Goal: Task Accomplishment & Management: Complete application form

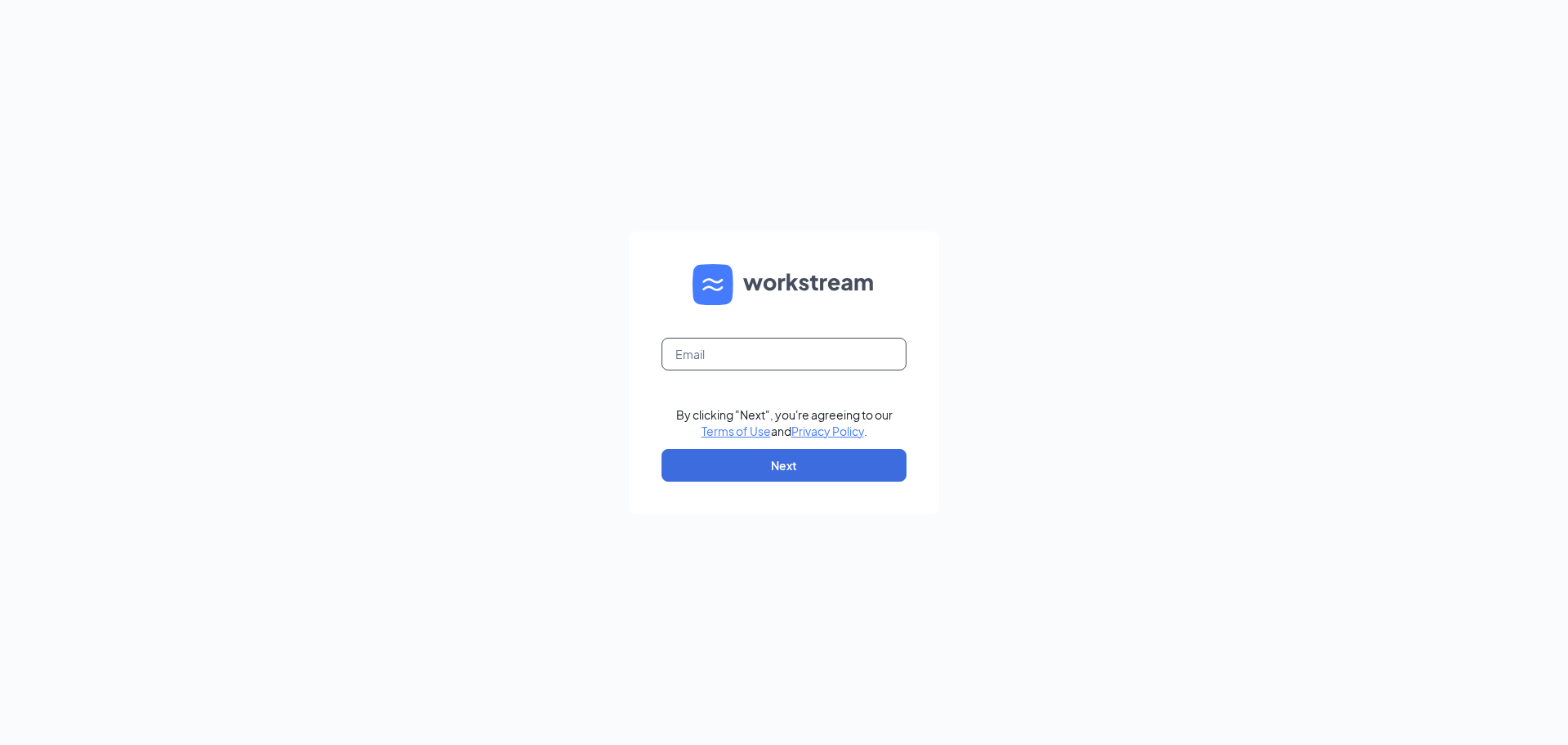
click at [845, 345] on input "text" at bounding box center [784, 353] width 245 height 33
type input "[EMAIL_ADDRESS][DOMAIN_NAME]"
click at [818, 465] on button "Next" at bounding box center [784, 465] width 245 height 33
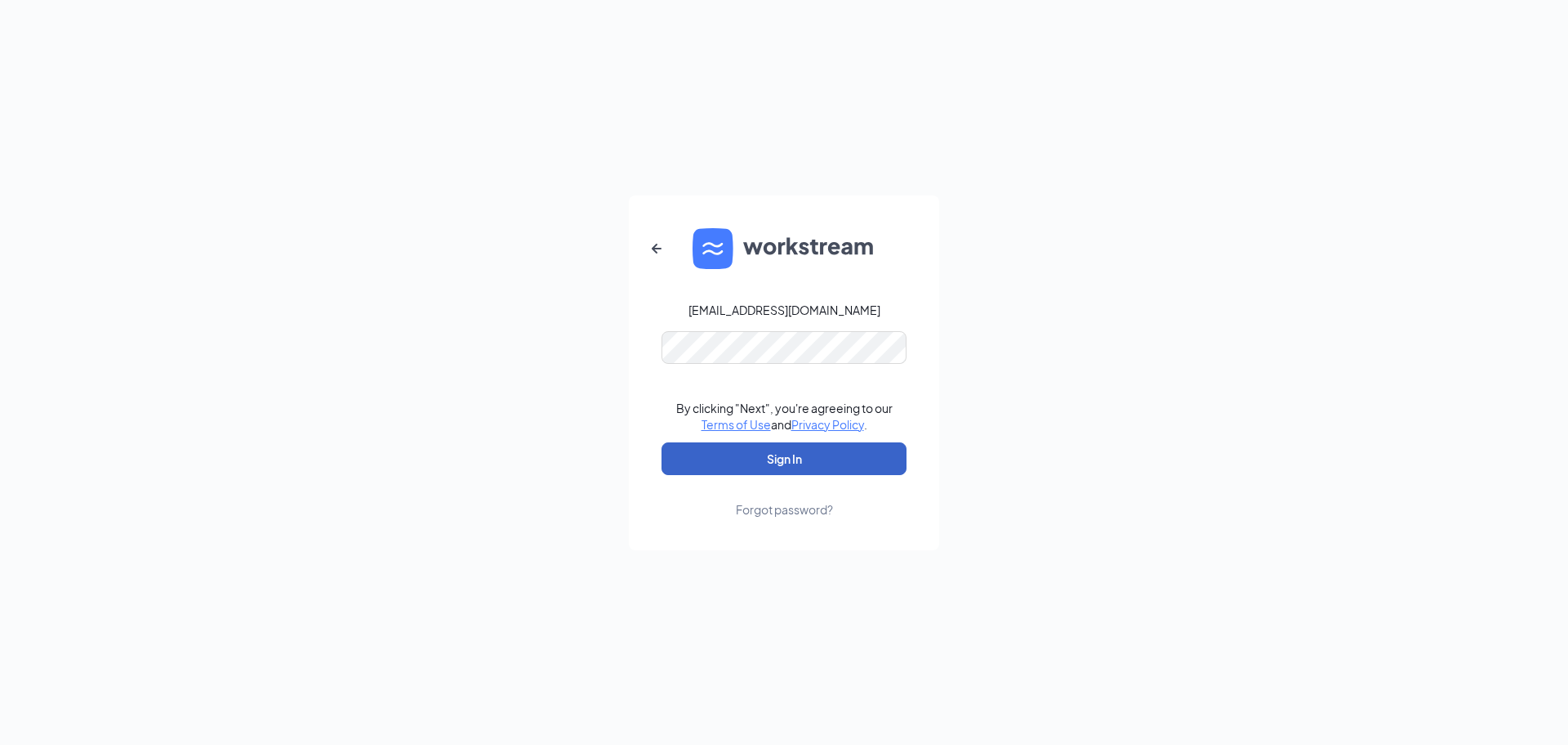
click at [780, 458] on button "Sign In" at bounding box center [784, 458] width 245 height 33
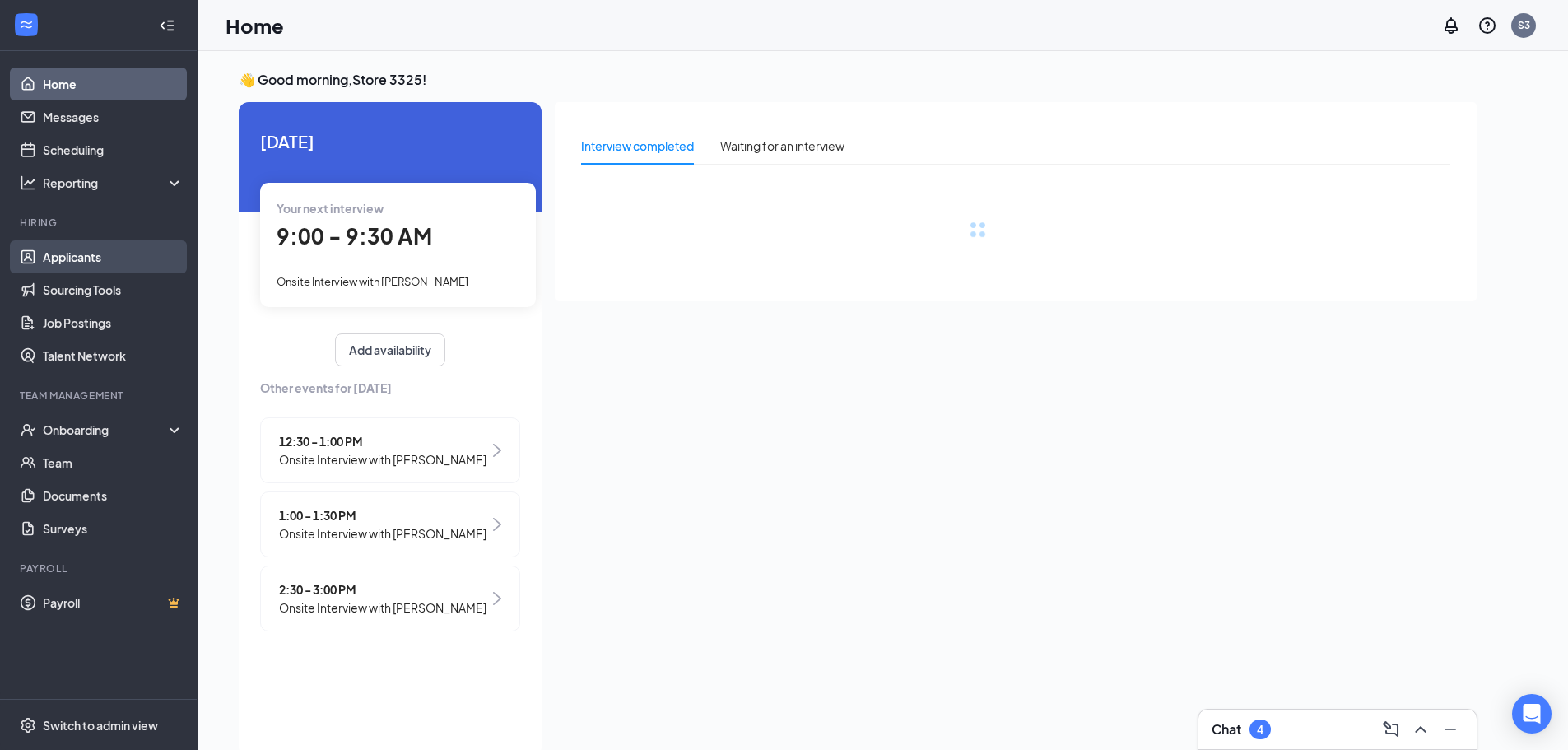
click at [78, 253] on link "Applicants" at bounding box center [113, 256] width 141 height 33
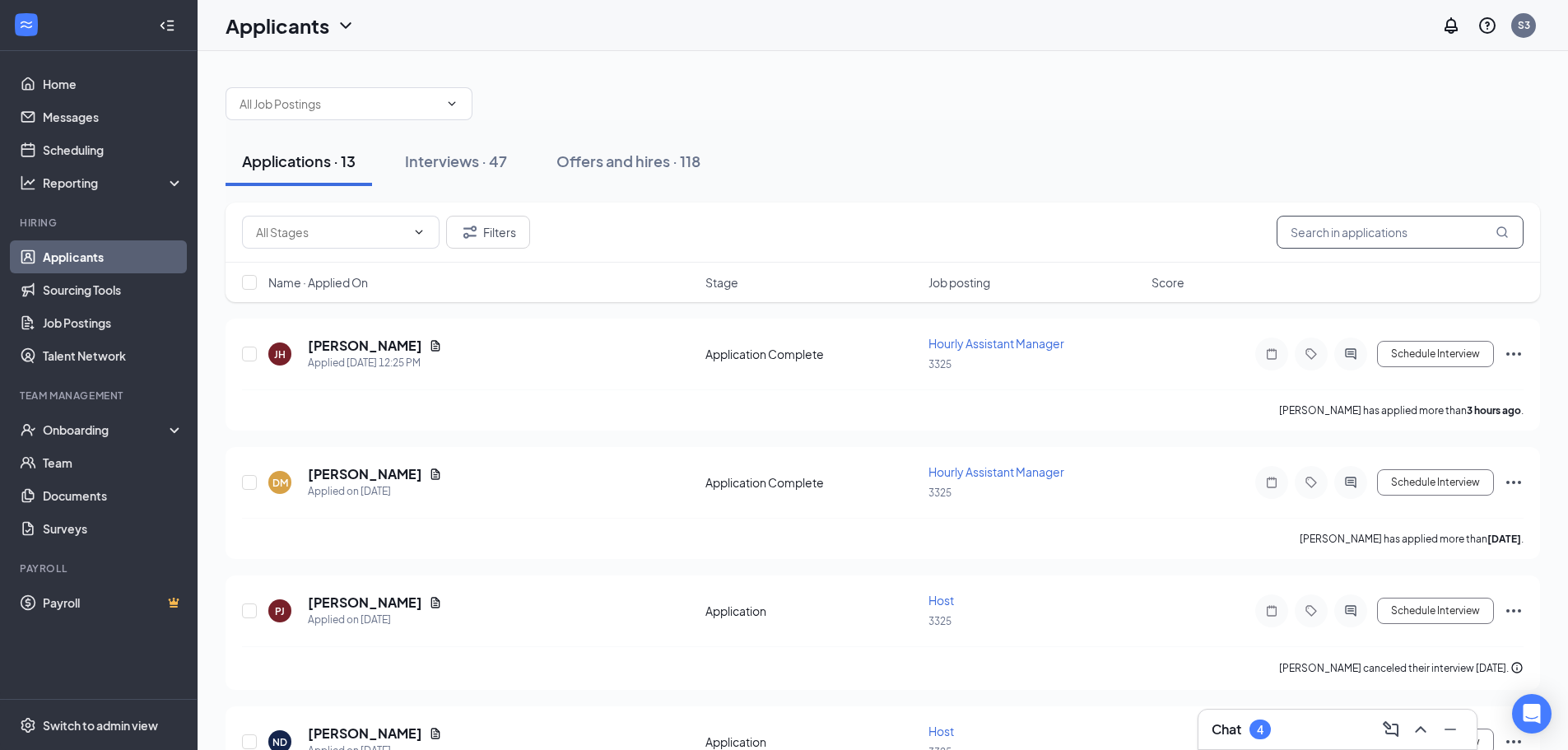
click at [1307, 239] on input "text" at bounding box center [1400, 232] width 247 height 33
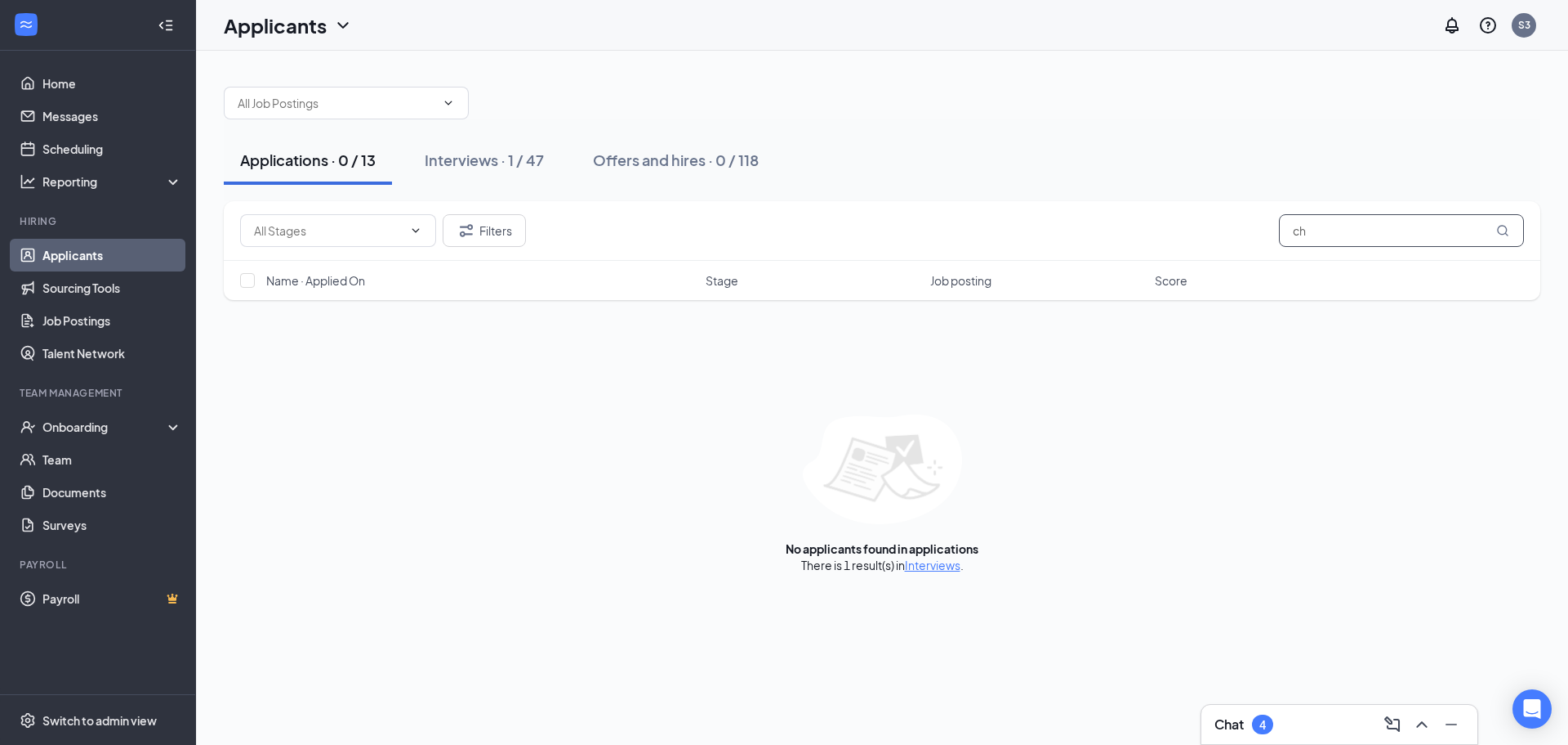
type input "c"
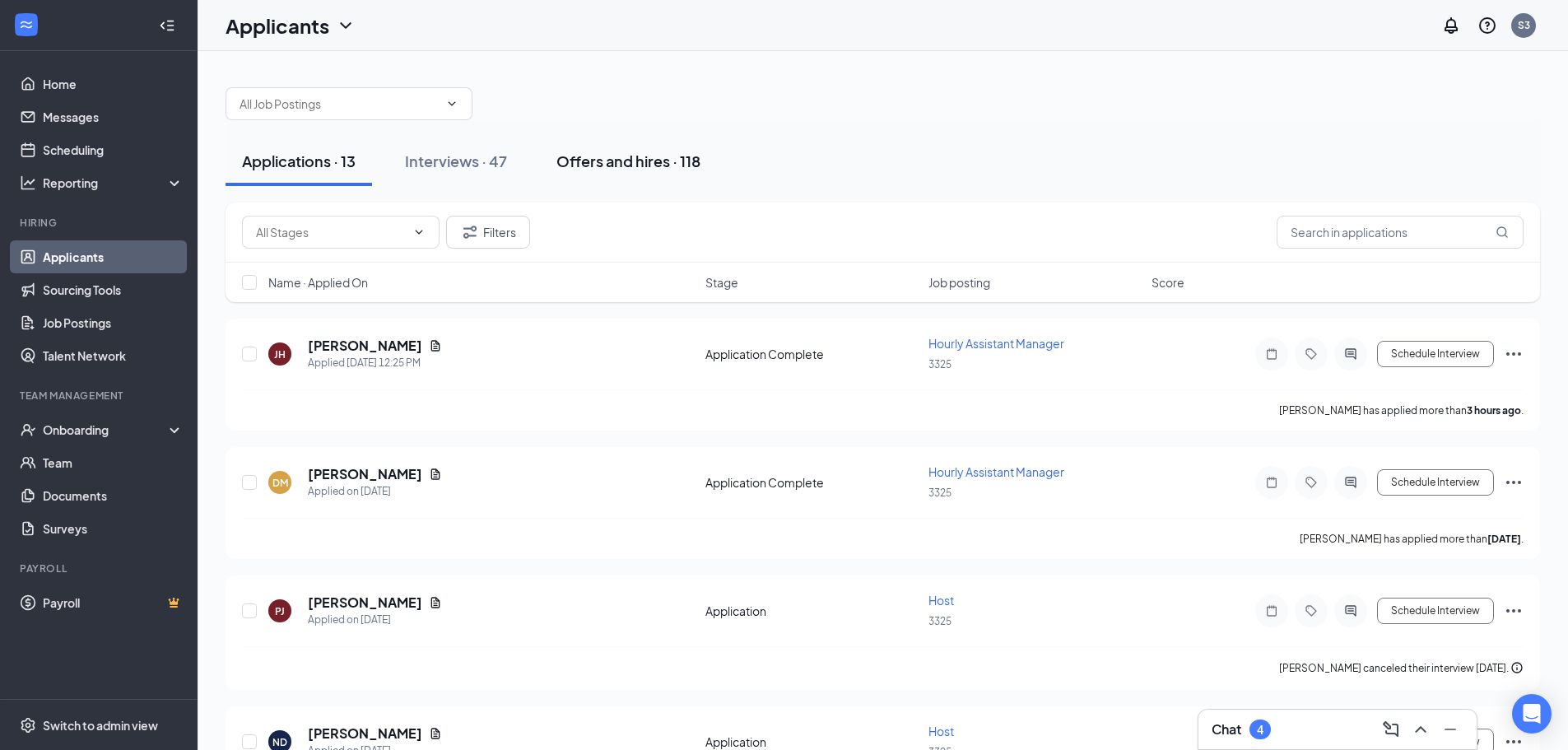
click at [607, 167] on div "Offers and hires · 118" at bounding box center [628, 161] width 144 height 21
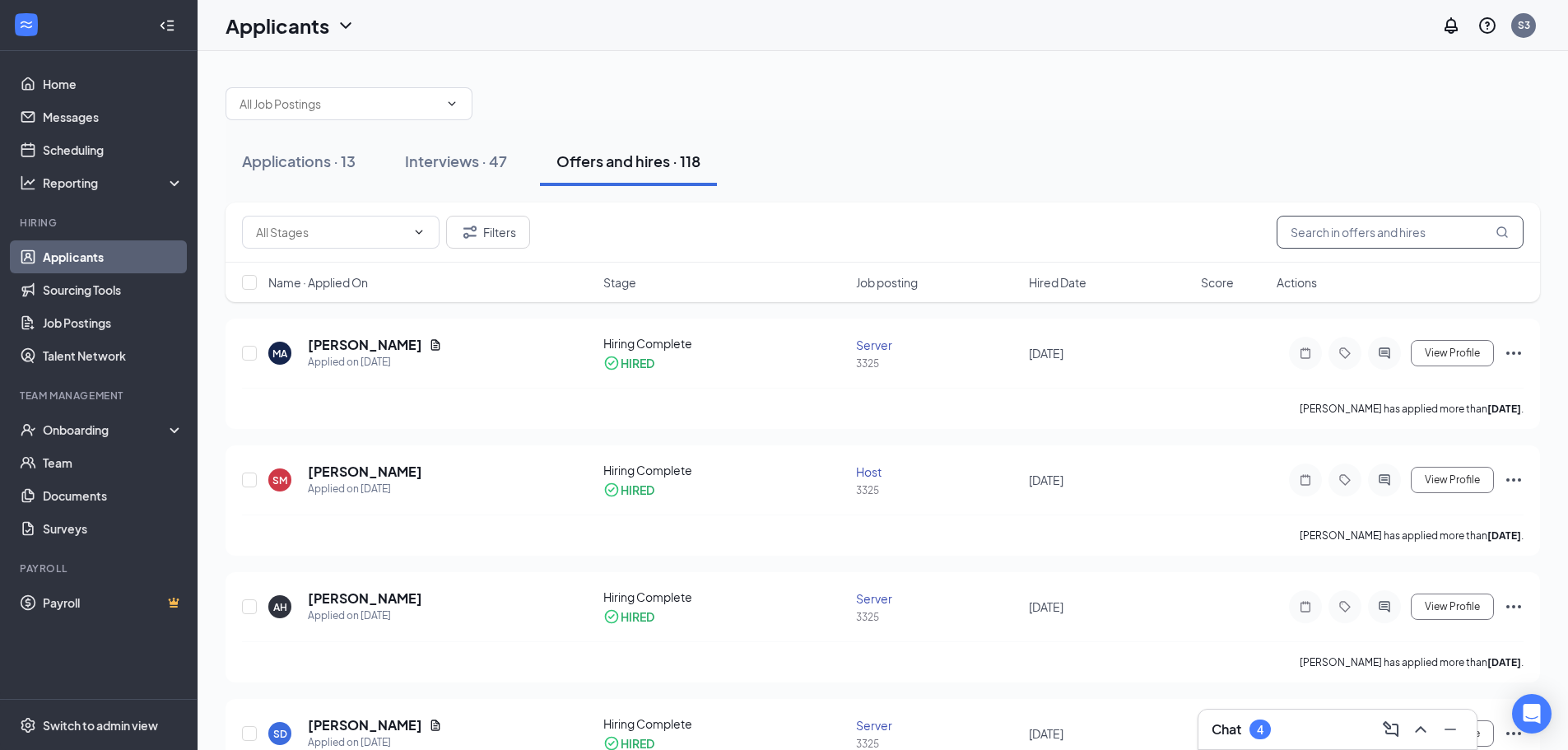
click at [1367, 235] on input "text" at bounding box center [1400, 232] width 247 height 33
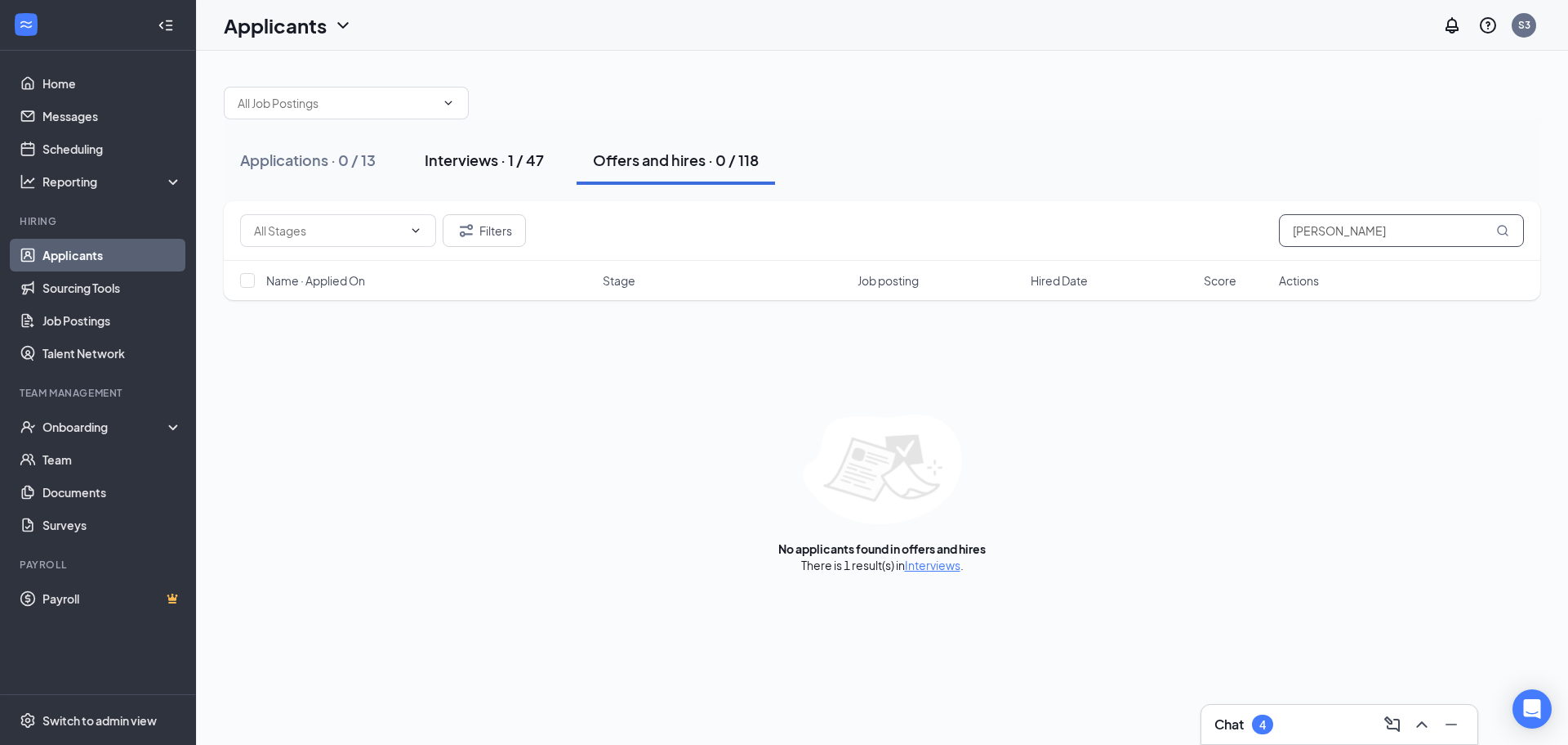
type input "chanda"
click at [478, 173] on button "Interviews · 1 / 47" at bounding box center [484, 160] width 152 height 49
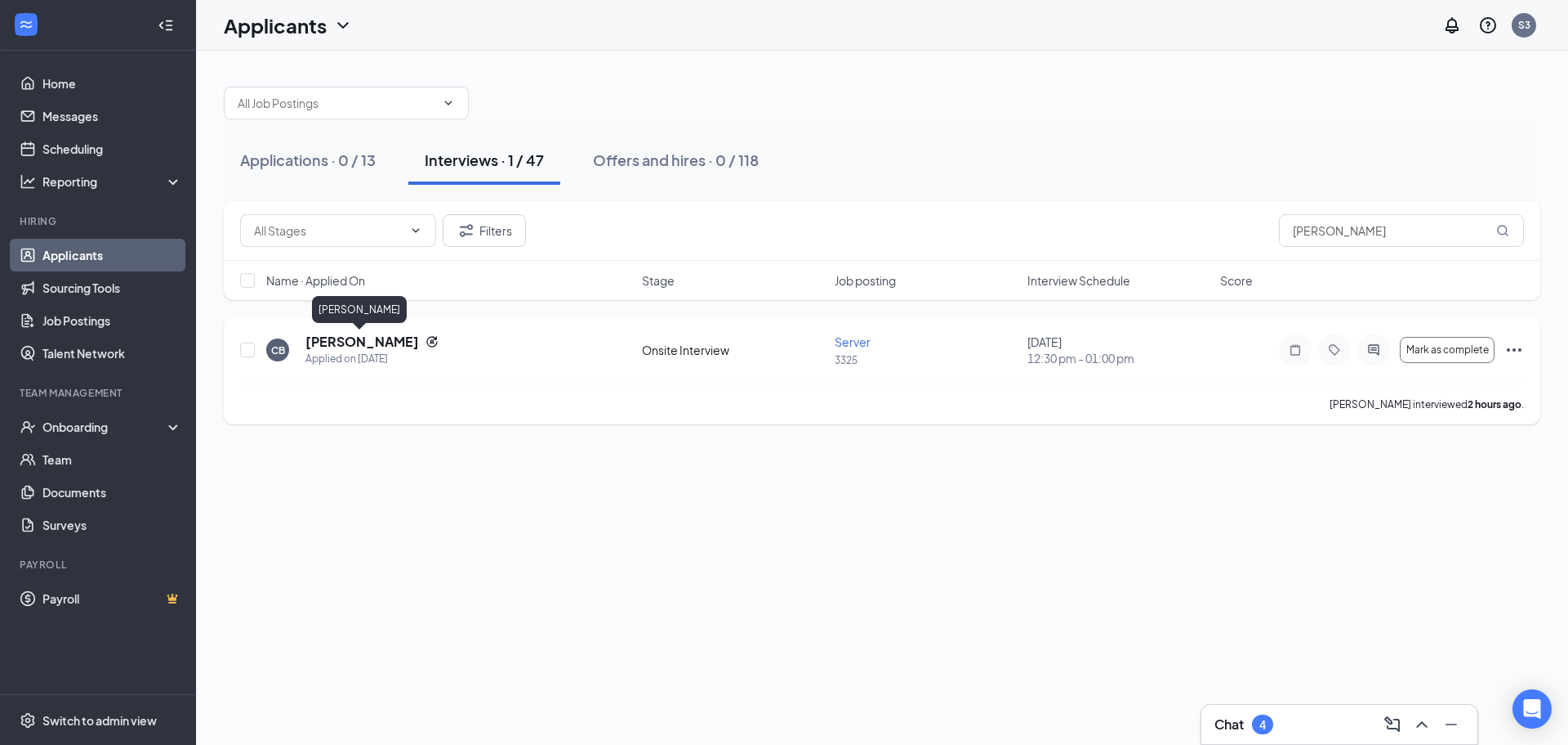
click at [361, 346] on h5 "Chanda Betche" at bounding box center [361, 341] width 114 height 18
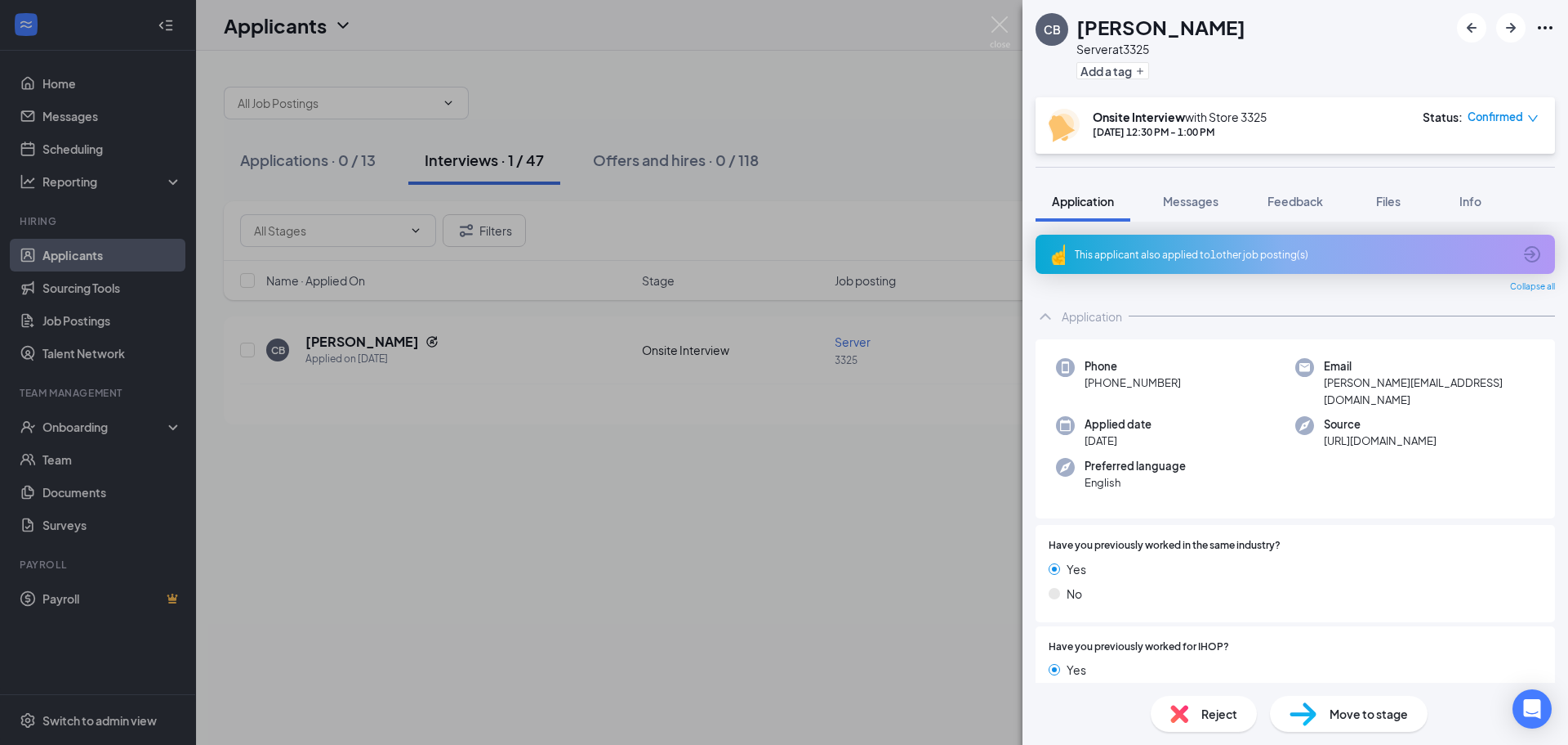
click at [1337, 715] on span "Move to stage" at bounding box center [1369, 713] width 79 height 18
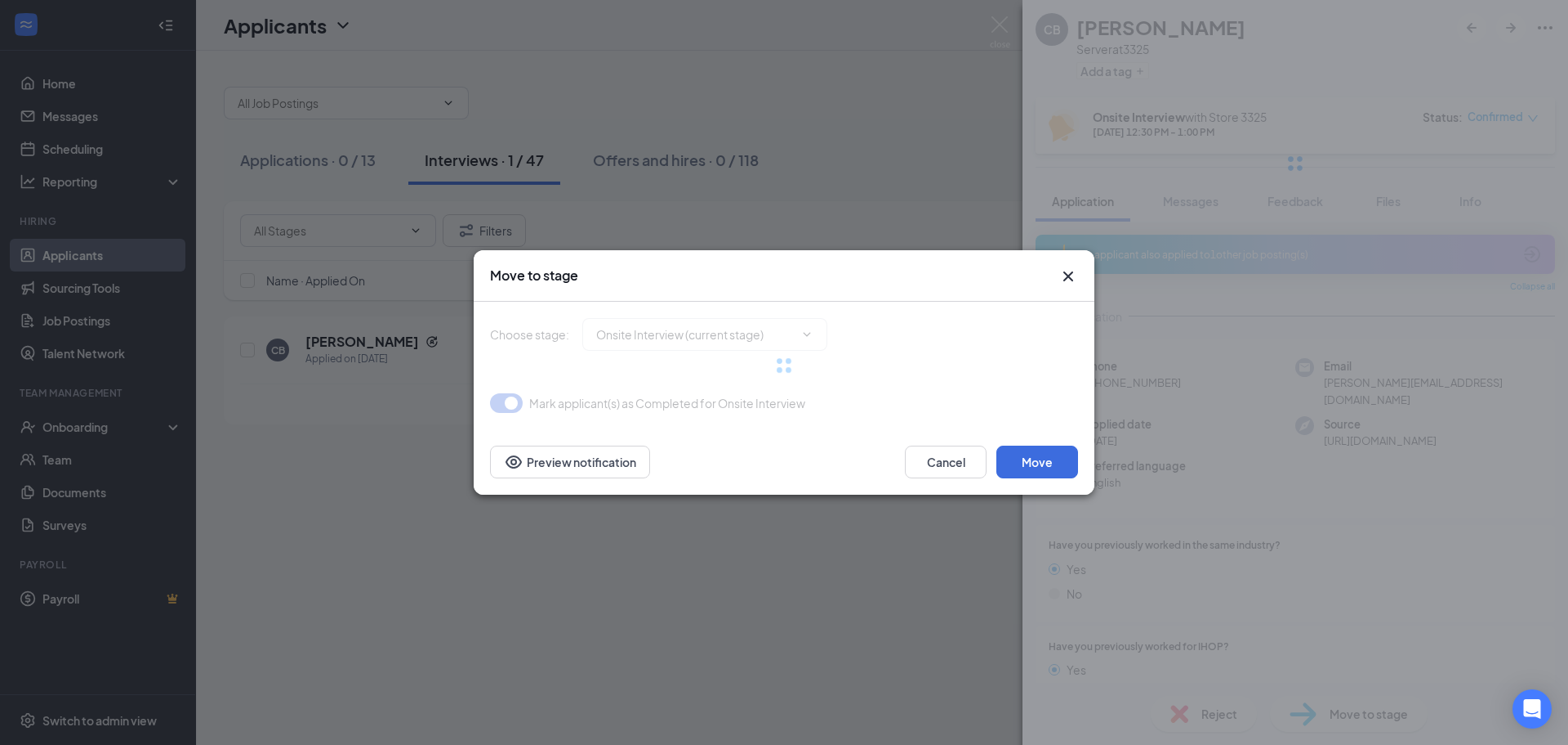
type input "Hiring Complete (final stage)"
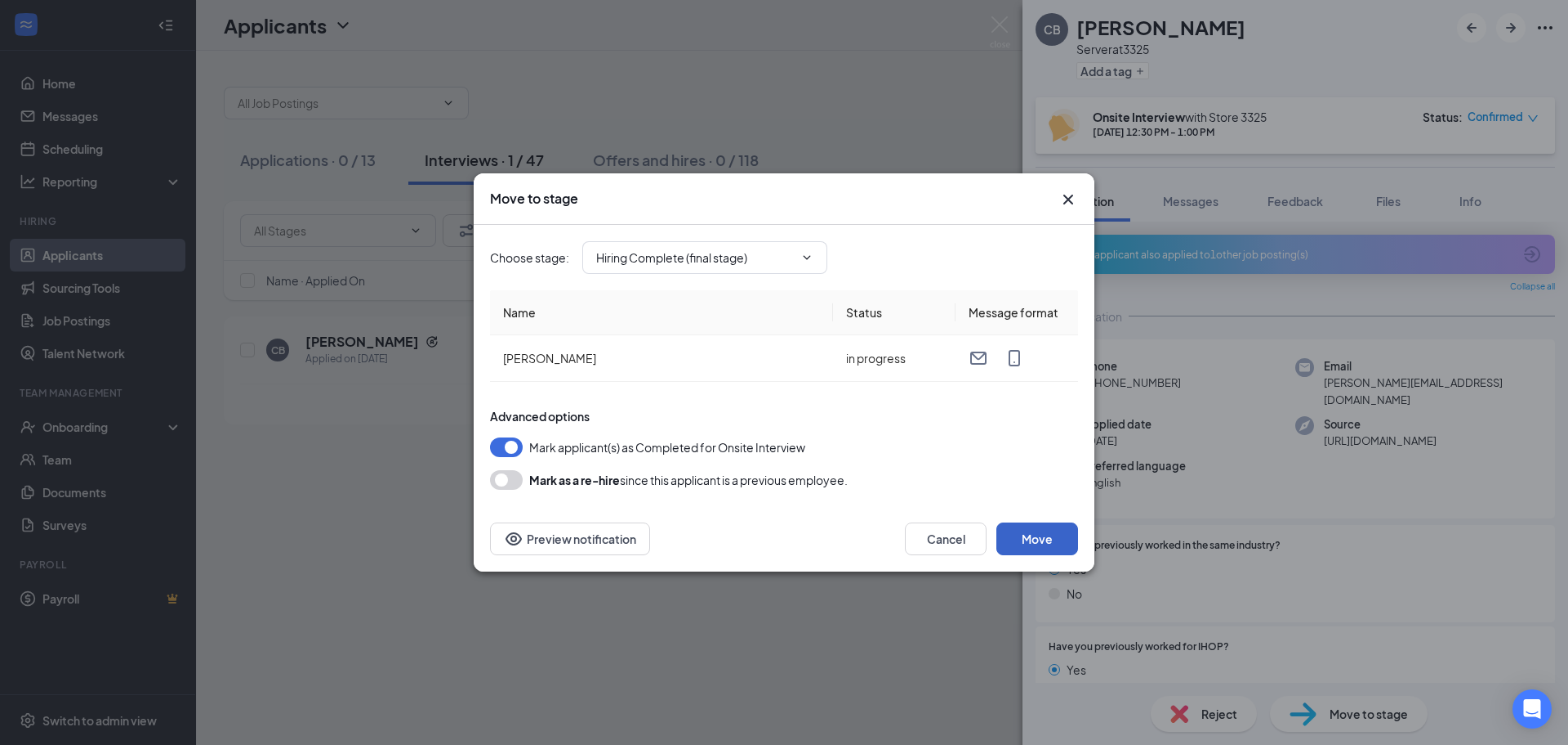
click at [1059, 534] on button "Move" at bounding box center [1037, 538] width 82 height 33
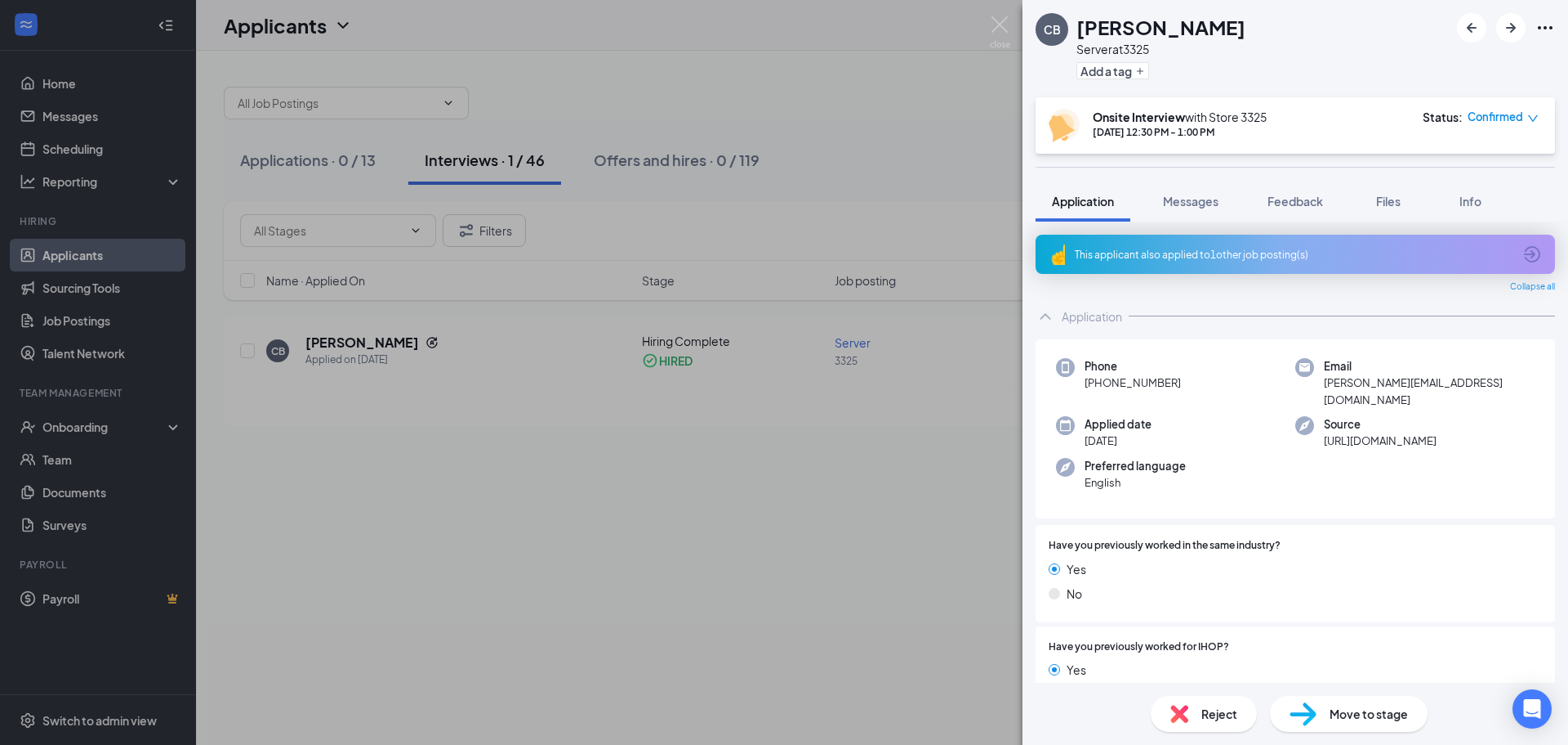
click at [68, 425] on div "CB Chanda Betche Server at 3325 Add a tag Onsite Interview with Store 3325 Sep …" at bounding box center [784, 372] width 1568 height 745
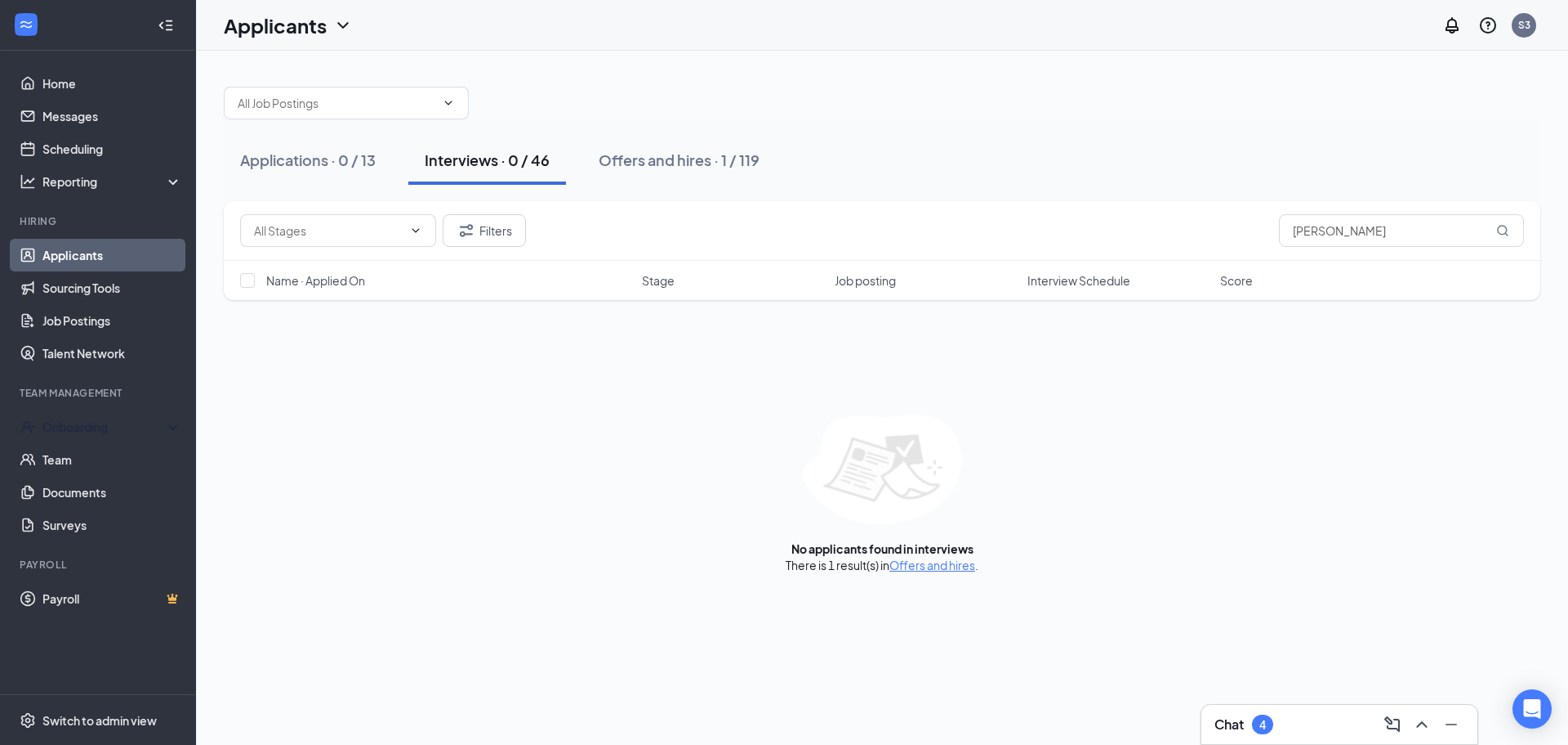
click at [68, 425] on div "Onboarding" at bounding box center [105, 426] width 126 height 16
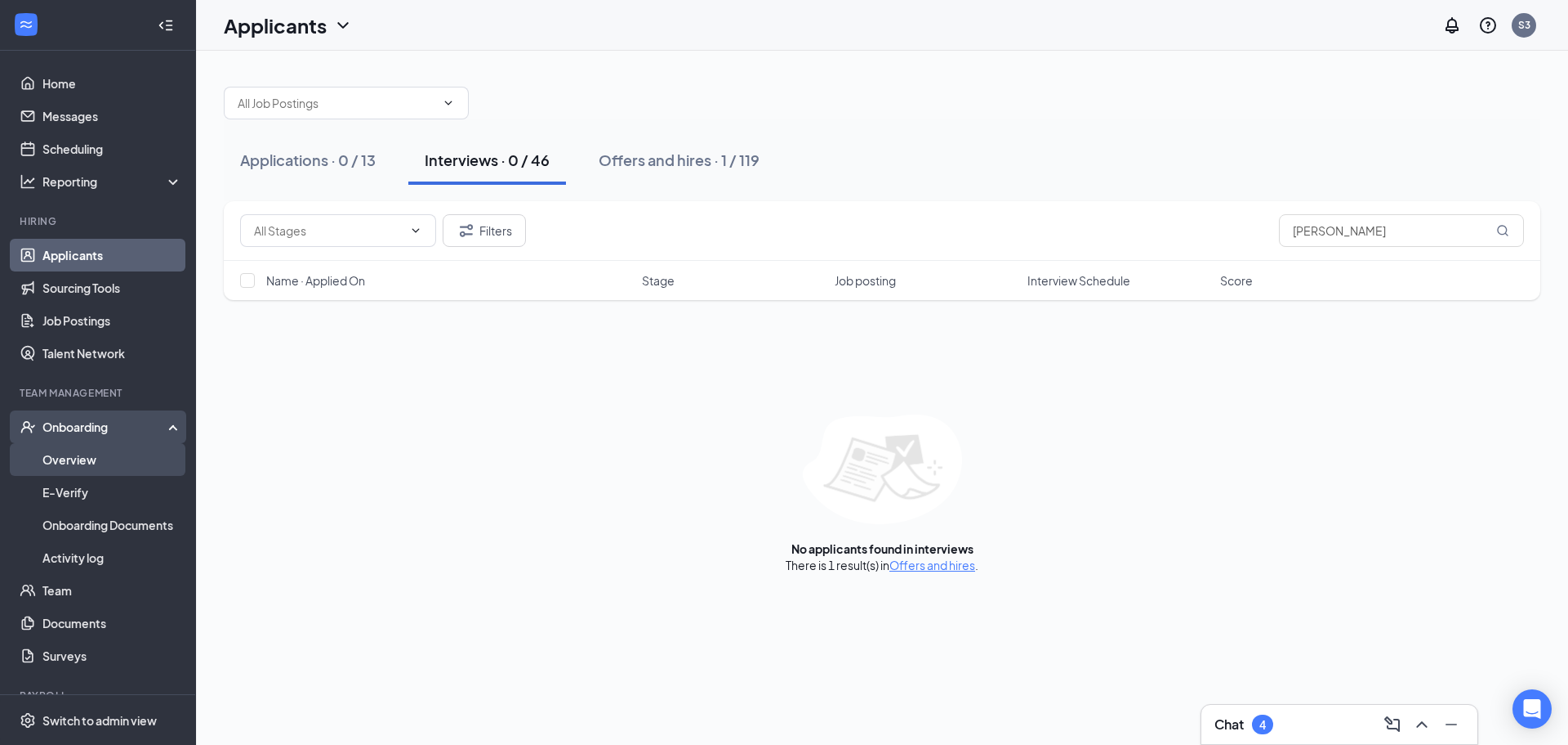
click at [116, 457] on link "Overview" at bounding box center [112, 459] width 140 height 33
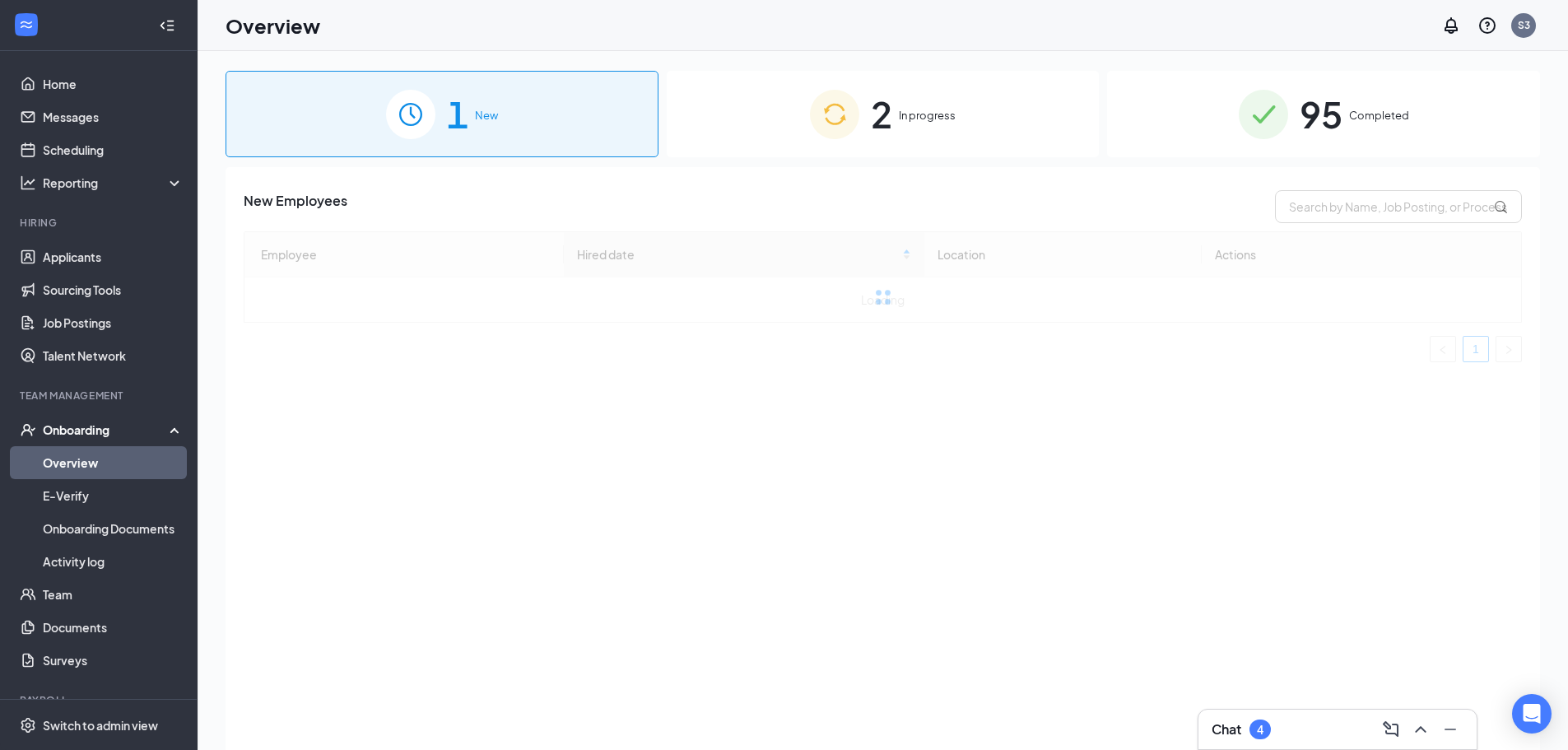
click at [877, 107] on span "2" at bounding box center [881, 113] width 22 height 57
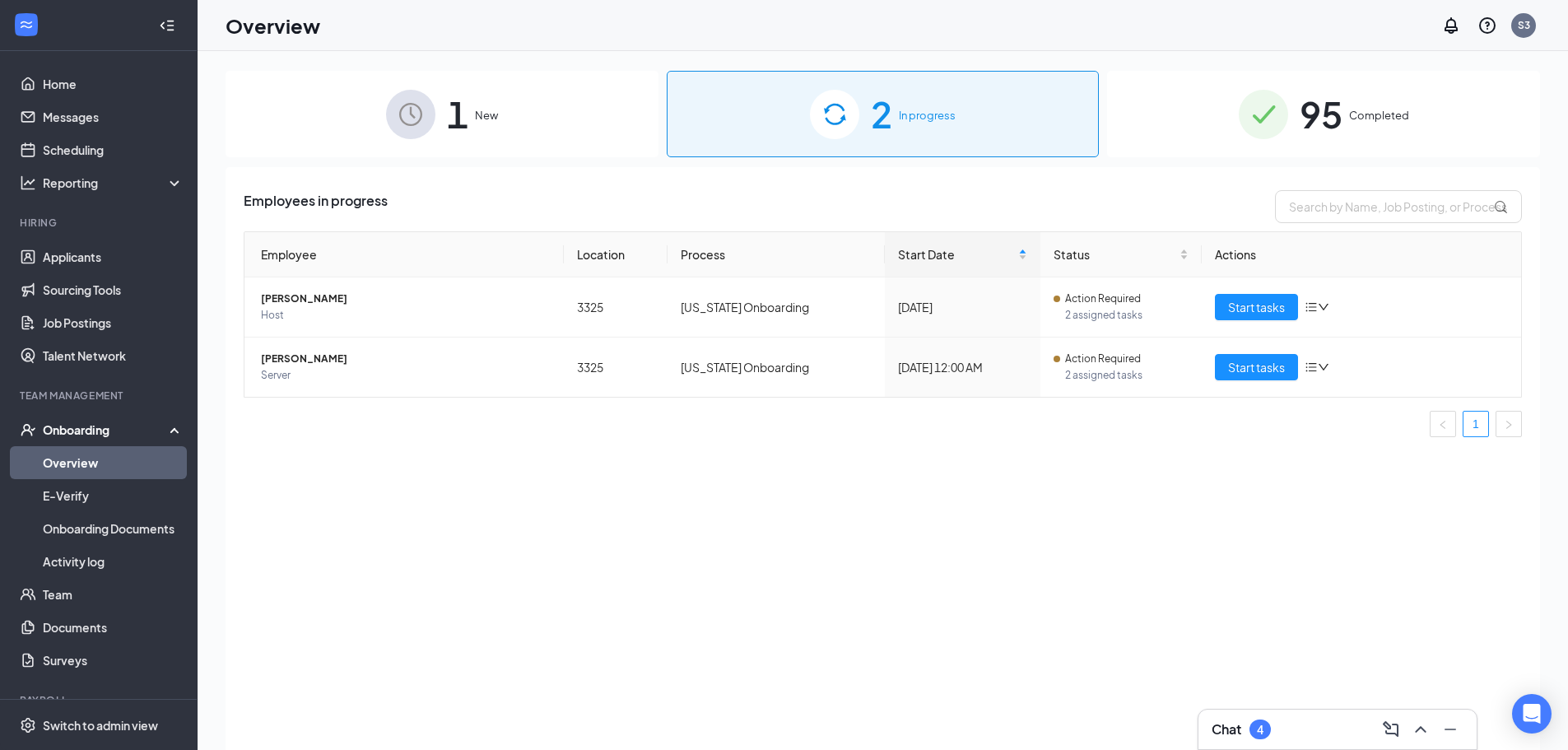
click at [480, 116] on span "New" at bounding box center [486, 114] width 23 height 16
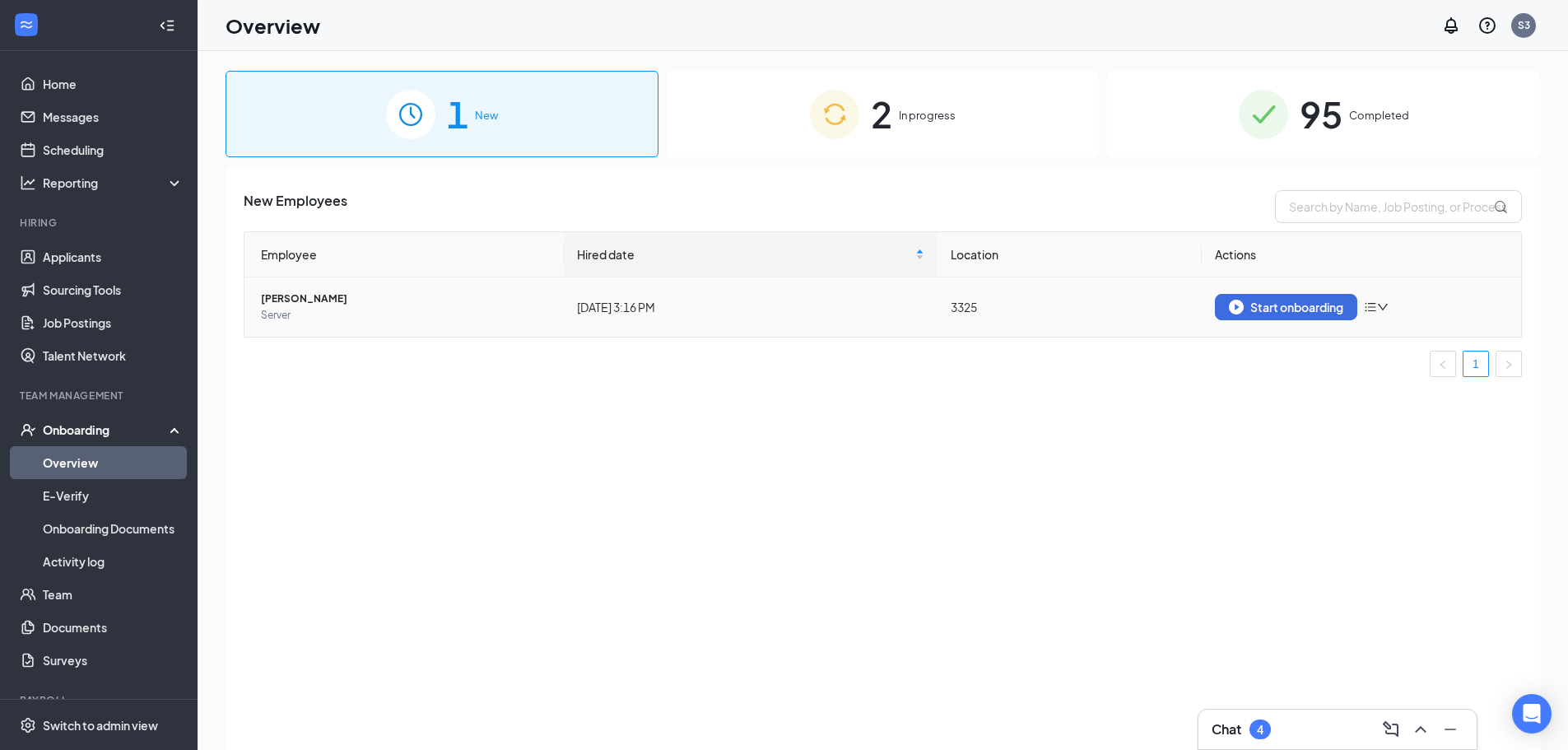
click at [320, 300] on span "Chanda Betche" at bounding box center [406, 298] width 290 height 16
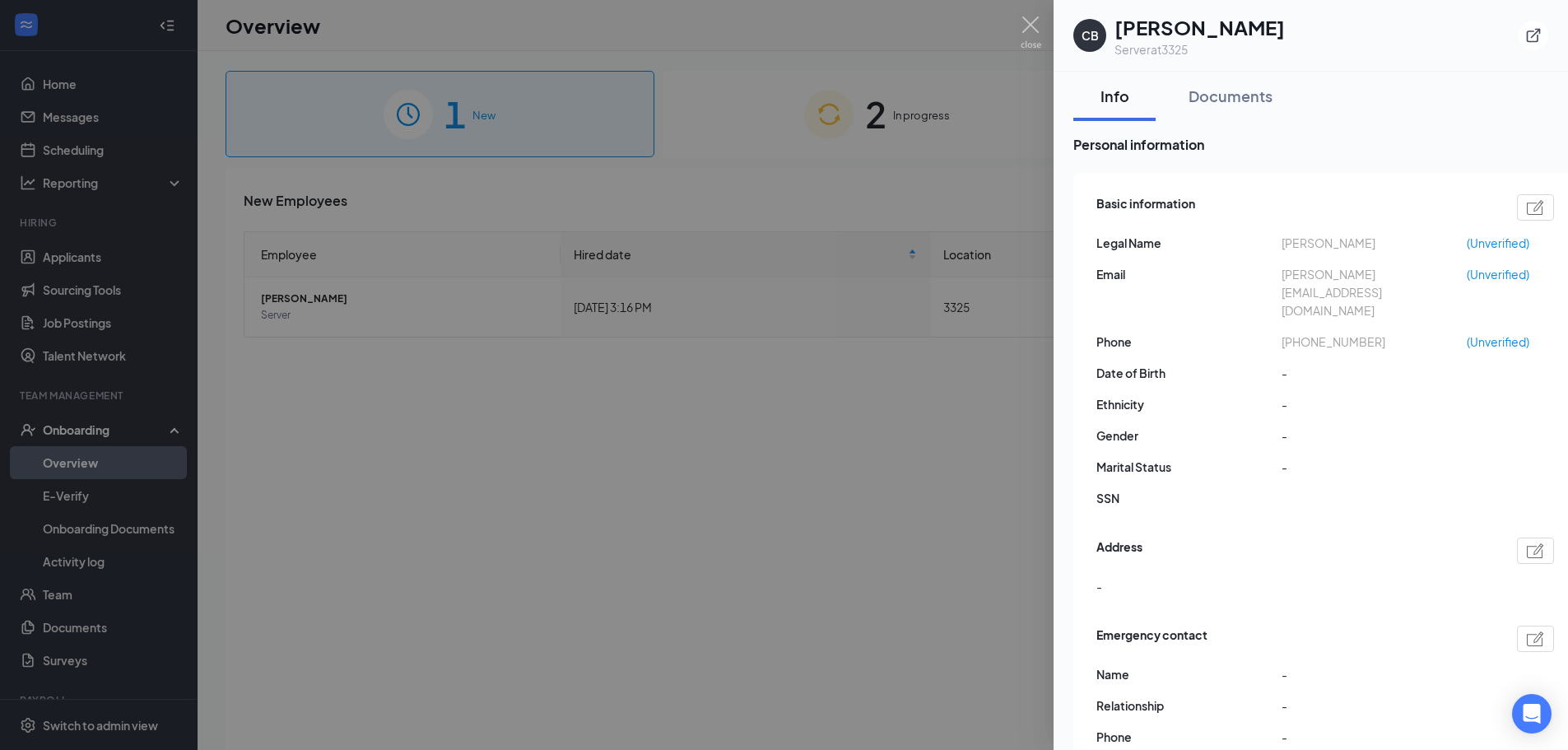
click at [892, 205] on div at bounding box center [784, 375] width 1568 height 750
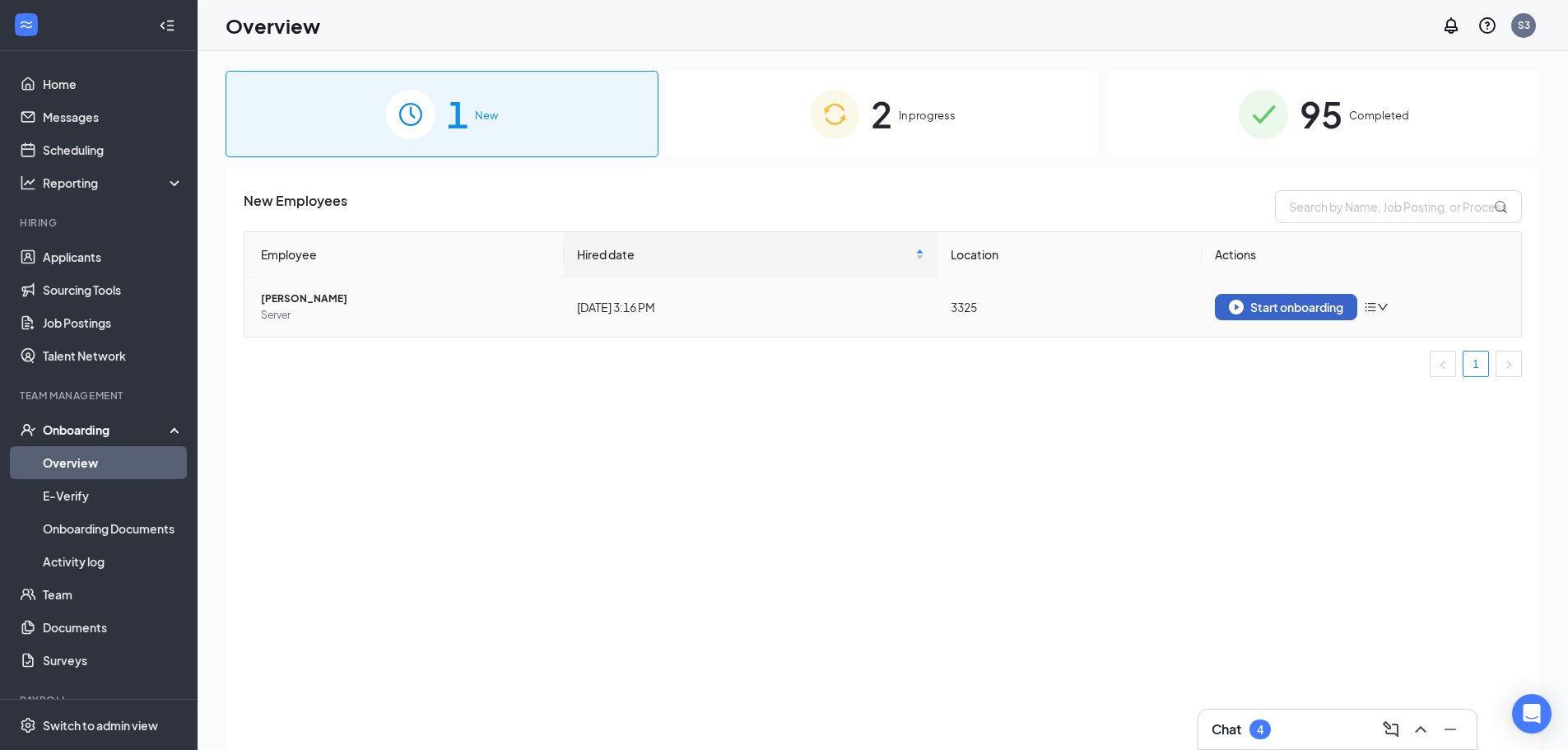
click at [1278, 301] on div "Start onboarding" at bounding box center [1286, 307] width 115 height 15
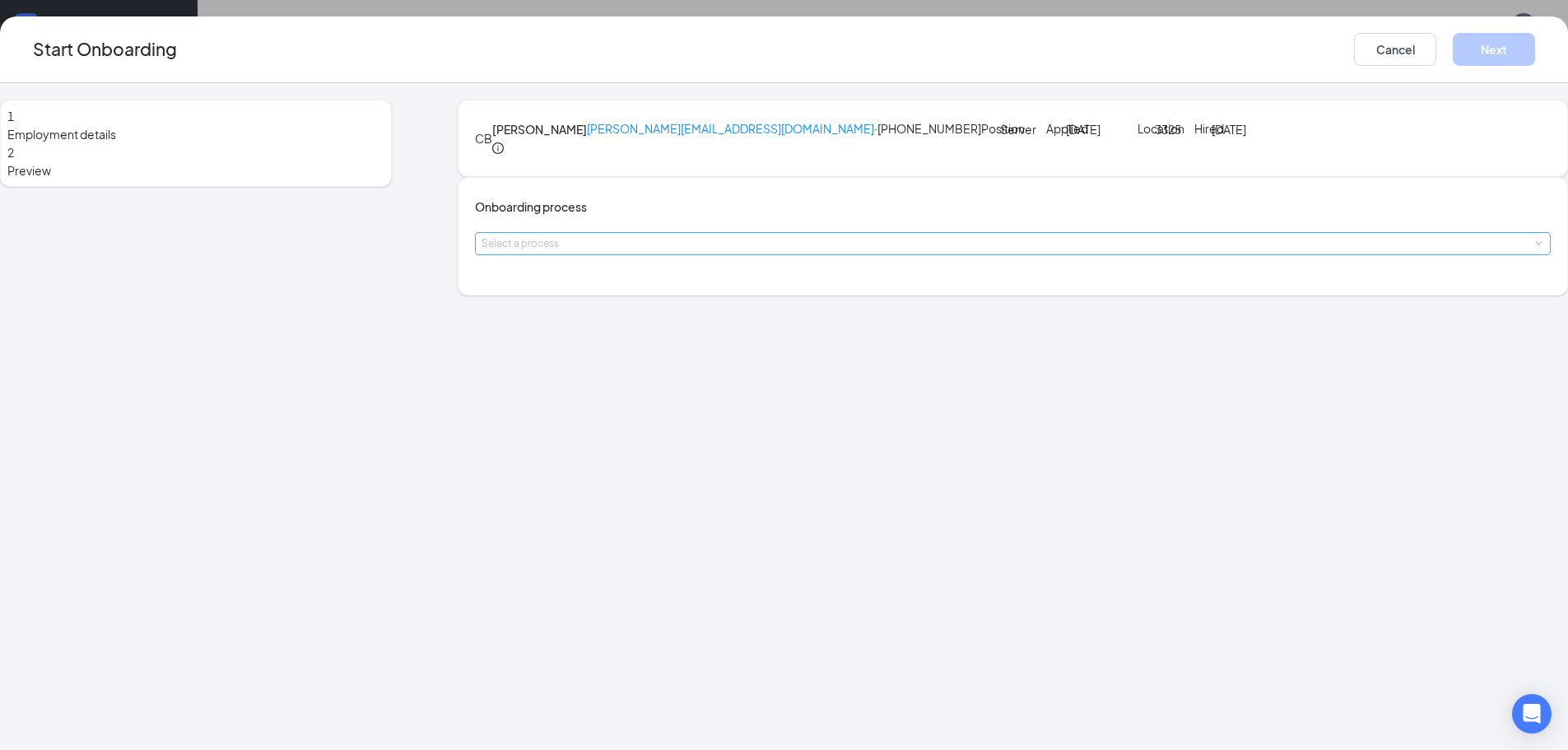
click at [721, 252] on div "Select a process" at bounding box center [1009, 243] width 1055 height 16
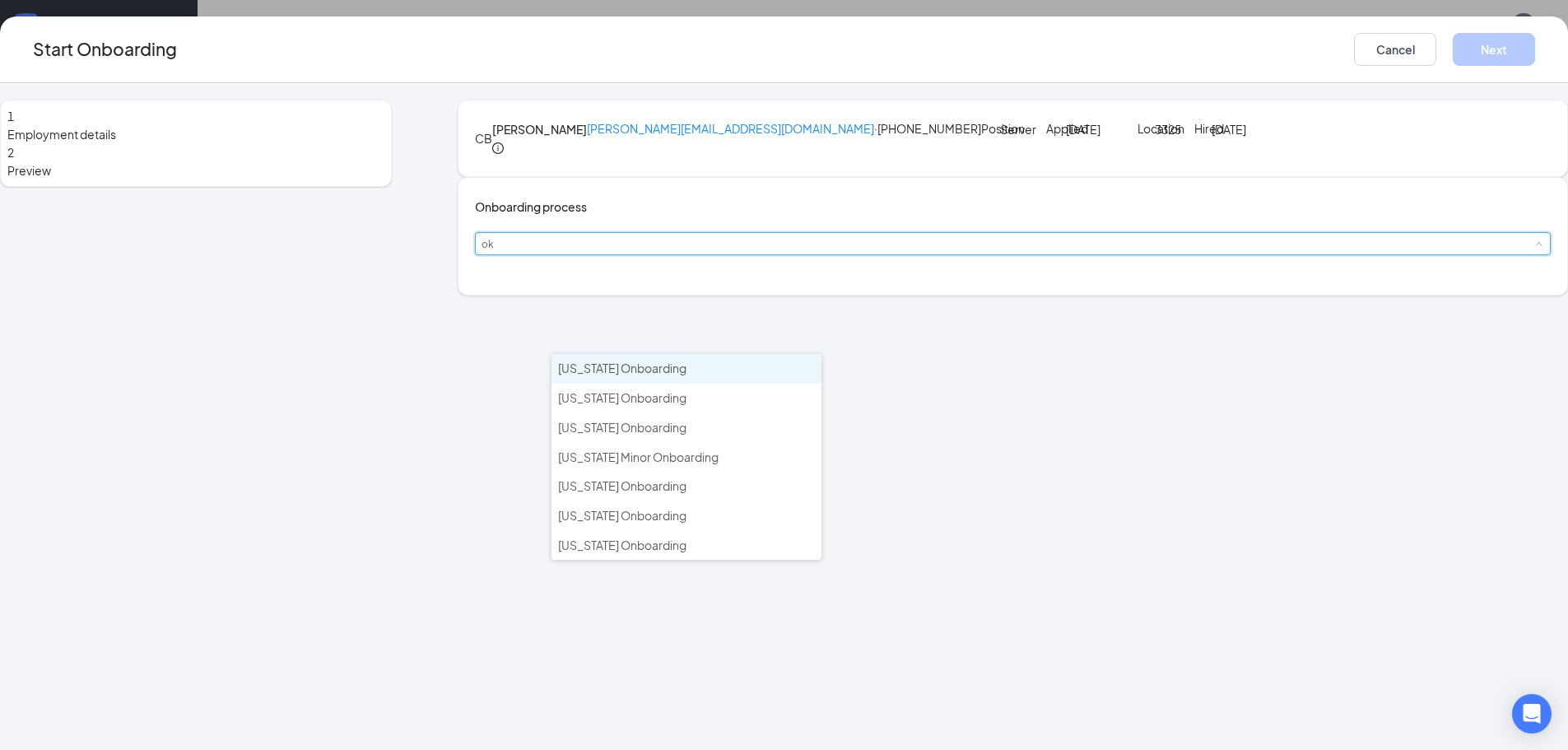
type input "okl"
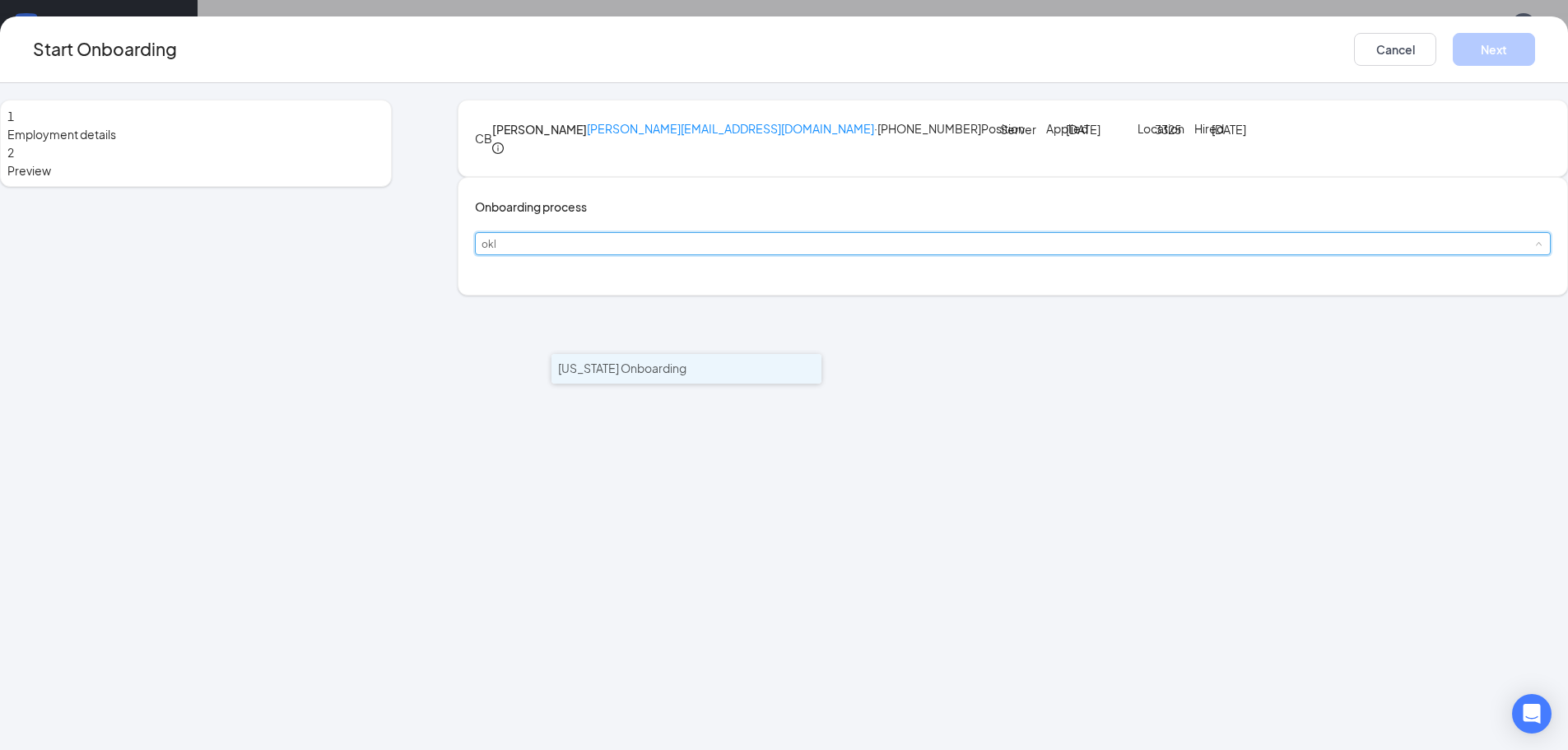
click at [664, 370] on span "Oklahoma Onboarding" at bounding box center [623, 368] width 129 height 15
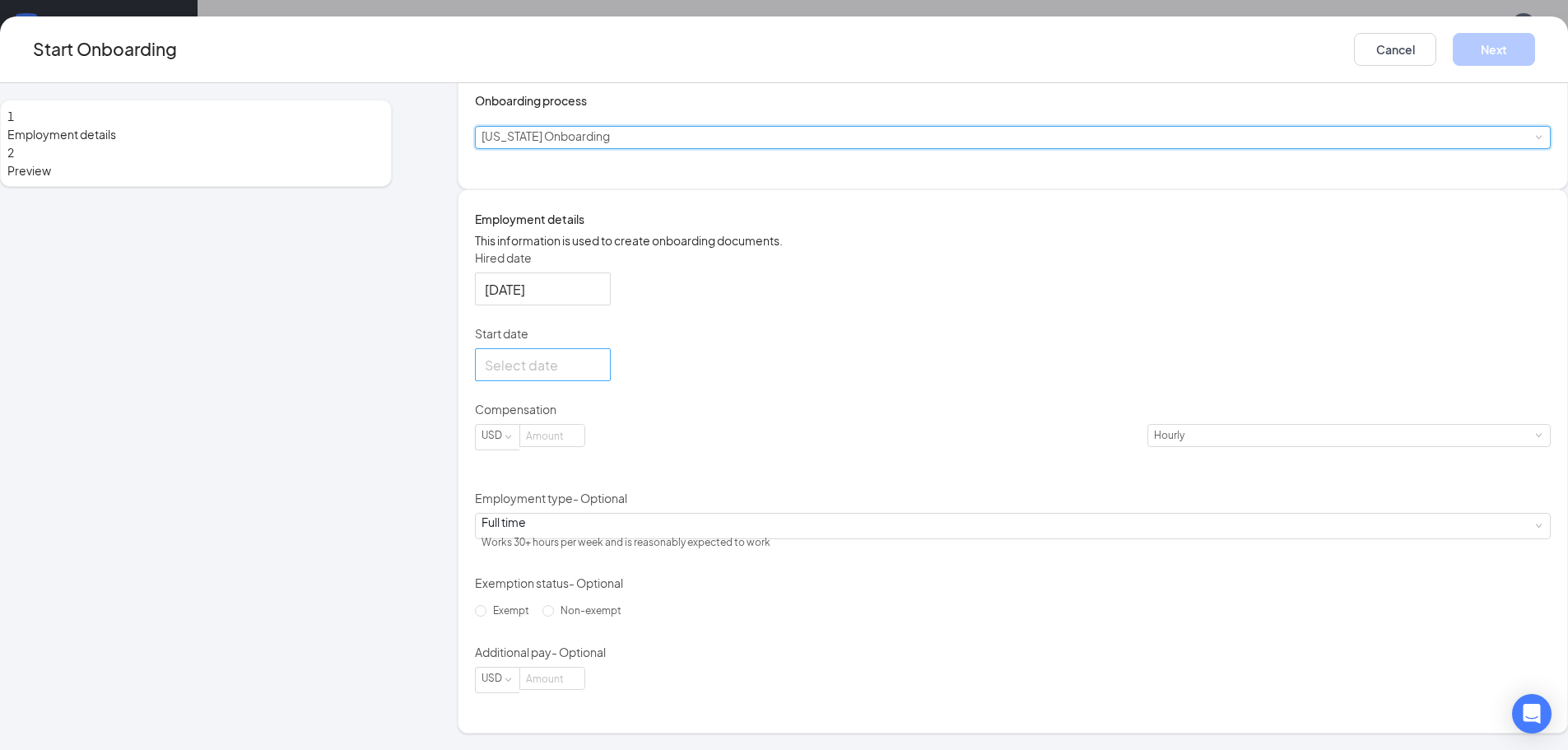
scroll to position [216, 0]
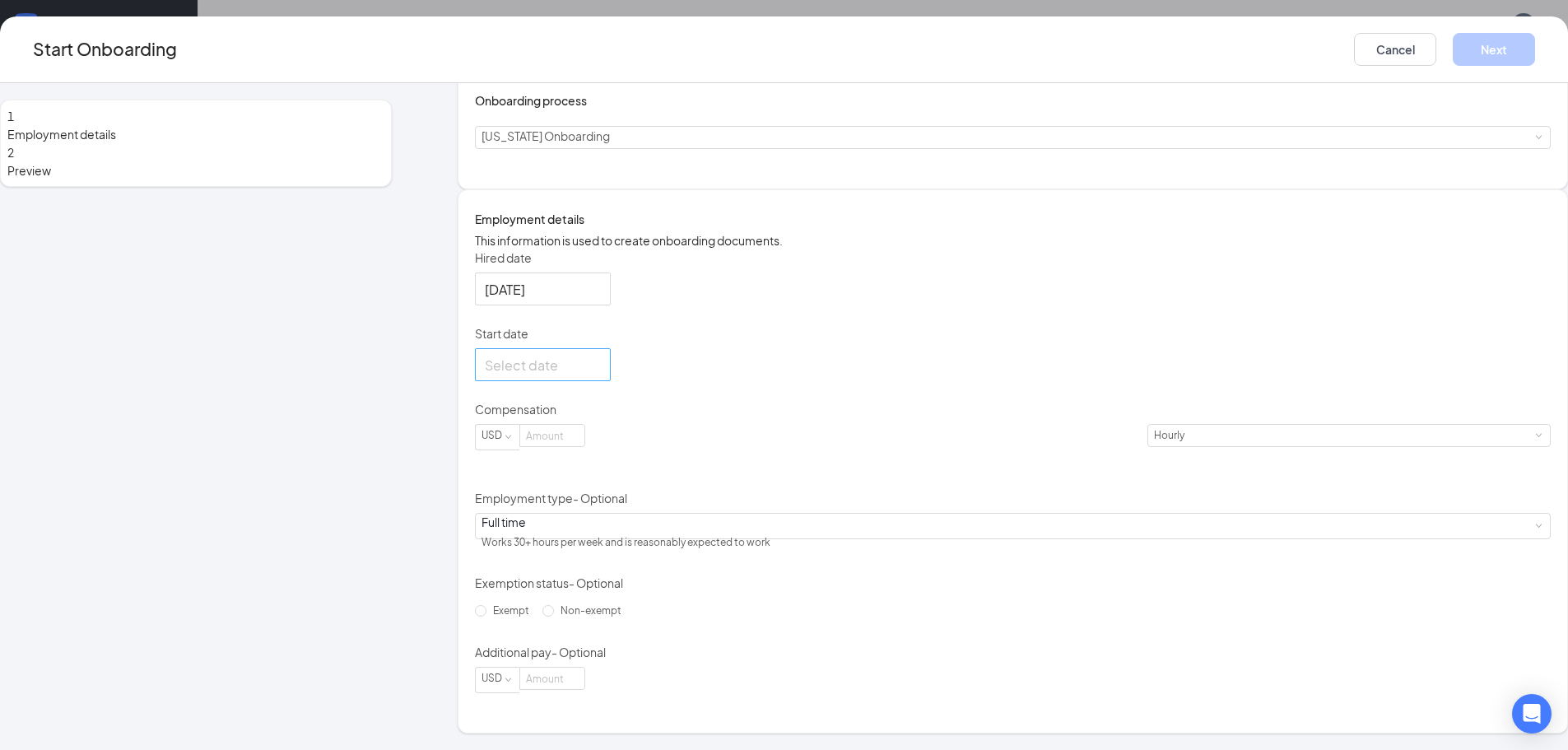
click at [611, 381] on div at bounding box center [543, 364] width 136 height 33
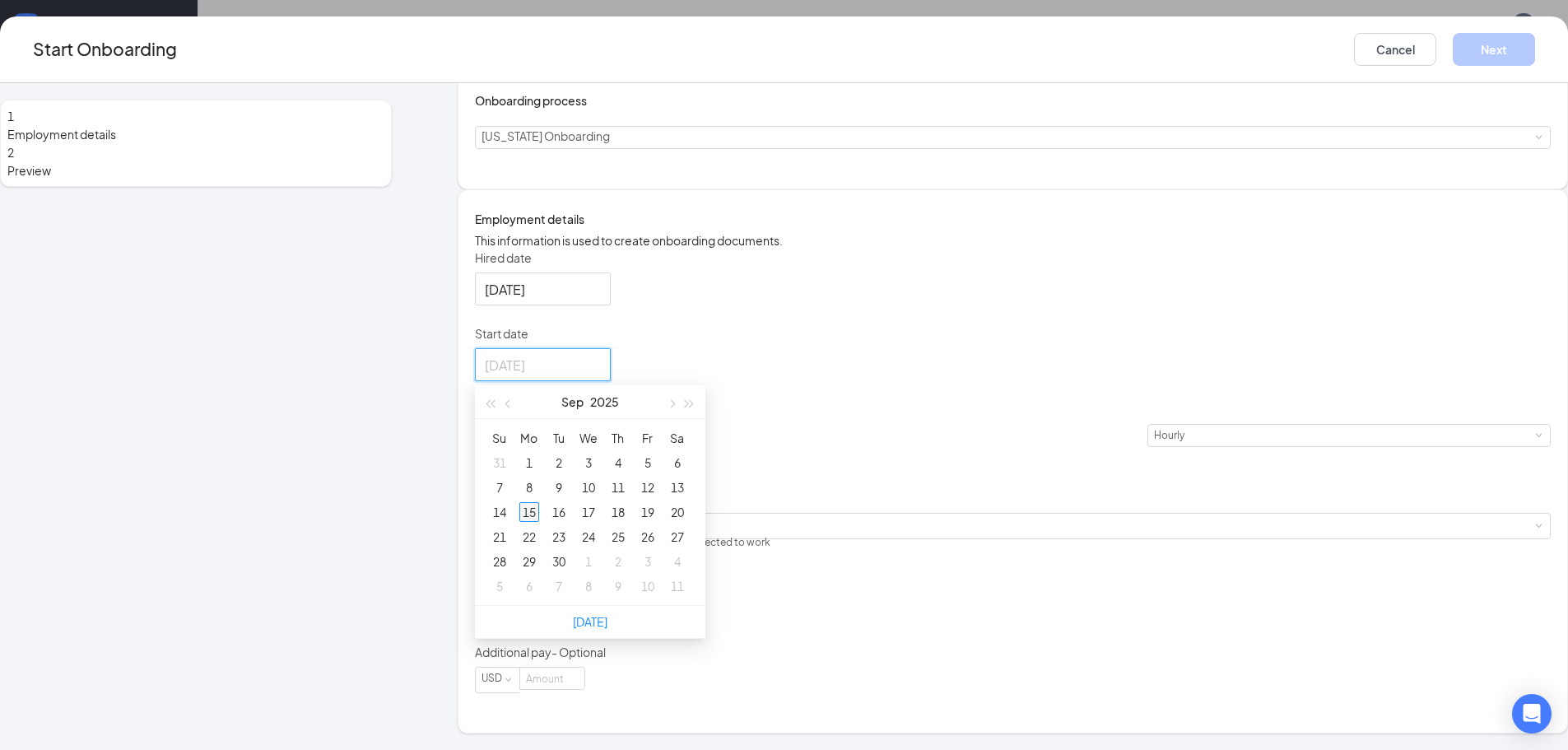
type input "Sep 15, 2025"
click at [539, 517] on div "15" at bounding box center [529, 512] width 20 height 20
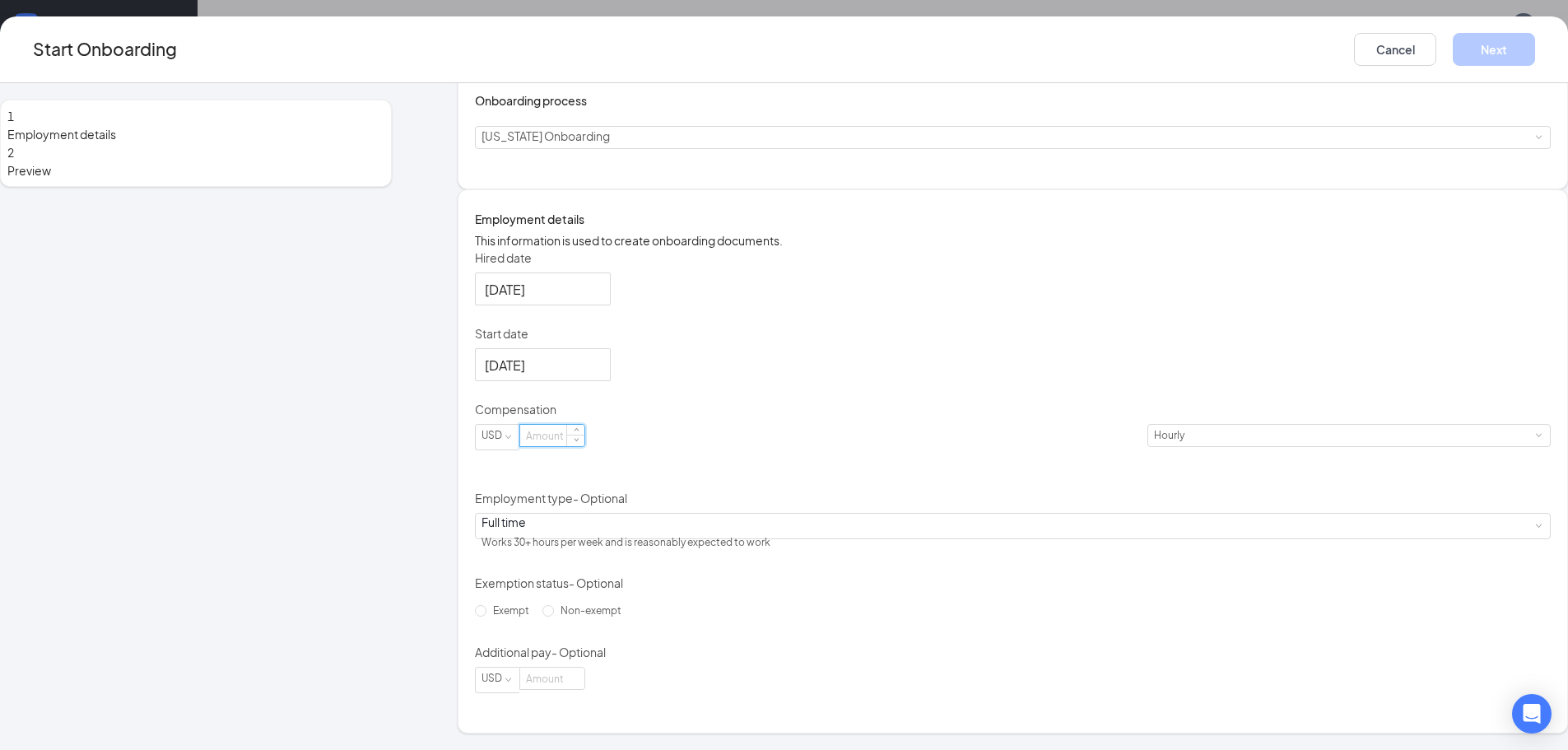
click at [585, 437] on input at bounding box center [553, 435] width 64 height 22
type input "12.13"
click at [887, 610] on div "Hired date Sep 15, 2025 Start date Sep 15, 2025 Sep 2025 Su Mo Tu We Th Fr Sa 3…" at bounding box center [1013, 471] width 1076 height 444
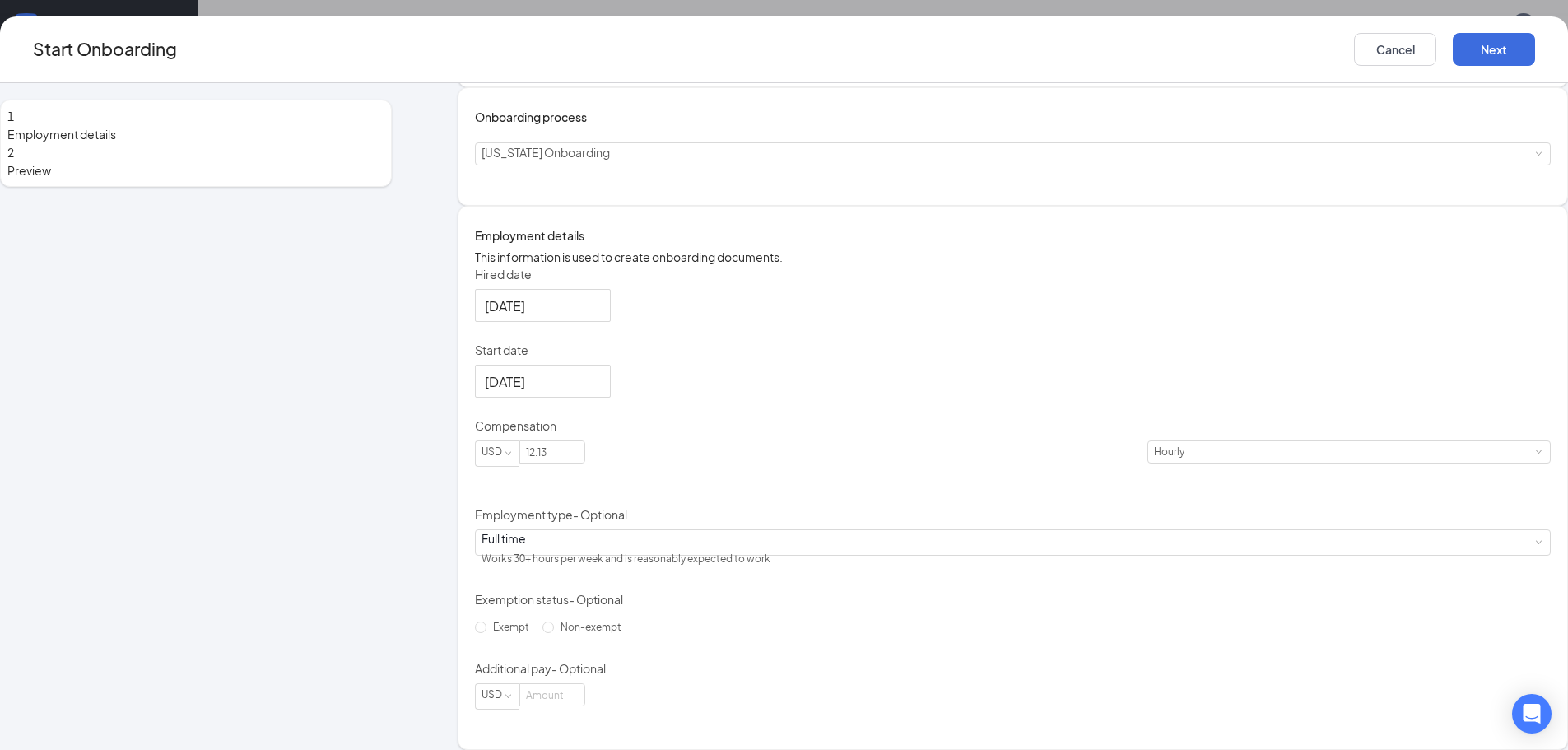
scroll to position [0, 0]
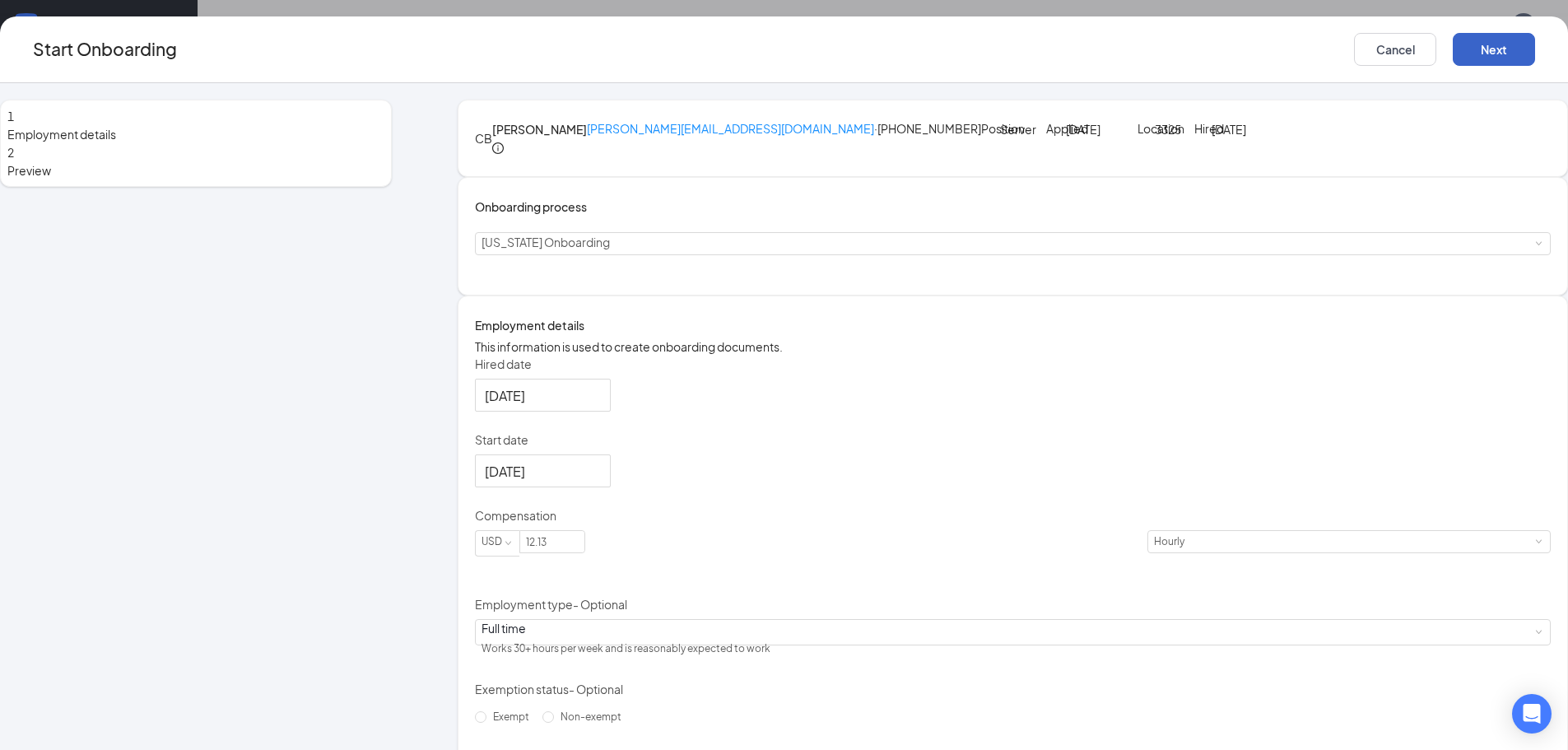
click at [1453, 56] on button "Next" at bounding box center [1493, 49] width 82 height 33
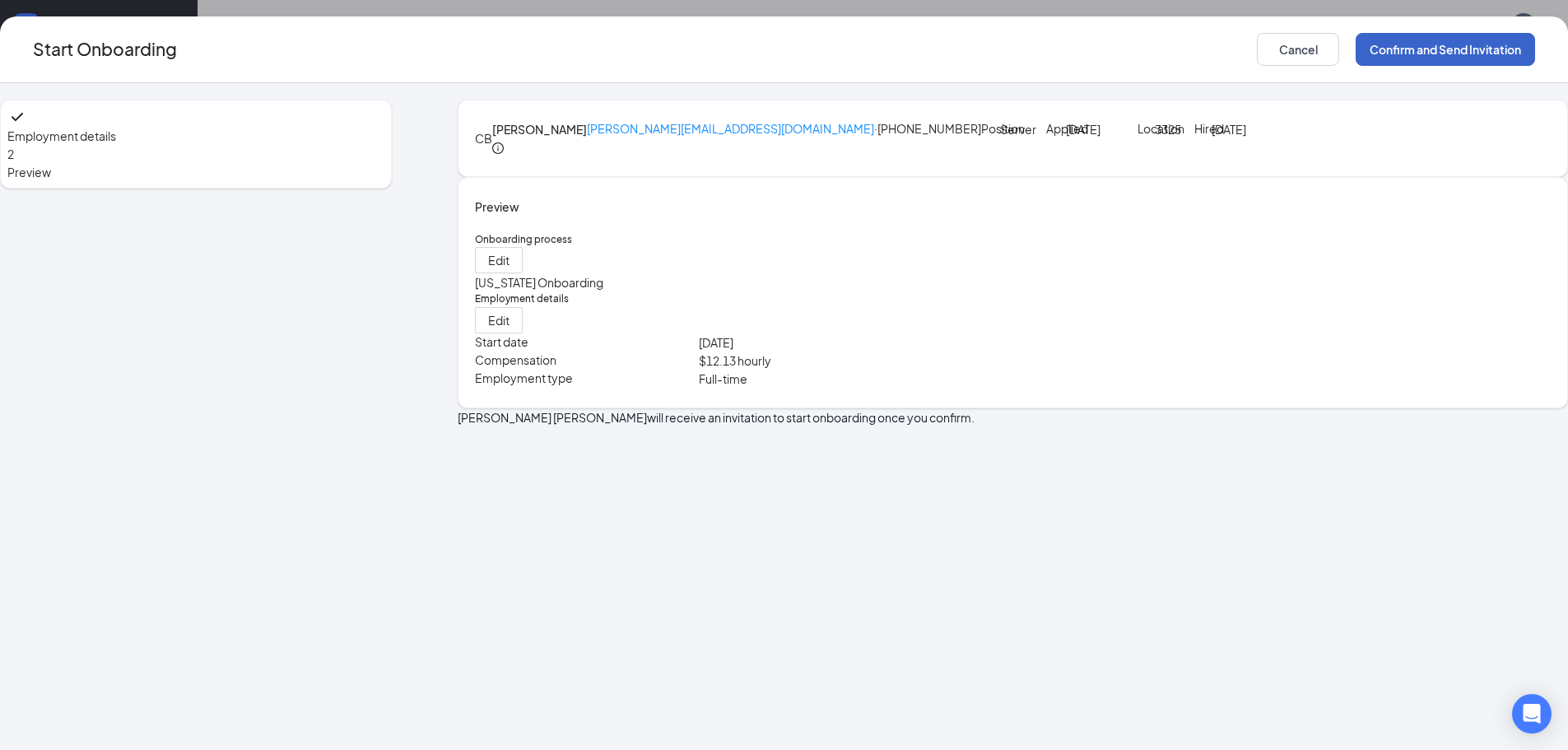
click at [1356, 56] on button "Confirm and Send Invitation" at bounding box center [1446, 49] width 180 height 33
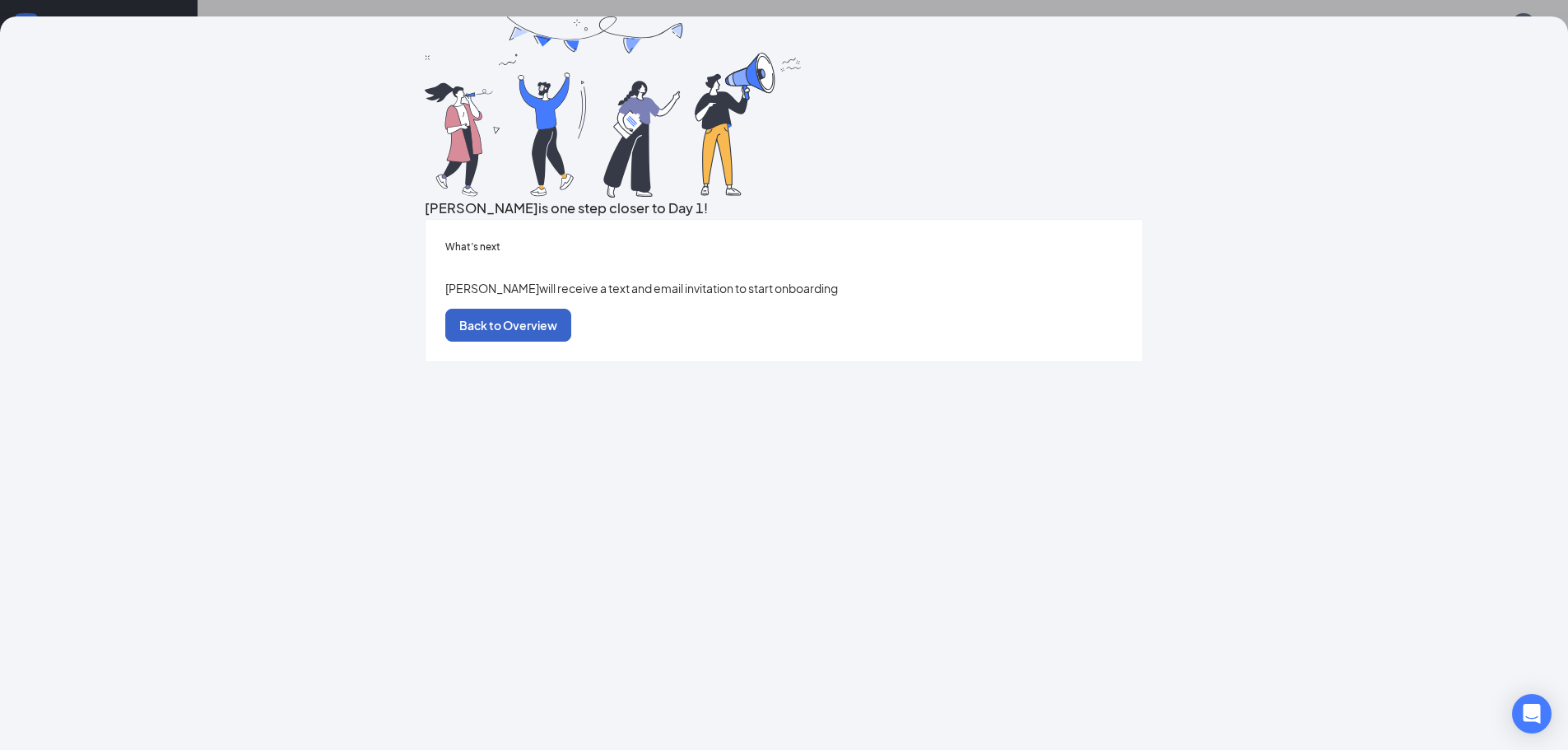
click at [572, 341] on button "Back to Overview" at bounding box center [508, 324] width 126 height 33
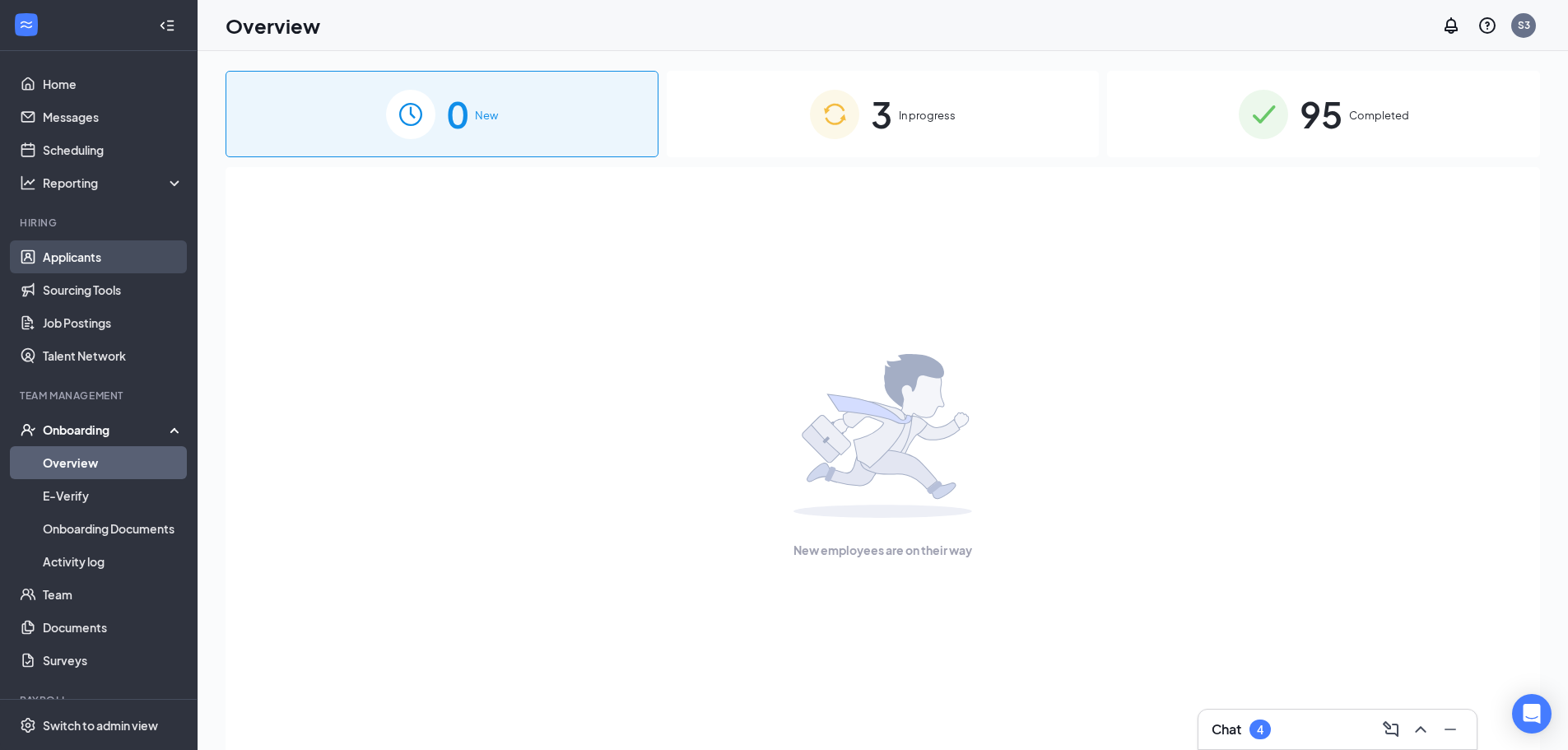
click at [105, 244] on link "Applicants" at bounding box center [113, 256] width 141 height 33
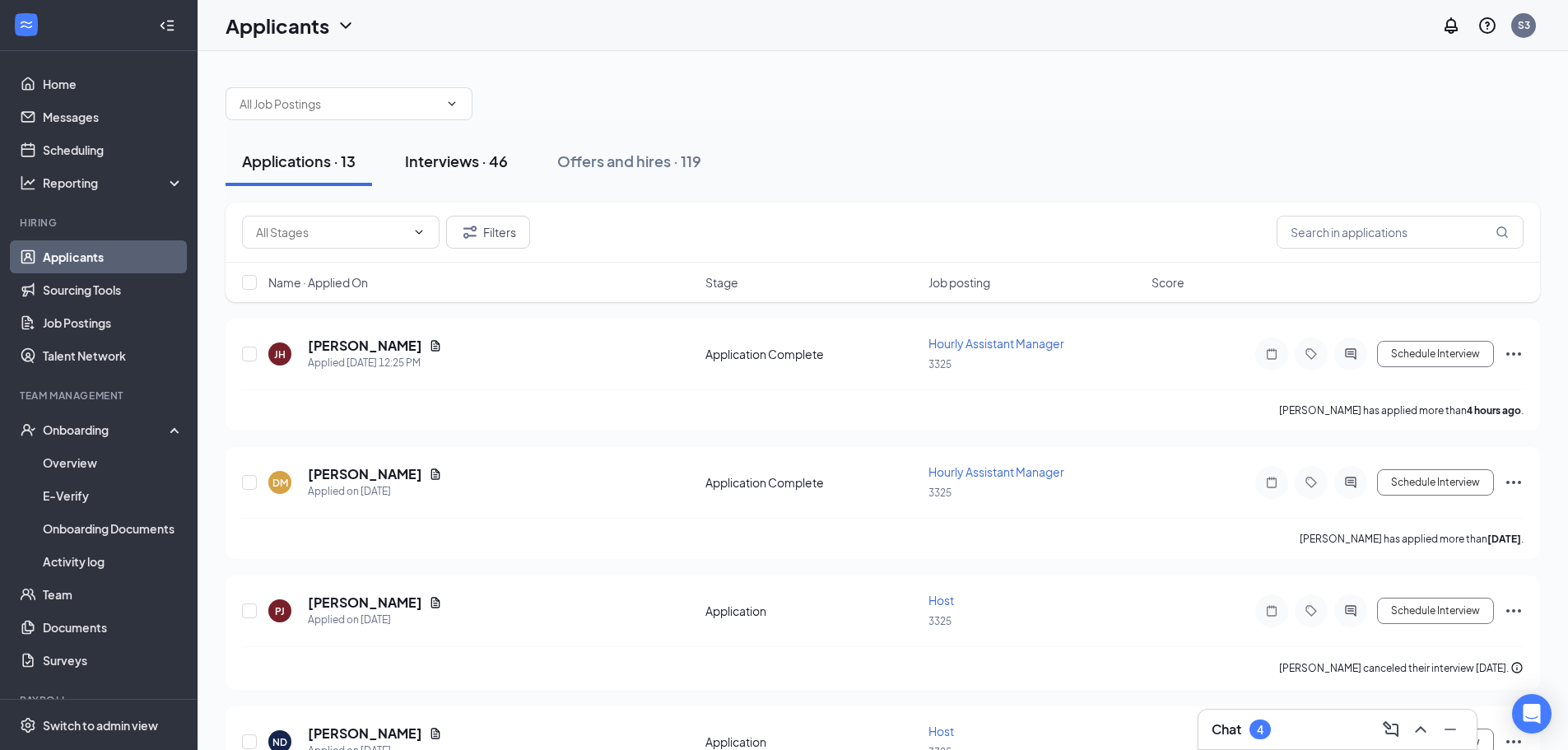
click at [488, 174] on button "Interviews · 46" at bounding box center [457, 161] width 136 height 49
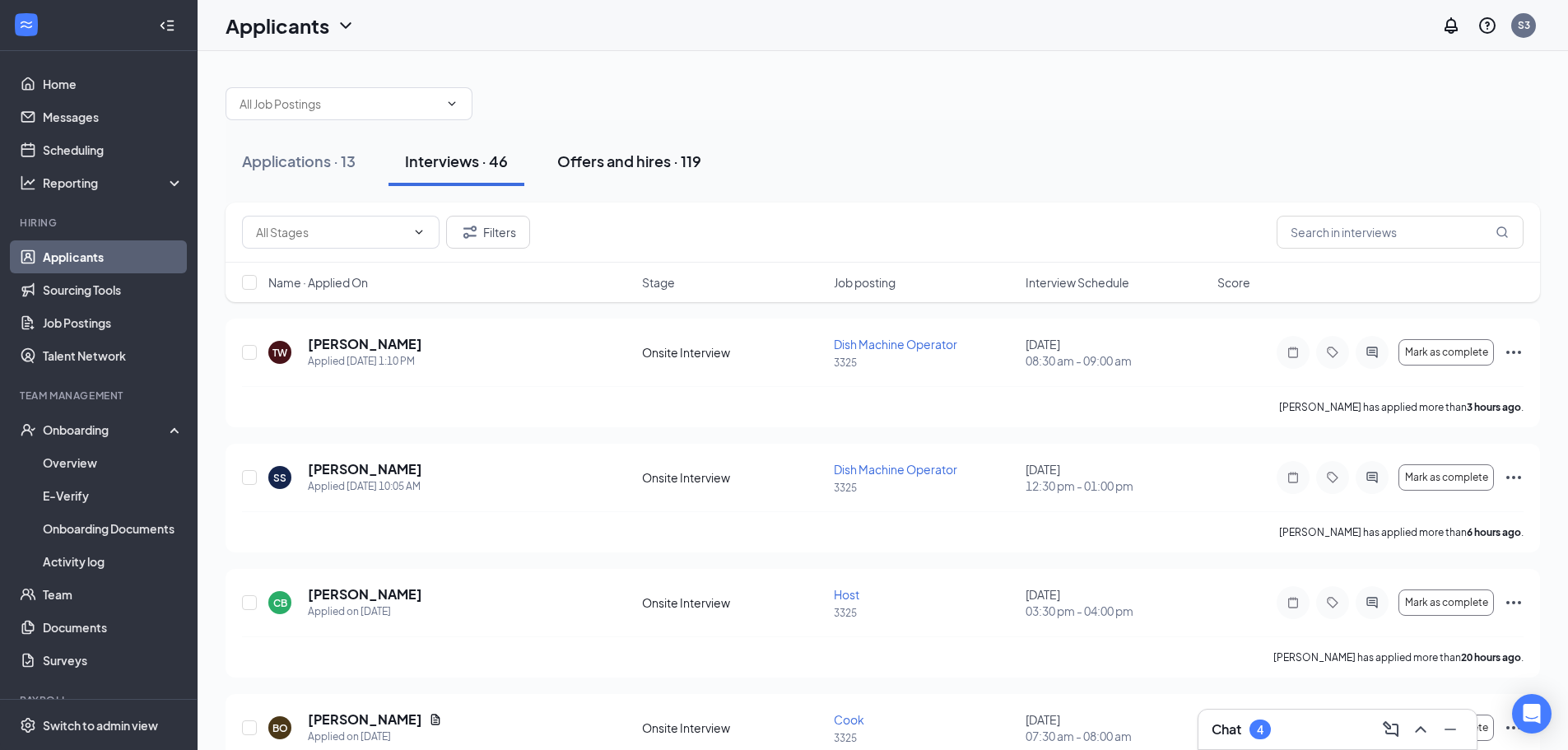
click at [596, 167] on div "Offers and hires · 119" at bounding box center [629, 161] width 144 height 21
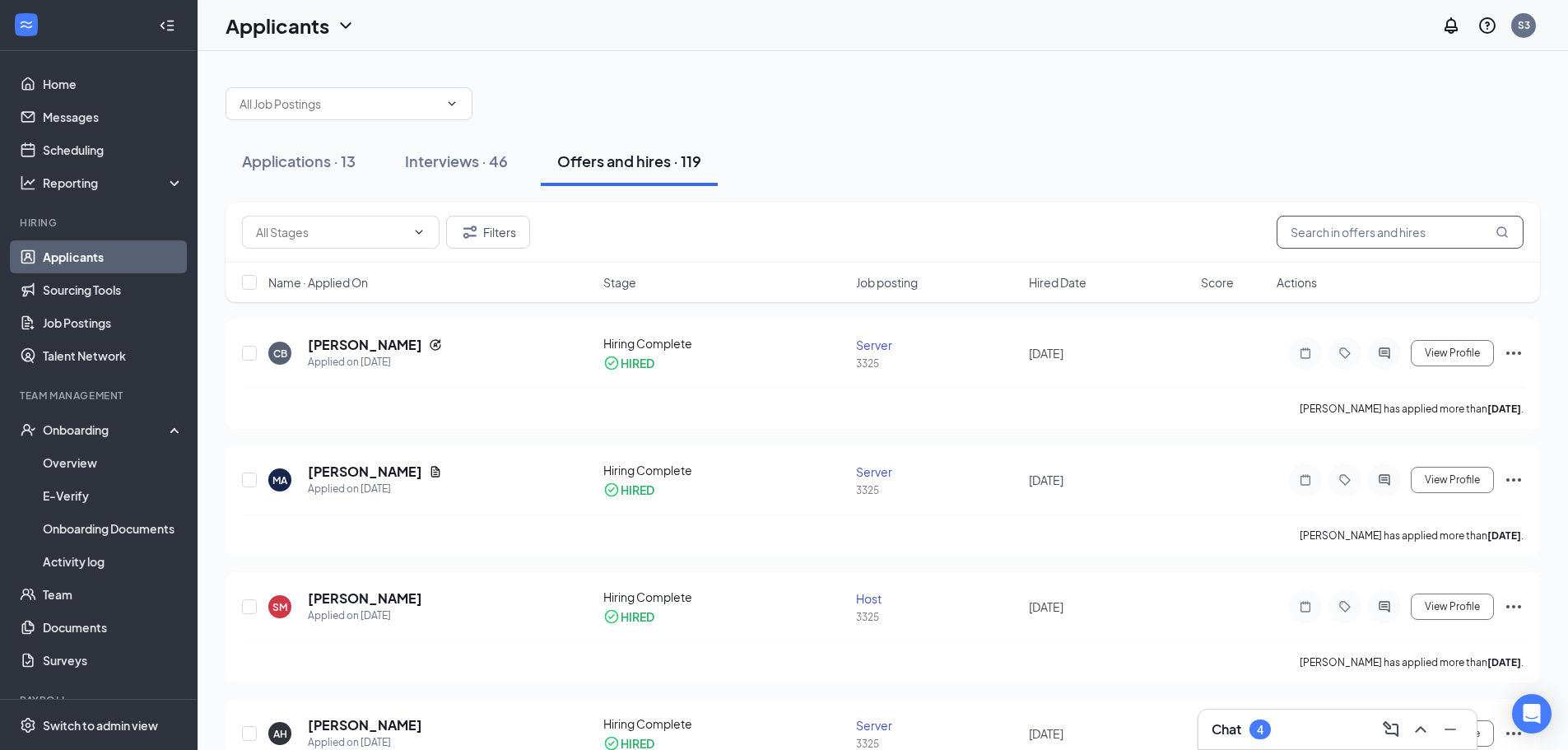
click at [1387, 231] on input "text" at bounding box center [1400, 232] width 247 height 33
click at [67, 427] on div "Onboarding" at bounding box center [106, 428] width 127 height 16
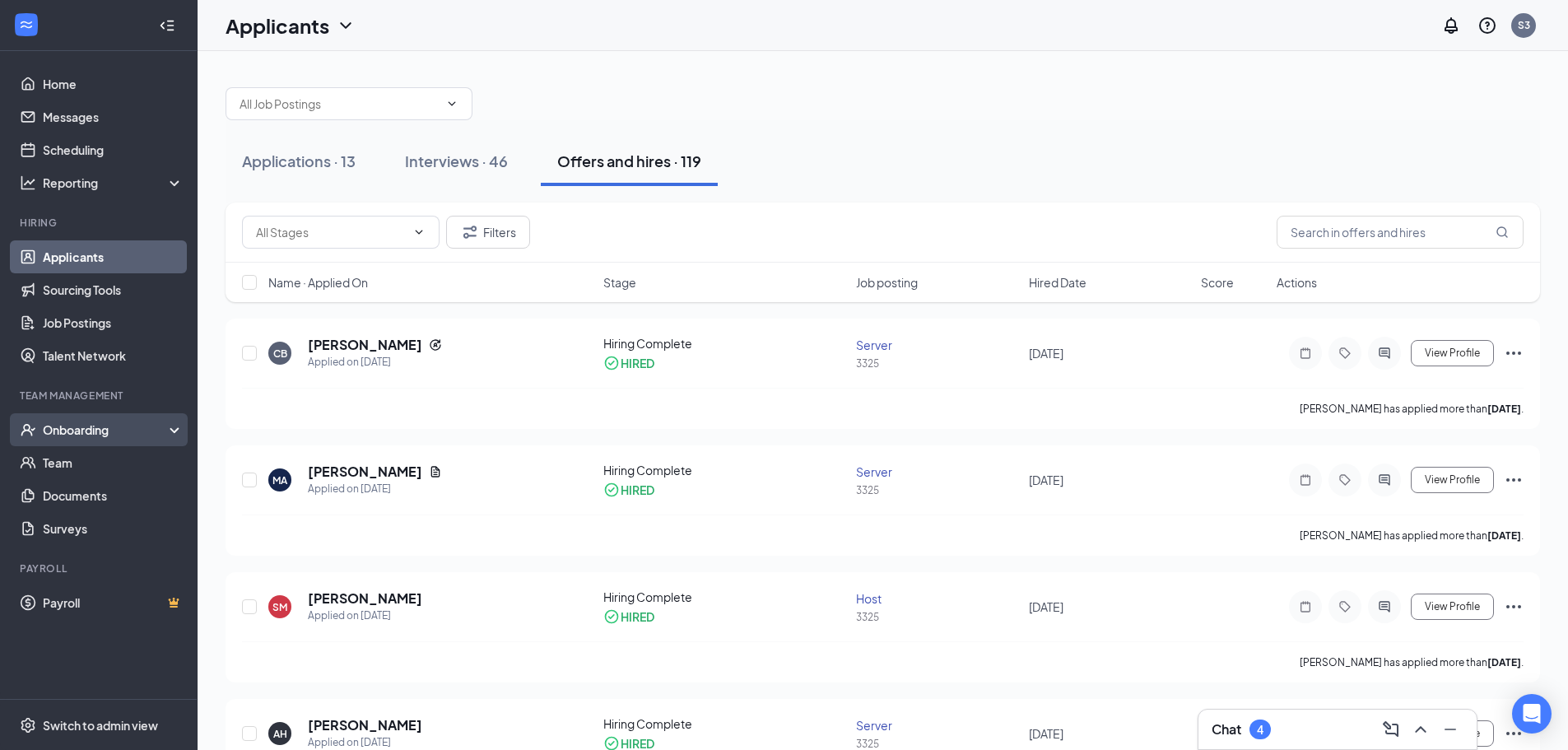
drag, startPoint x: 66, startPoint y: 427, endPoint x: 59, endPoint y: 432, distance: 8.6
click at [59, 432] on div "Onboarding" at bounding box center [106, 428] width 127 height 16
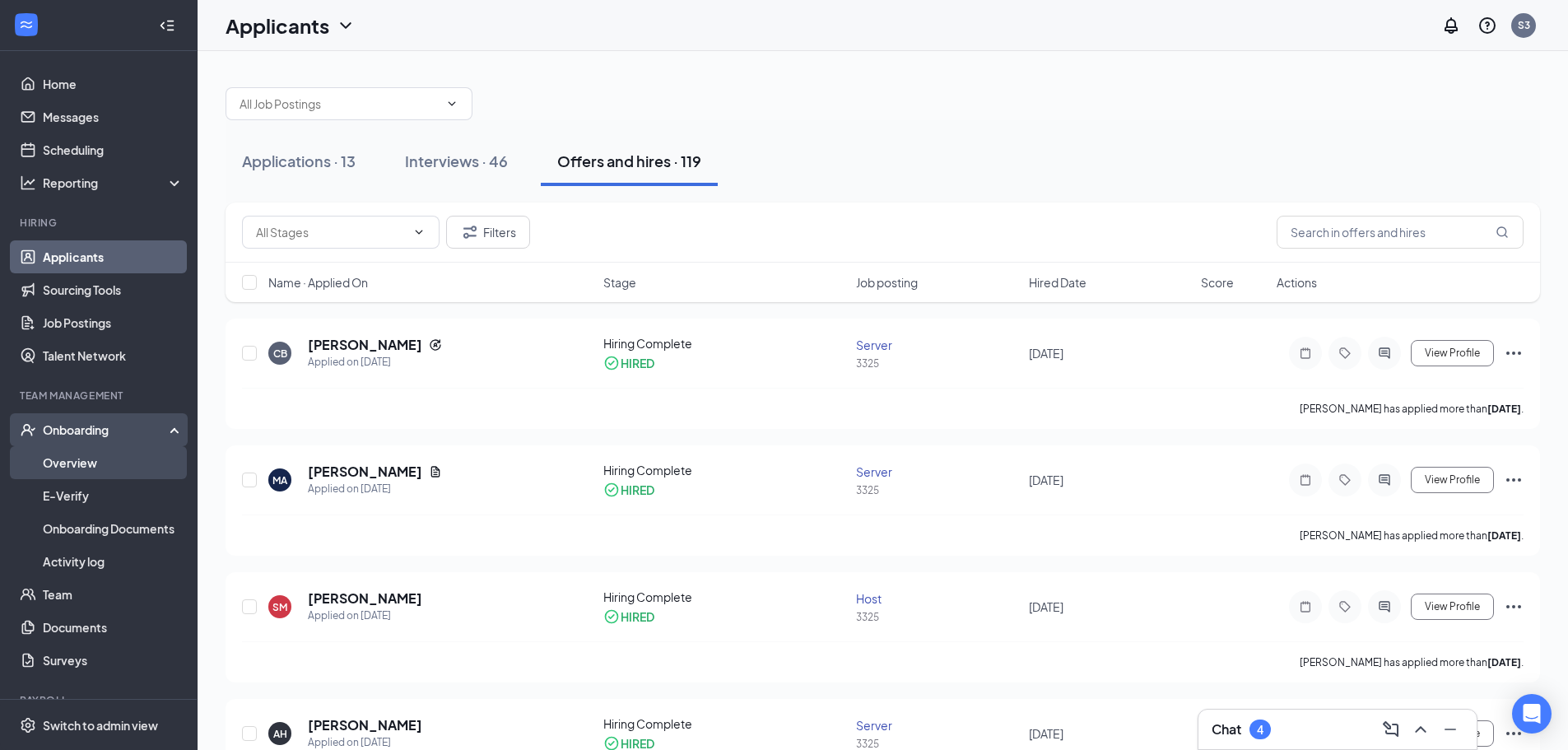
click at [67, 449] on link "Overview" at bounding box center [113, 462] width 141 height 33
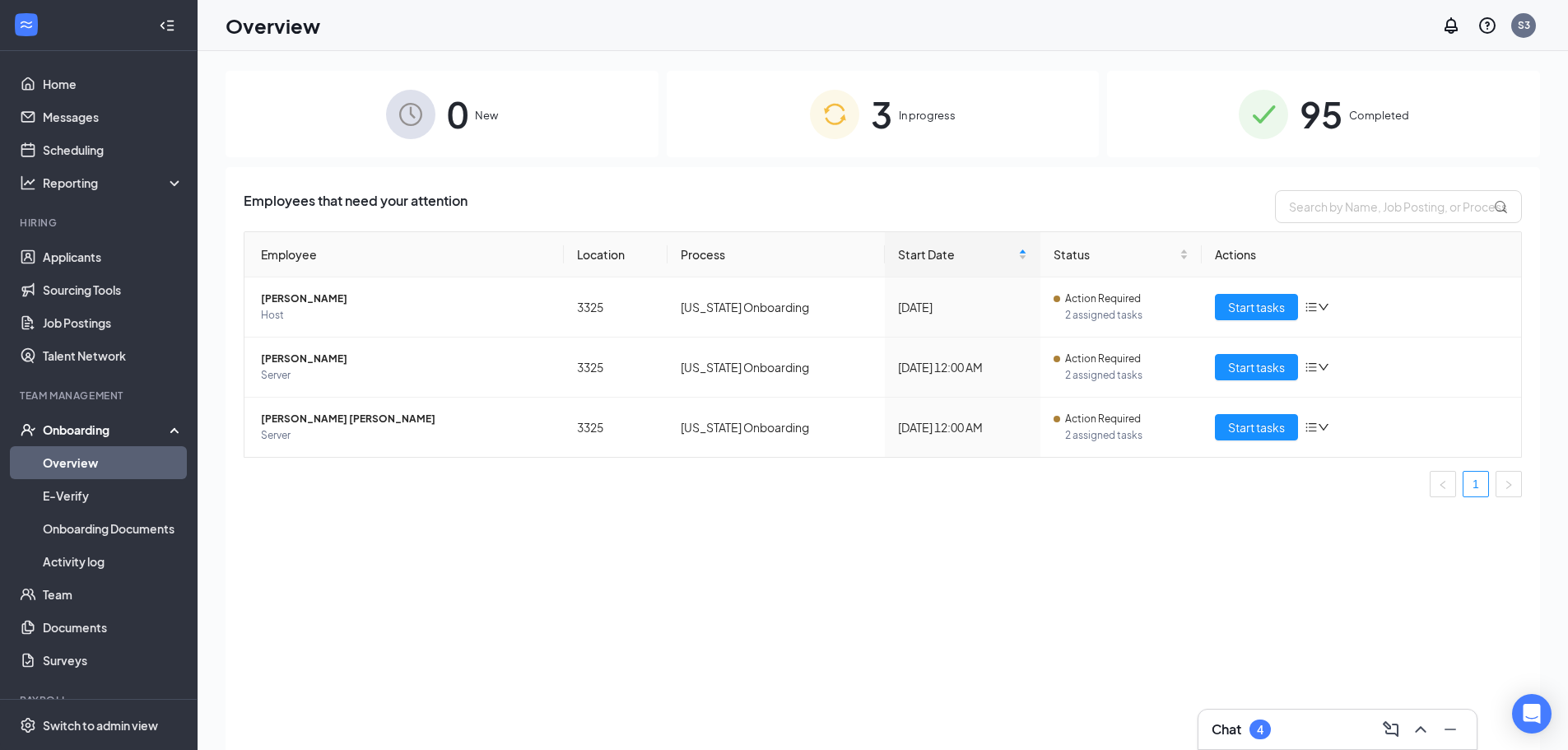
click at [928, 128] on div "3 In progress" at bounding box center [884, 113] width 433 height 86
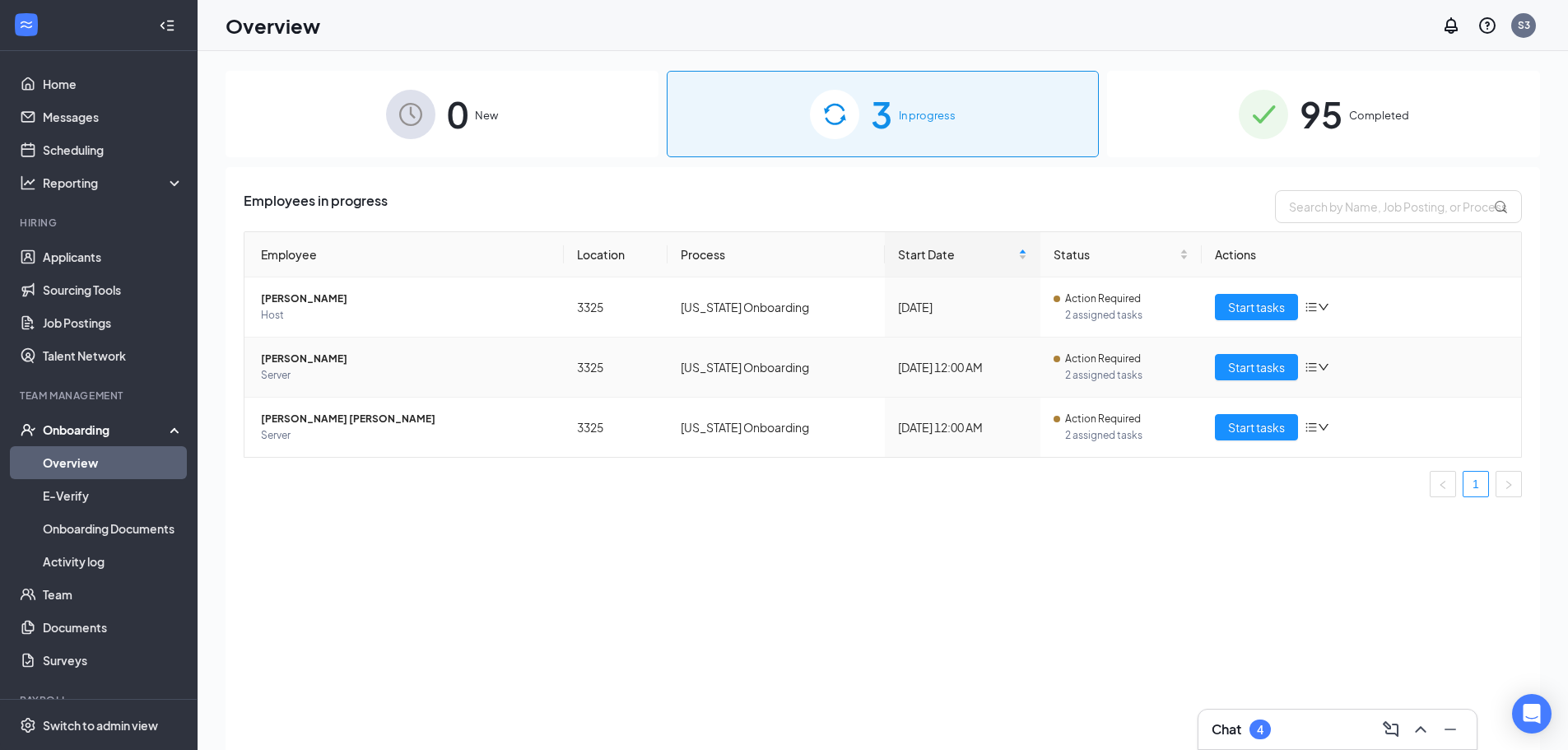
click at [277, 358] on span "Molly Ash" at bounding box center [406, 358] width 290 height 16
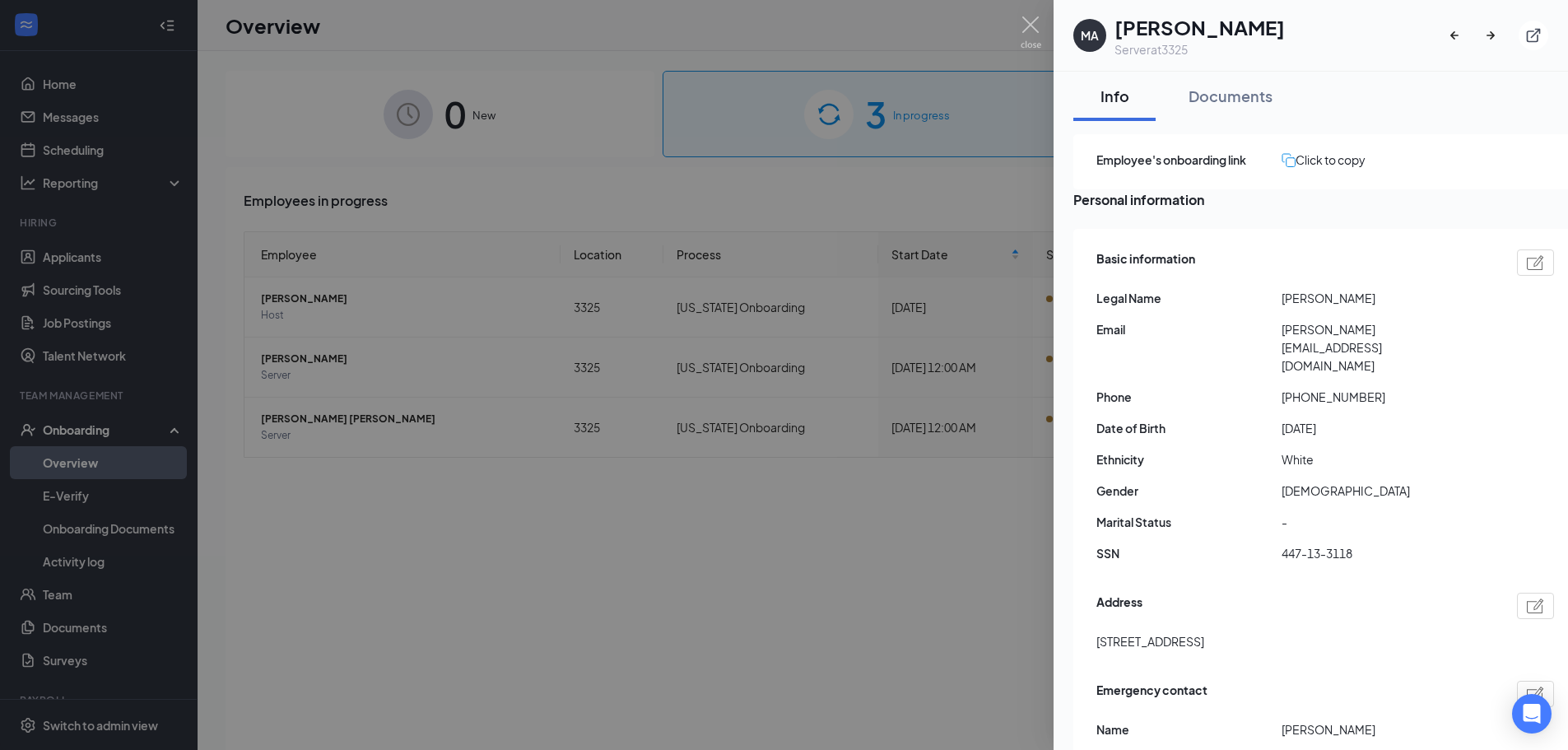
click at [1005, 657] on div at bounding box center [784, 375] width 1568 height 750
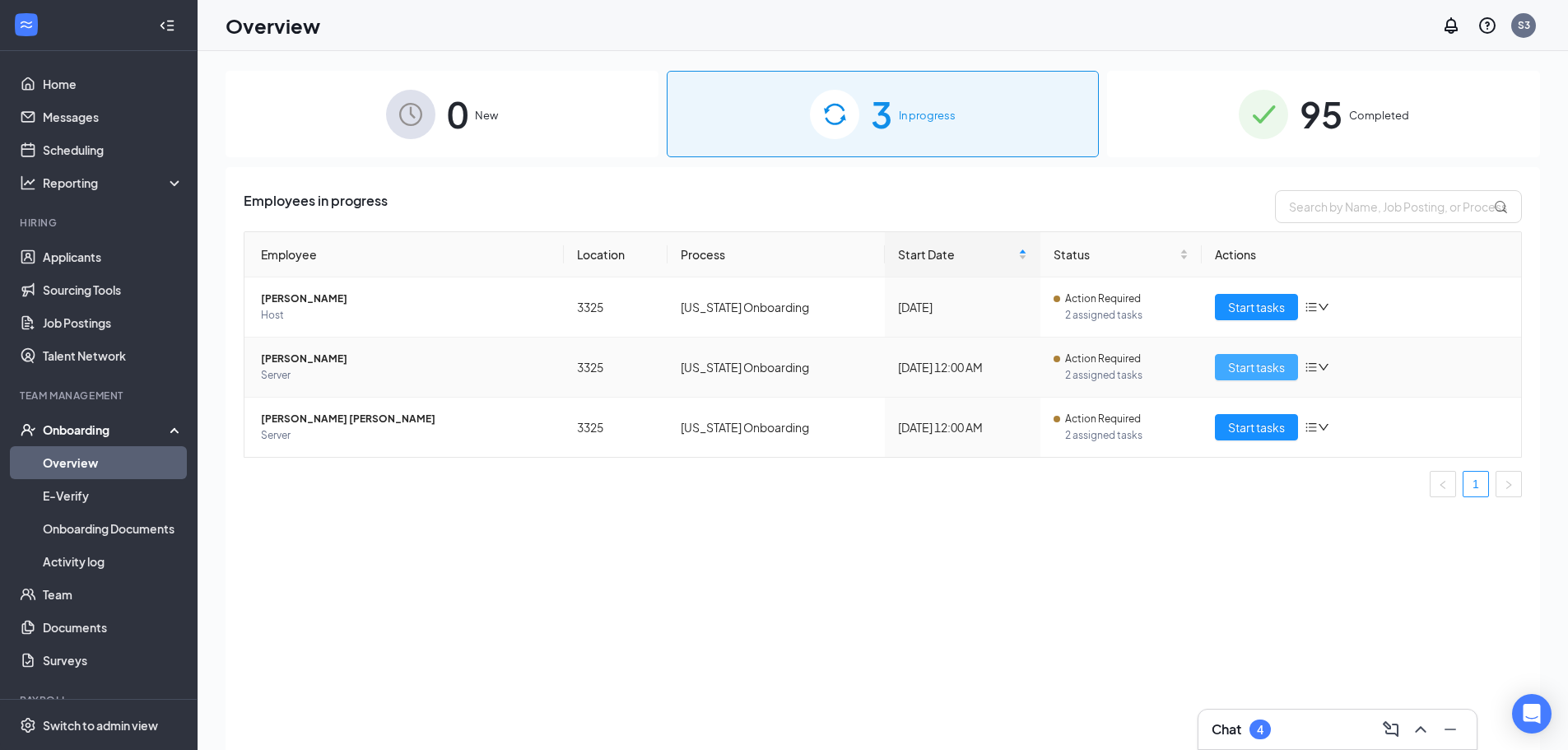
click at [1257, 370] on span "Start tasks" at bounding box center [1257, 366] width 57 height 18
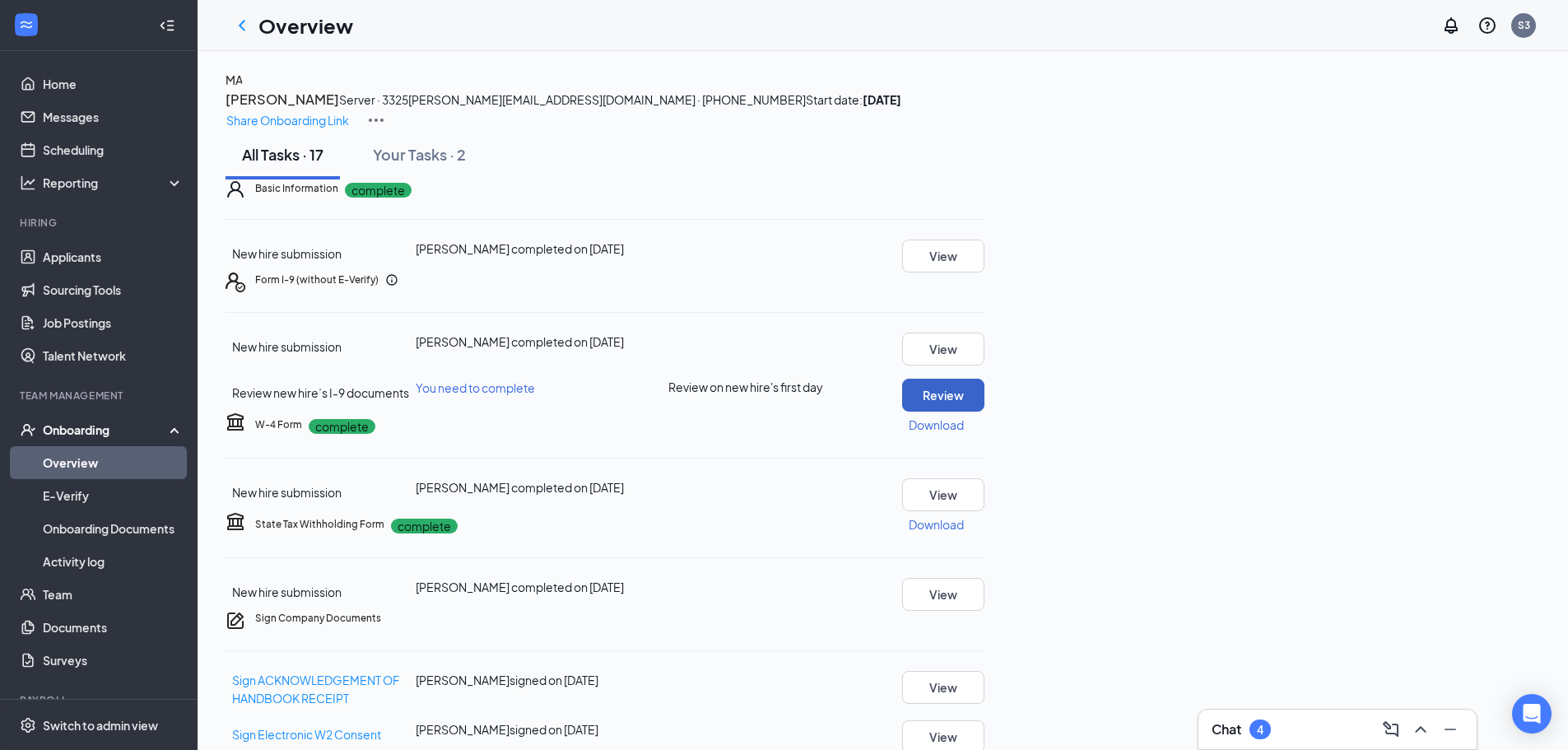
click at [984, 411] on button "Review" at bounding box center [943, 394] width 82 height 33
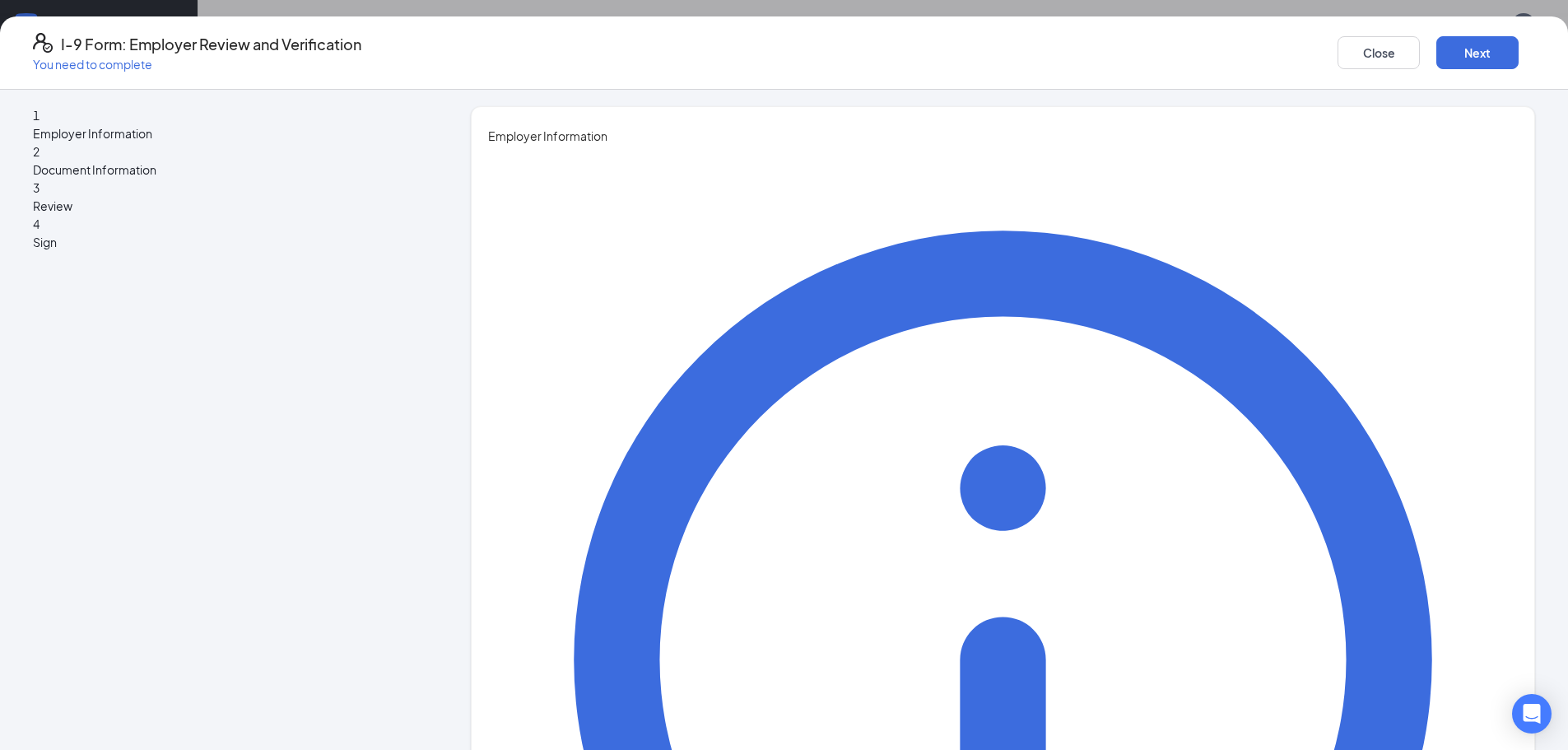
click at [729, 286] on div "You must be a representative of the employer who is authorized to examine the n…" at bounding box center [1003, 763] width 1030 height 1238
type input "Maggie"
type input "Matlock"
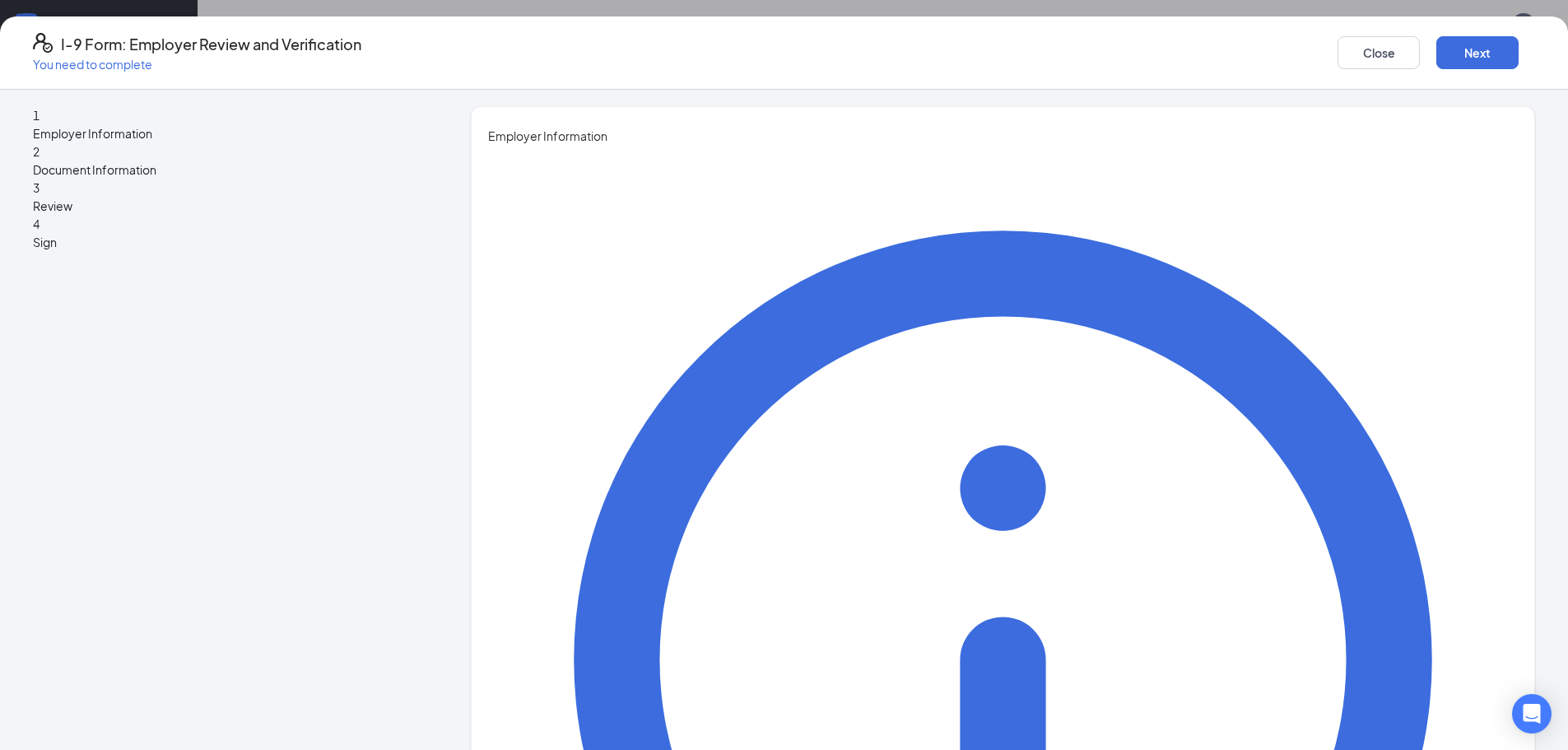
type input "Assistant Manager"
click at [1436, 56] on button "Next" at bounding box center [1477, 52] width 82 height 33
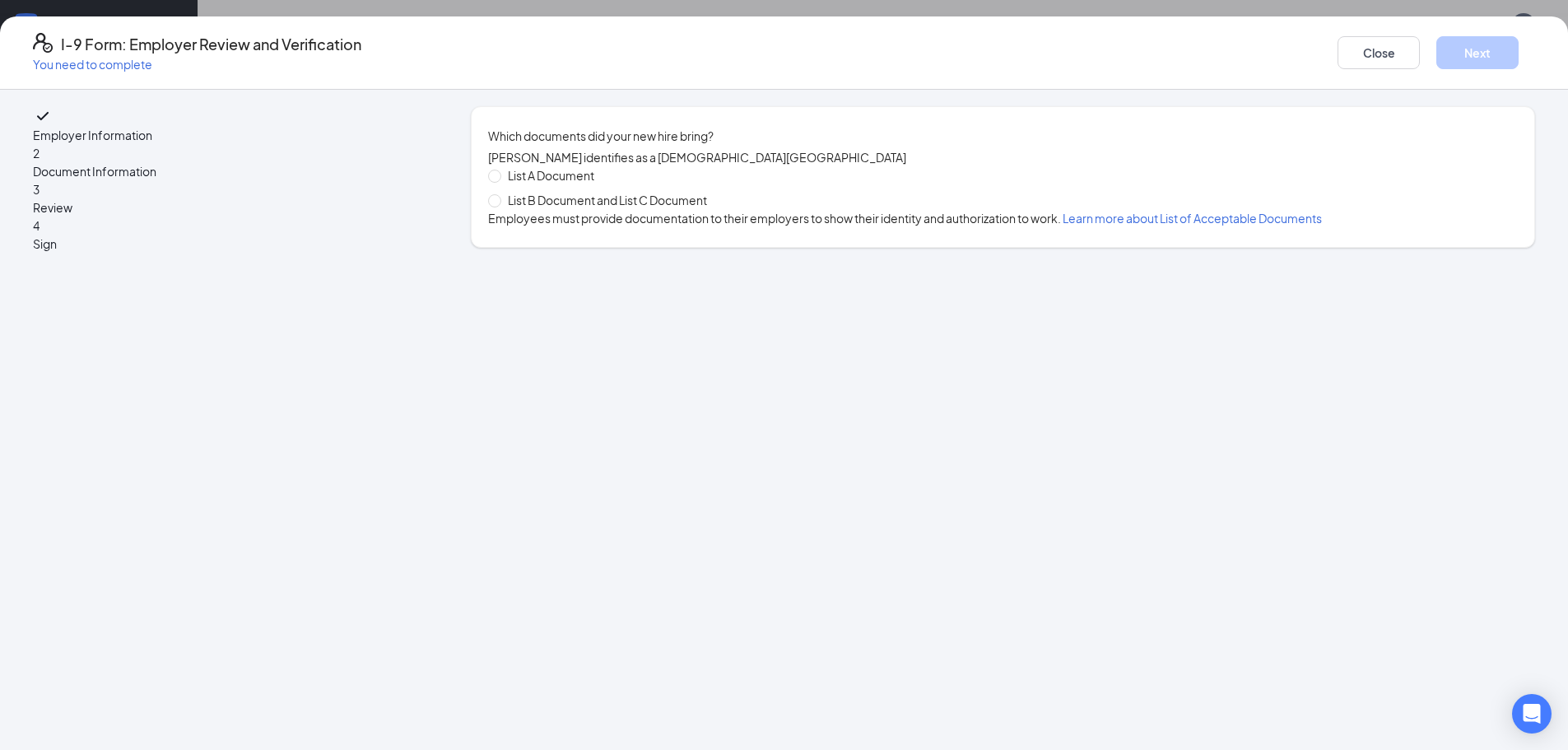
click at [601, 184] on span "List A Document" at bounding box center [551, 175] width 99 height 18
click at [500, 181] on input "List A Document" at bounding box center [494, 175] width 11 height 11
radio input "true"
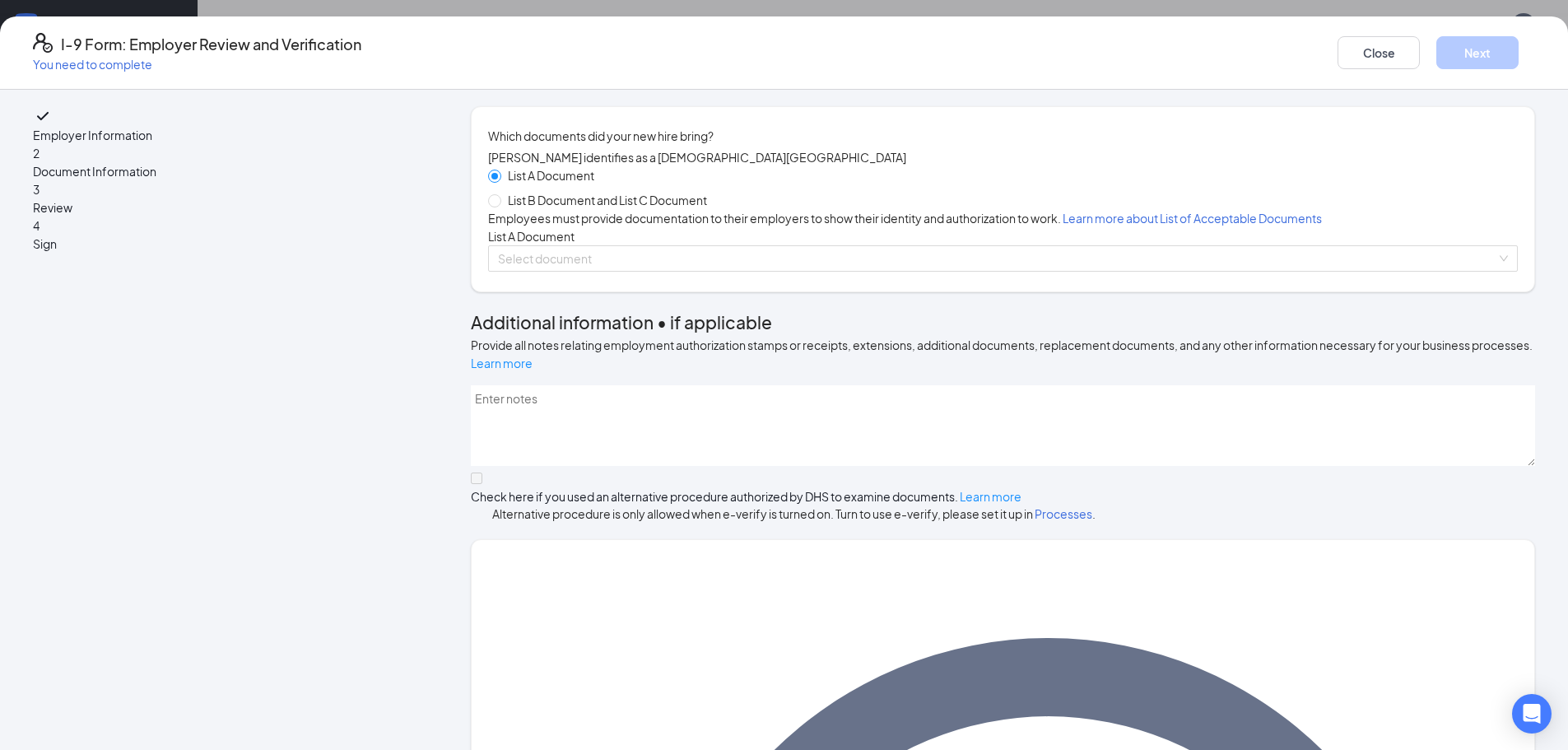
click at [620, 209] on span "List B Document and List C Document" at bounding box center [608, 200] width 212 height 18
click at [500, 205] on input "List B Document and List C Document" at bounding box center [494, 200] width 11 height 11
radio input "true"
radio input "false"
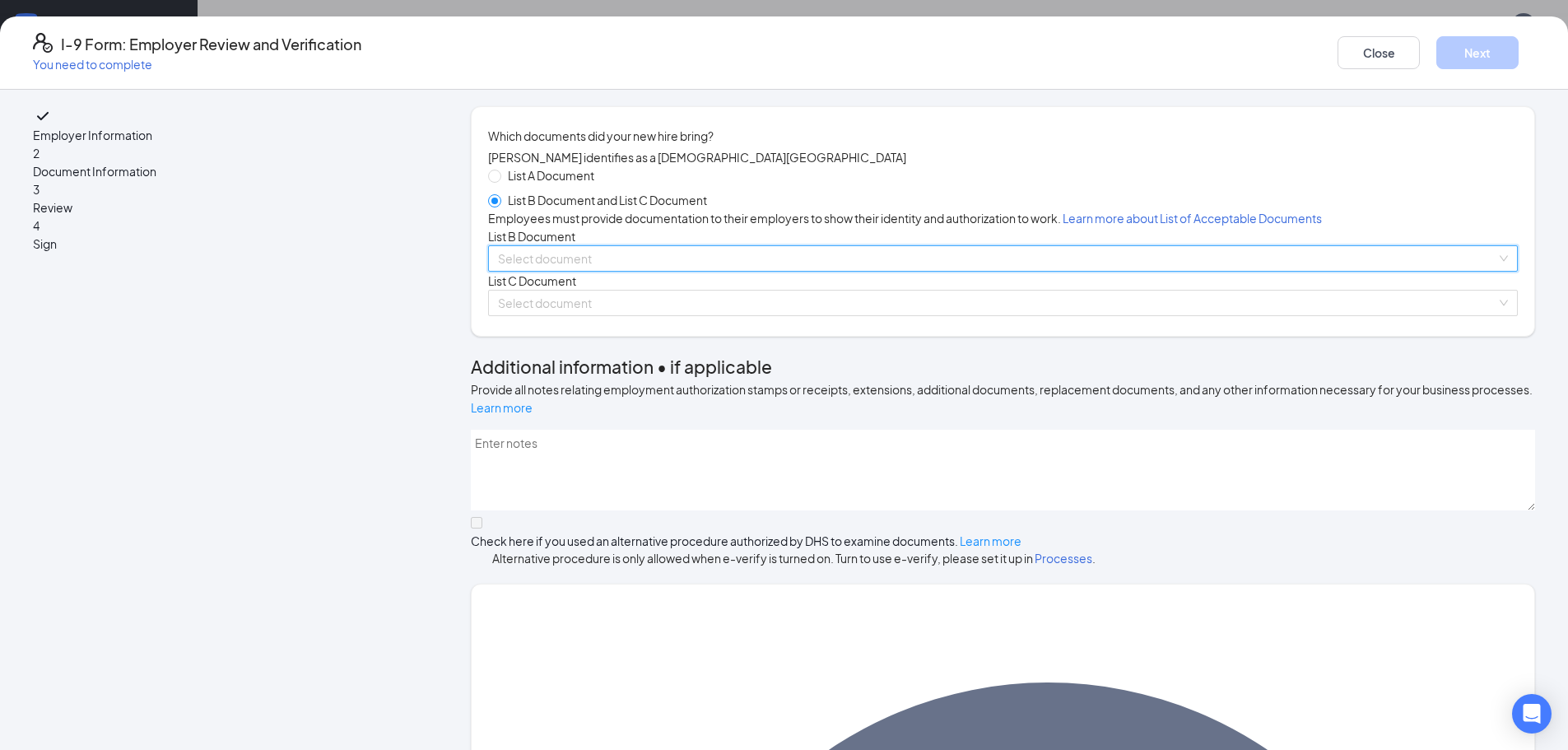
click at [624, 270] on input "search" at bounding box center [996, 258] width 998 height 25
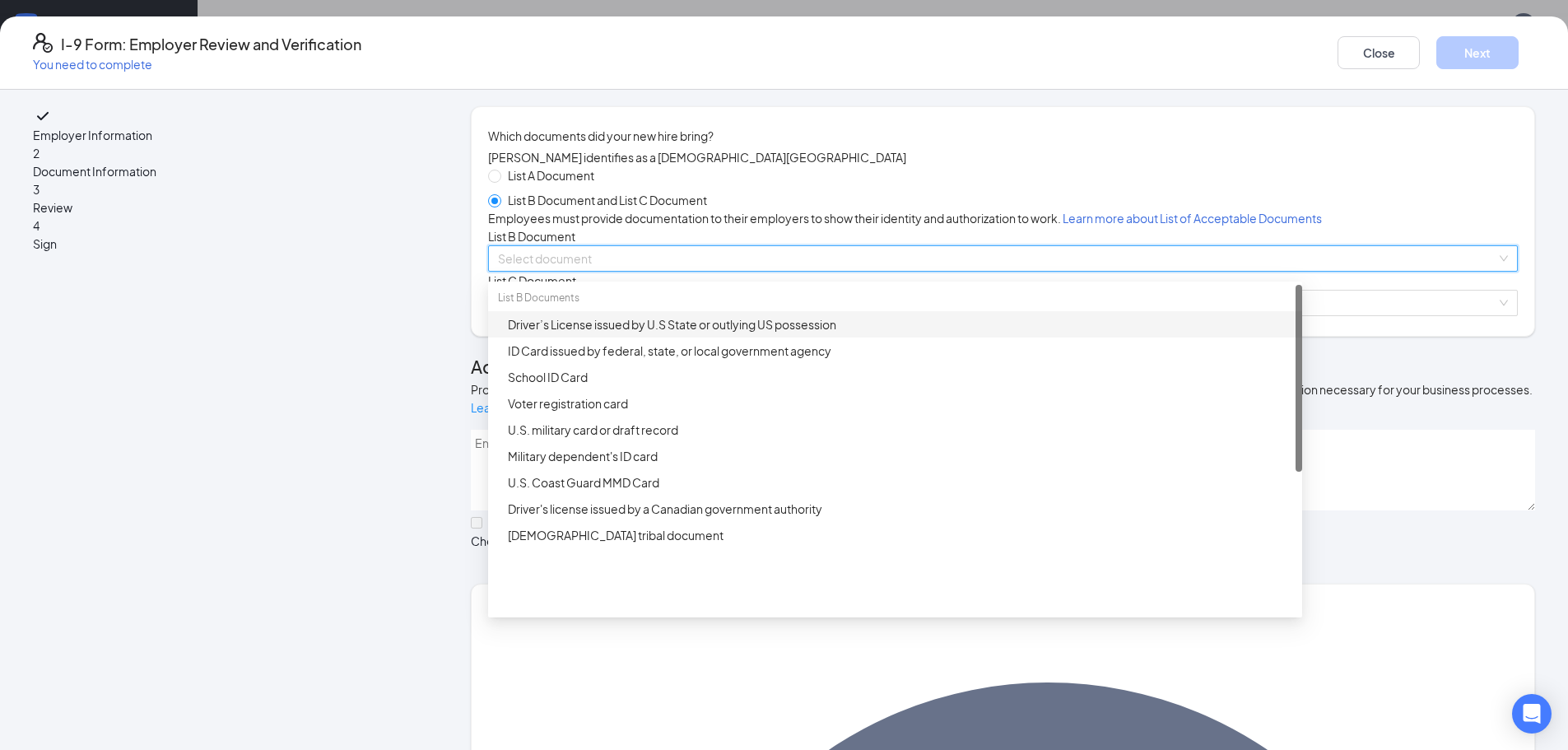
click at [775, 333] on div "Driver’s License issued by U.S State or outlying US possession" at bounding box center [900, 323] width 784 height 18
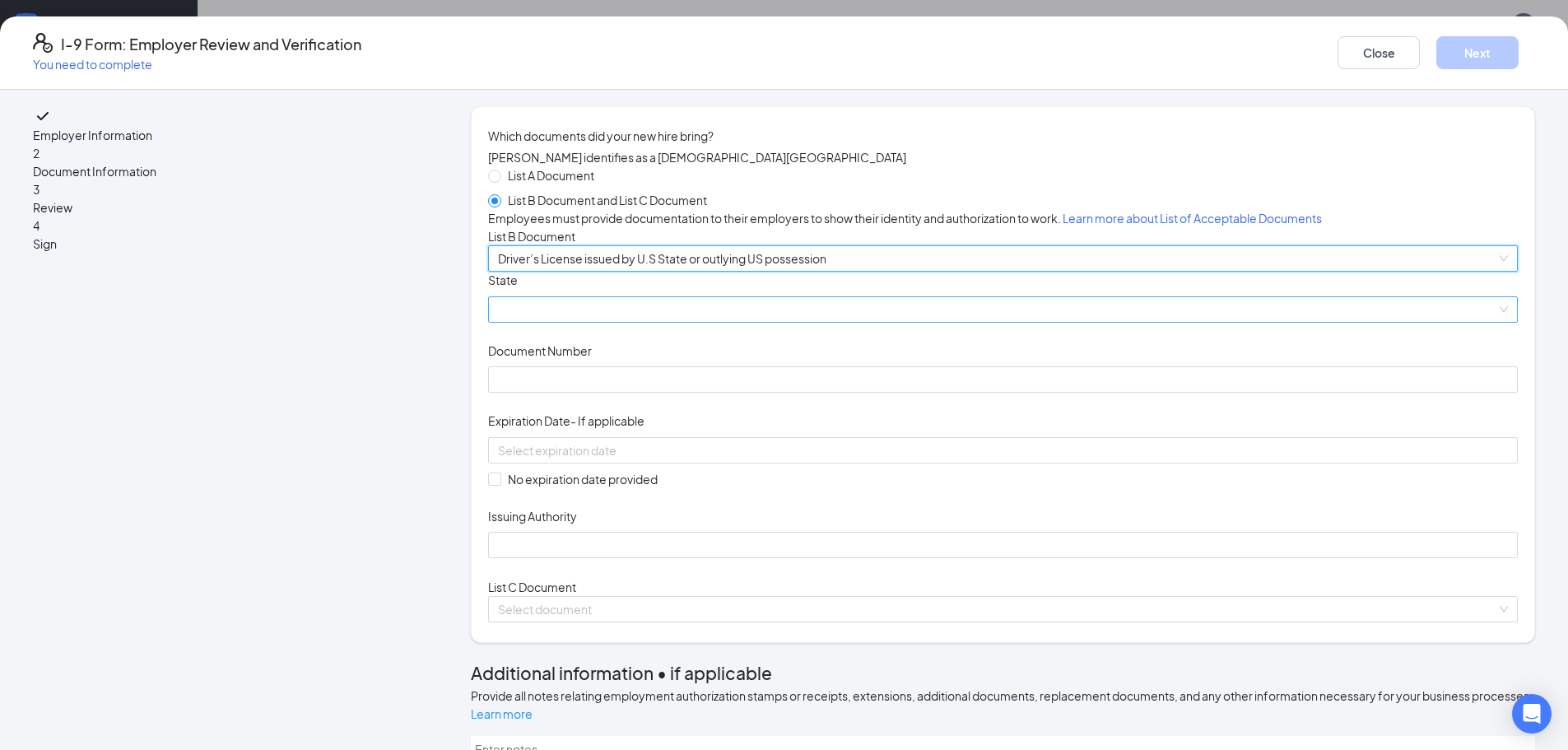
click at [694, 322] on span at bounding box center [1002, 309] width 1010 height 25
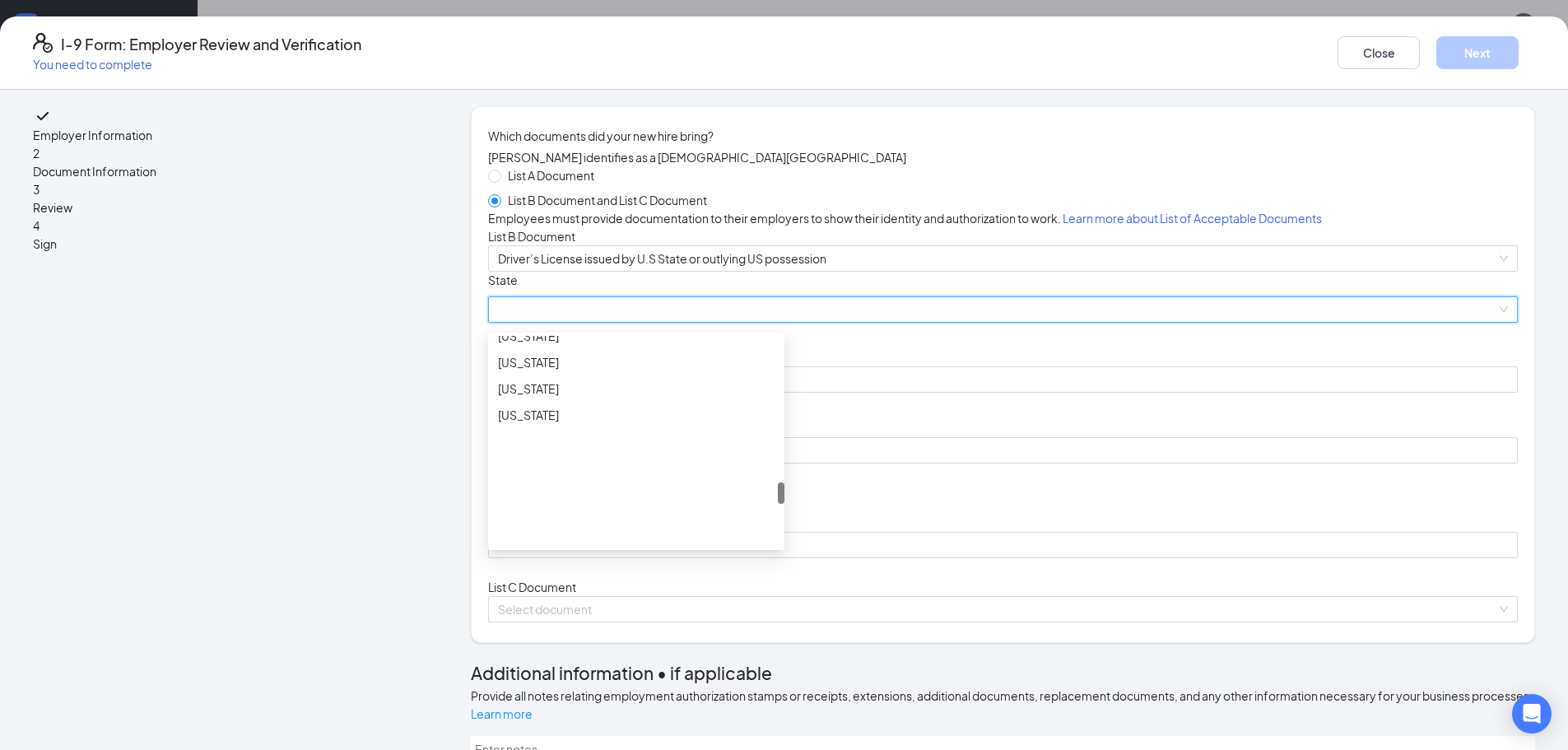
scroll to position [1317, 0]
click at [655, 460] on div "Oklahoma" at bounding box center [636, 450] width 276 height 18
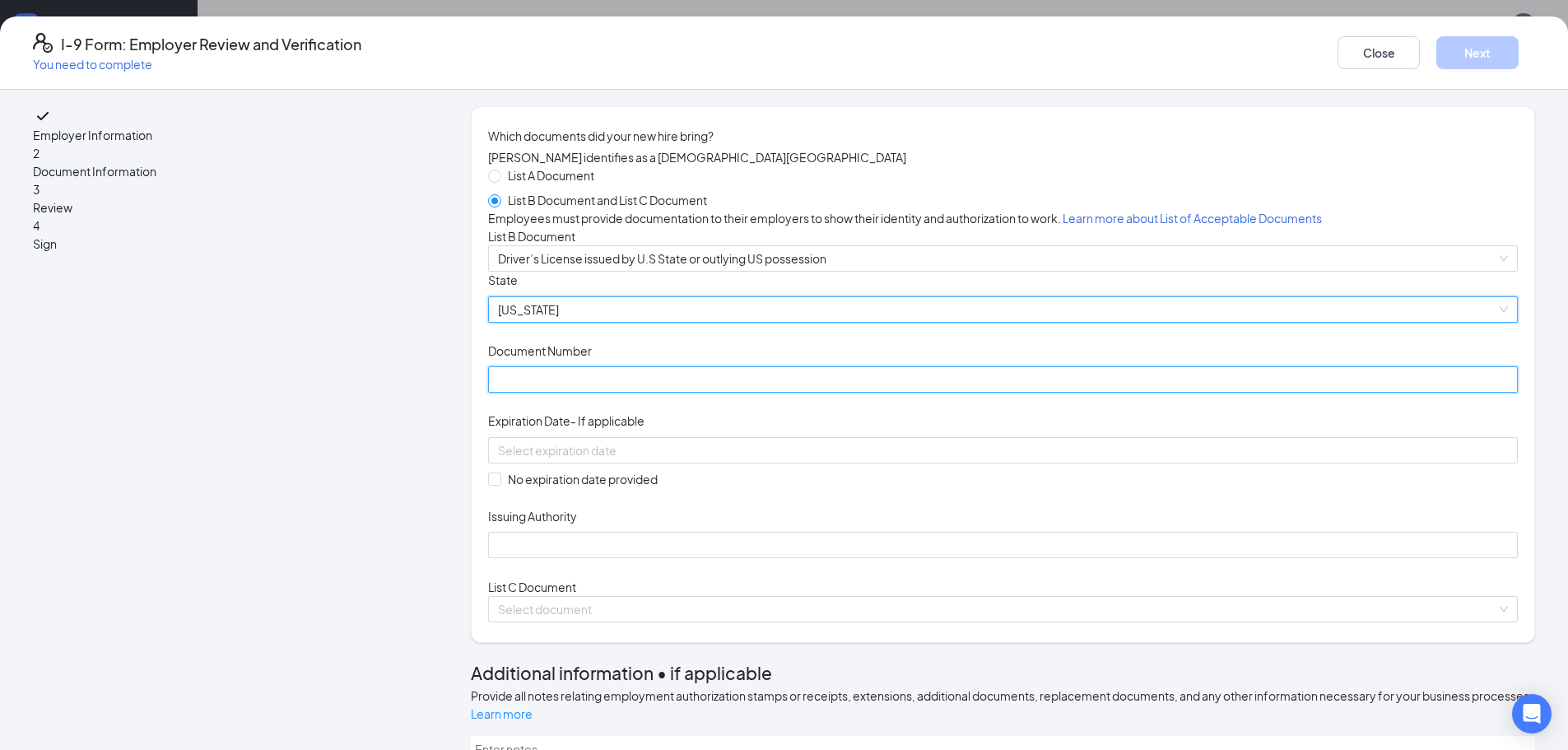
click at [645, 392] on input "Document Number" at bounding box center [1003, 379] width 1030 height 26
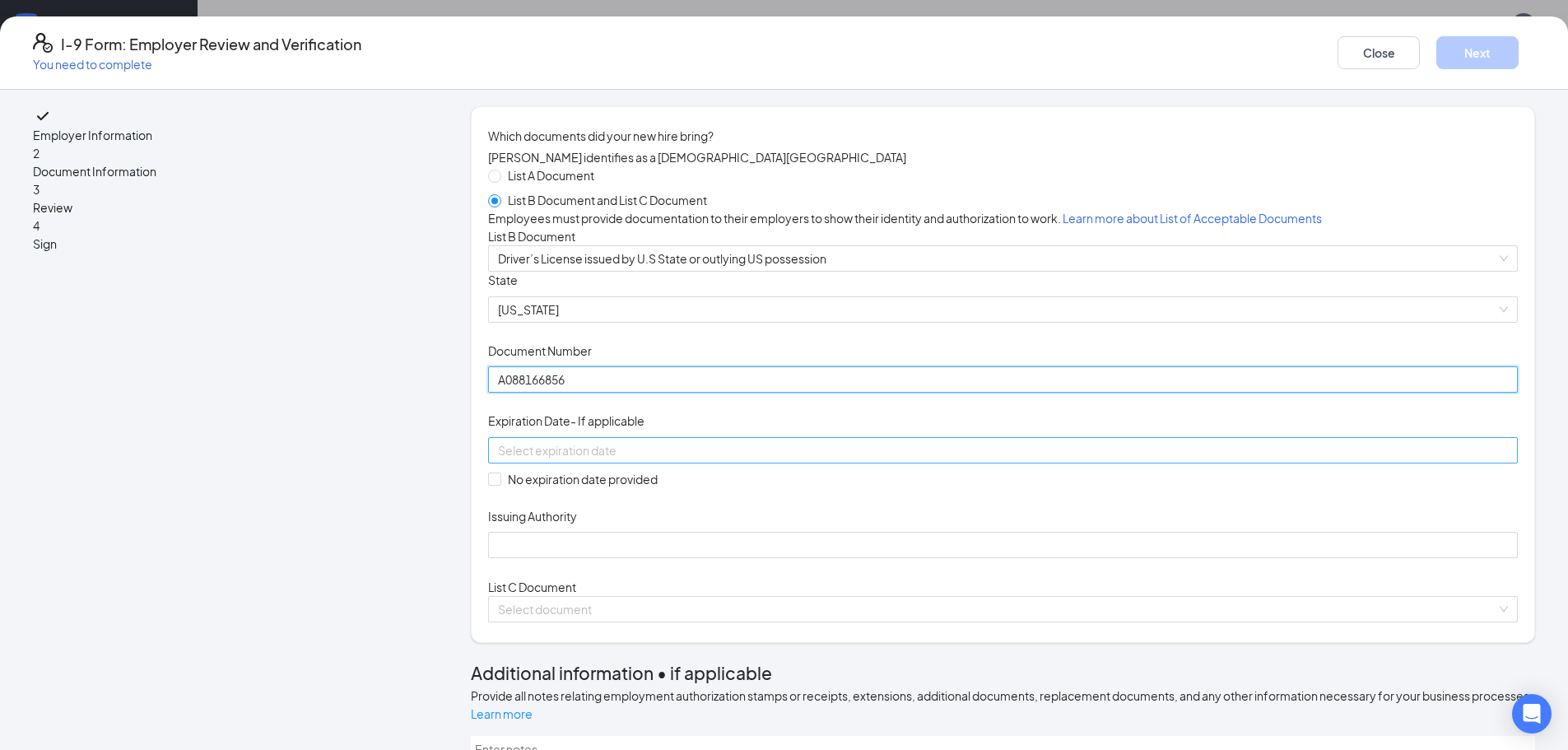
type input "A088166856"
click at [699, 459] on input at bounding box center [1001, 449] width 1007 height 18
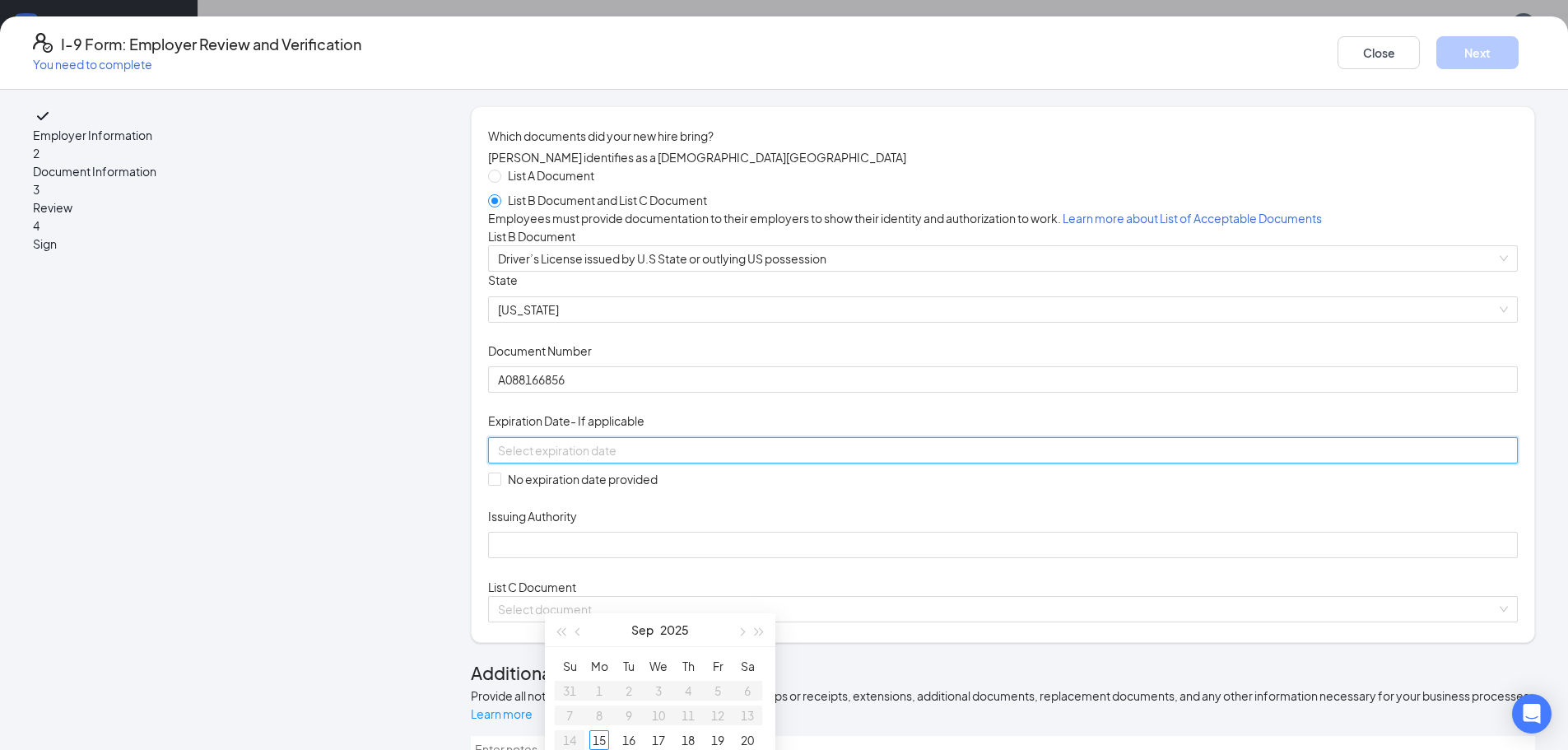
click at [1015, 534] on div "Document Title Driver’s License issued by U.S State or outlying US possession S…" at bounding box center [1003, 414] width 1030 height 287
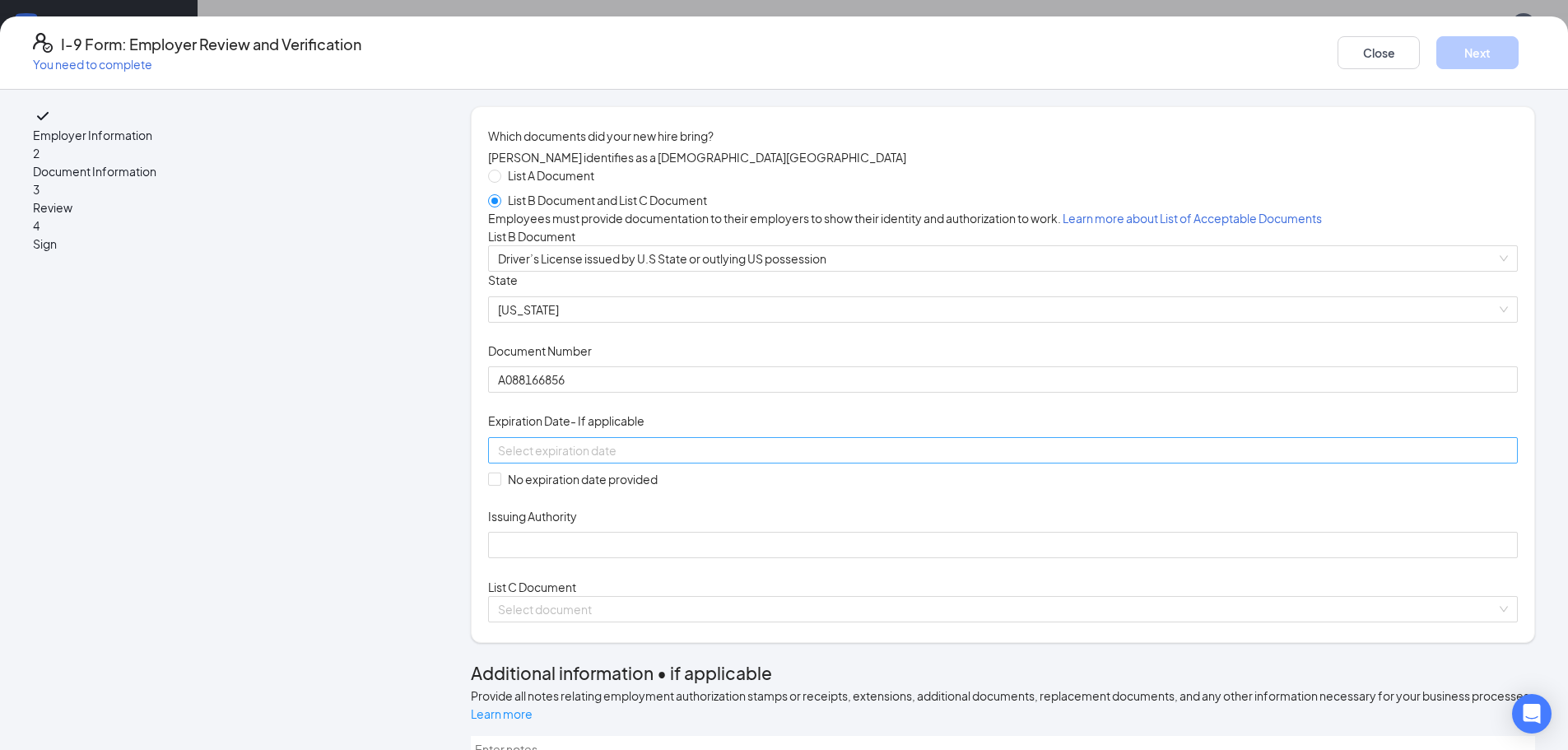
click at [750, 463] on div at bounding box center [1003, 450] width 1030 height 26
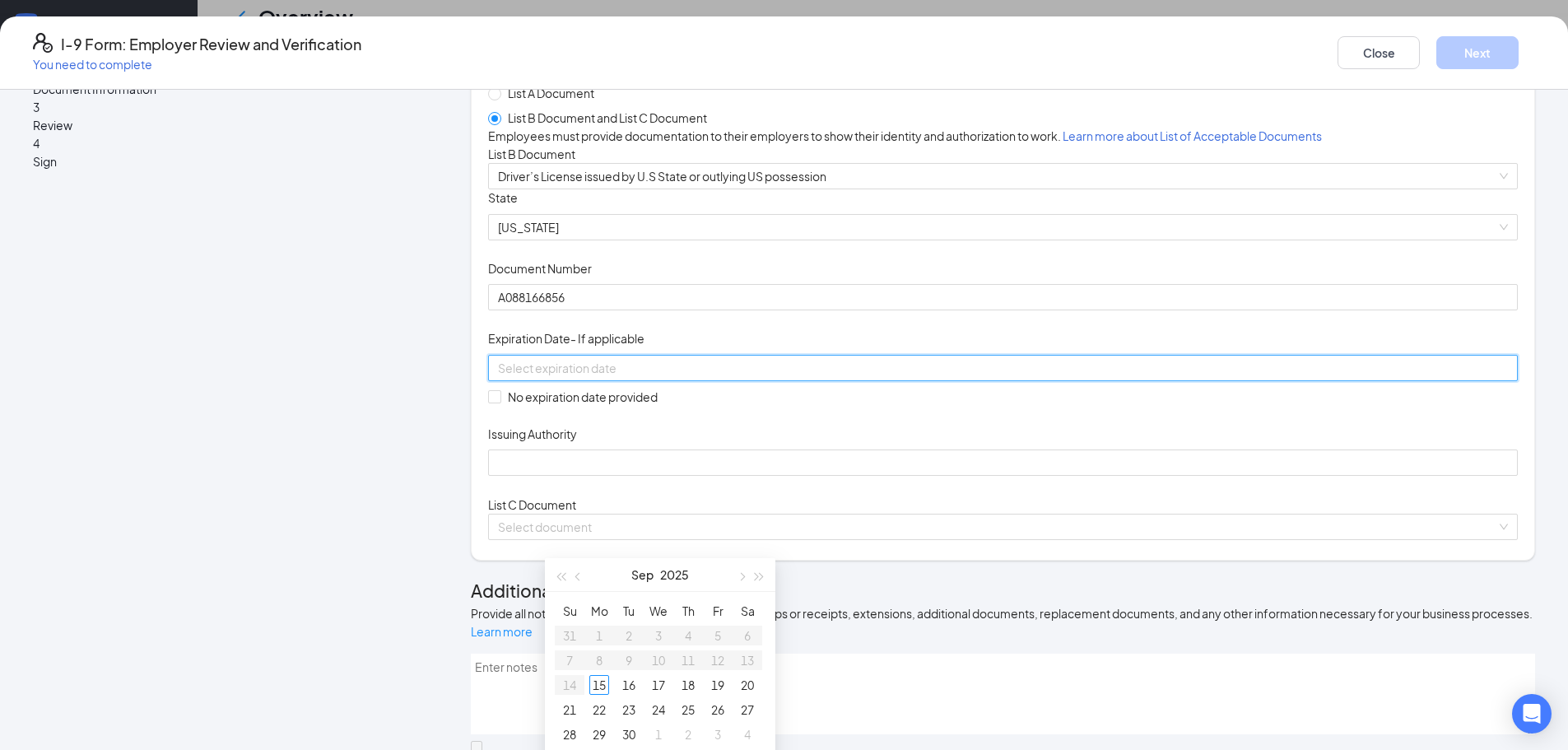
scroll to position [82, 0]
type input "09/19/2025"
type input "1/31/2030"
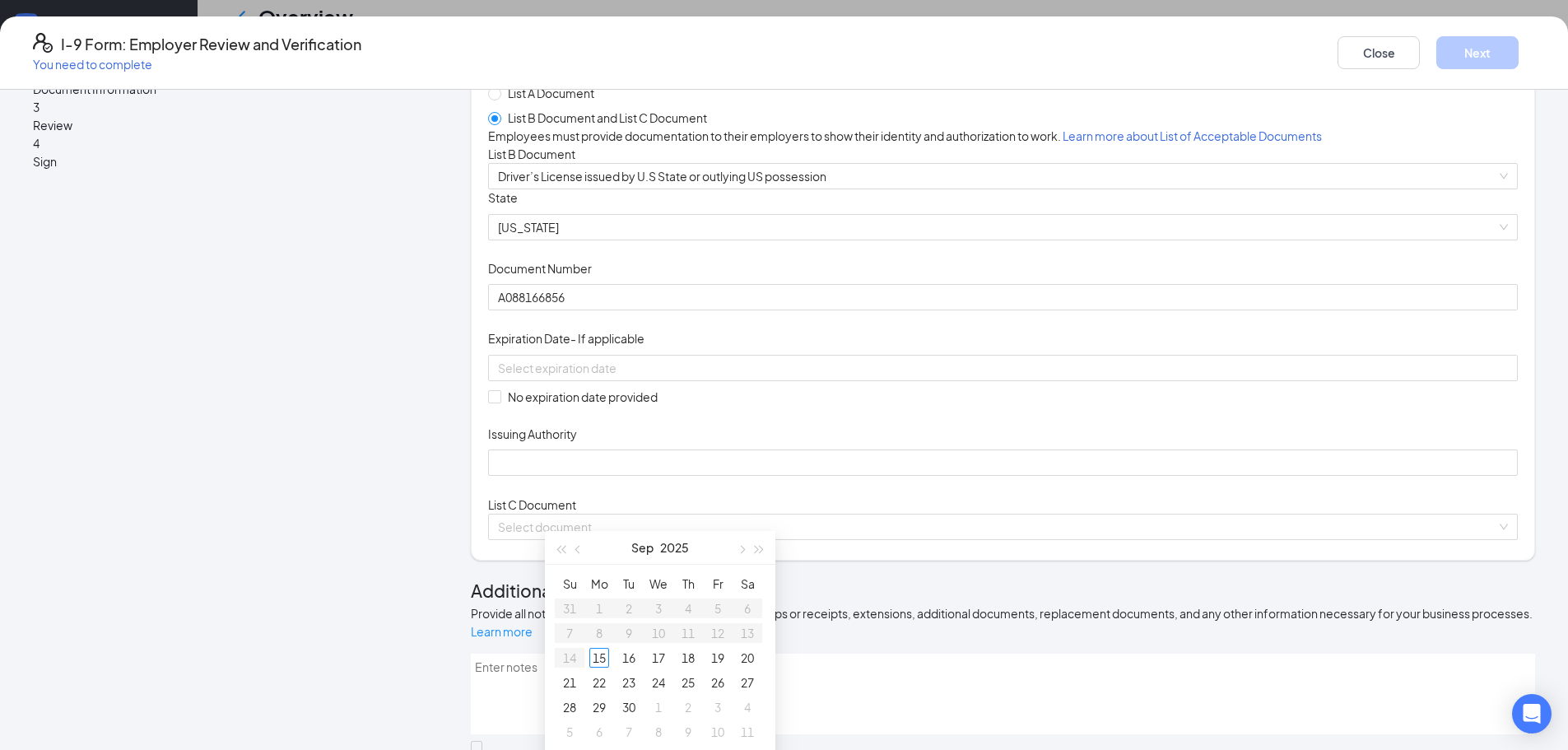
click at [1029, 406] on div "Document Title Driver’s License issued by U.S State or outlying US possession S…" at bounding box center [1003, 332] width 1030 height 287
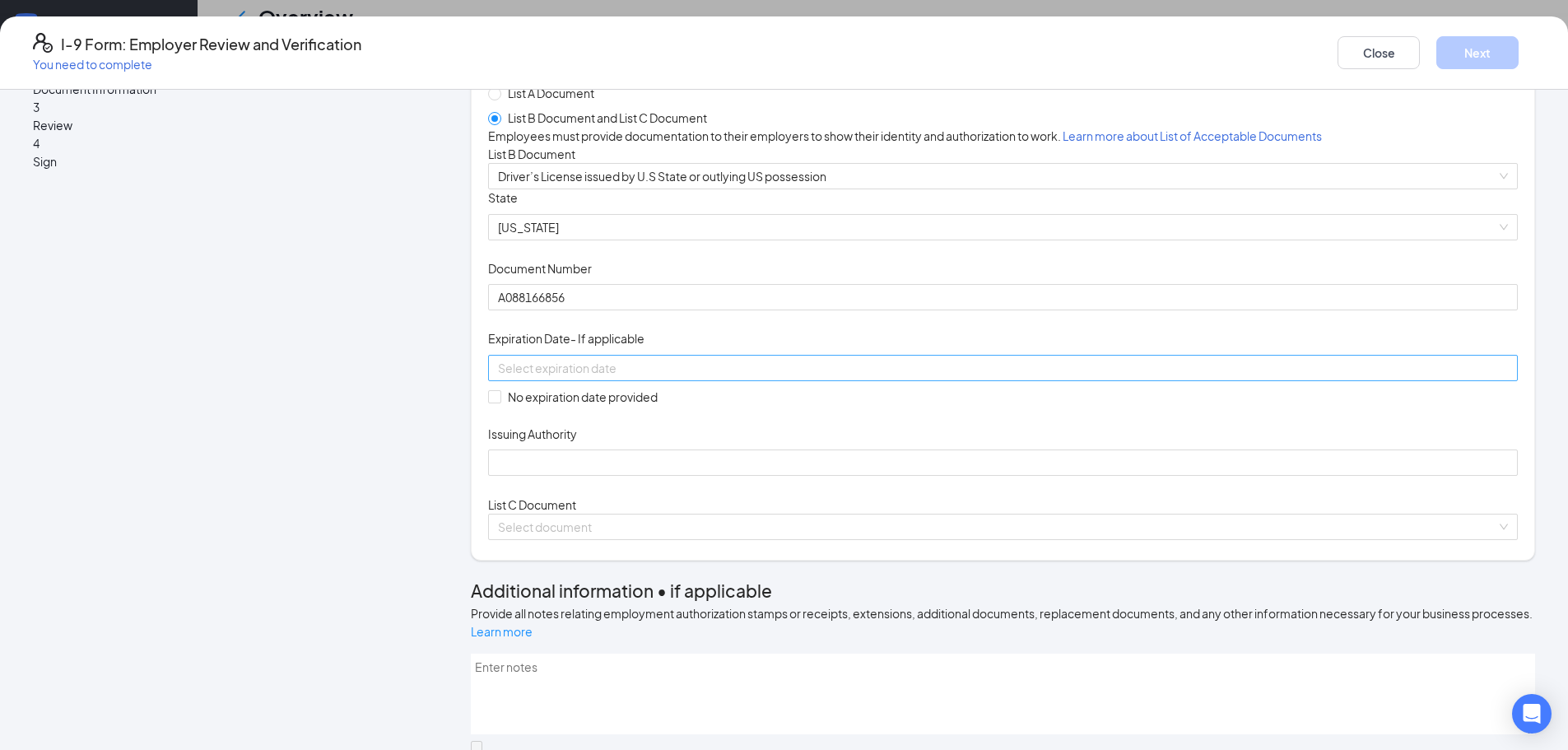
click at [822, 376] on div at bounding box center [1002, 367] width 1010 height 18
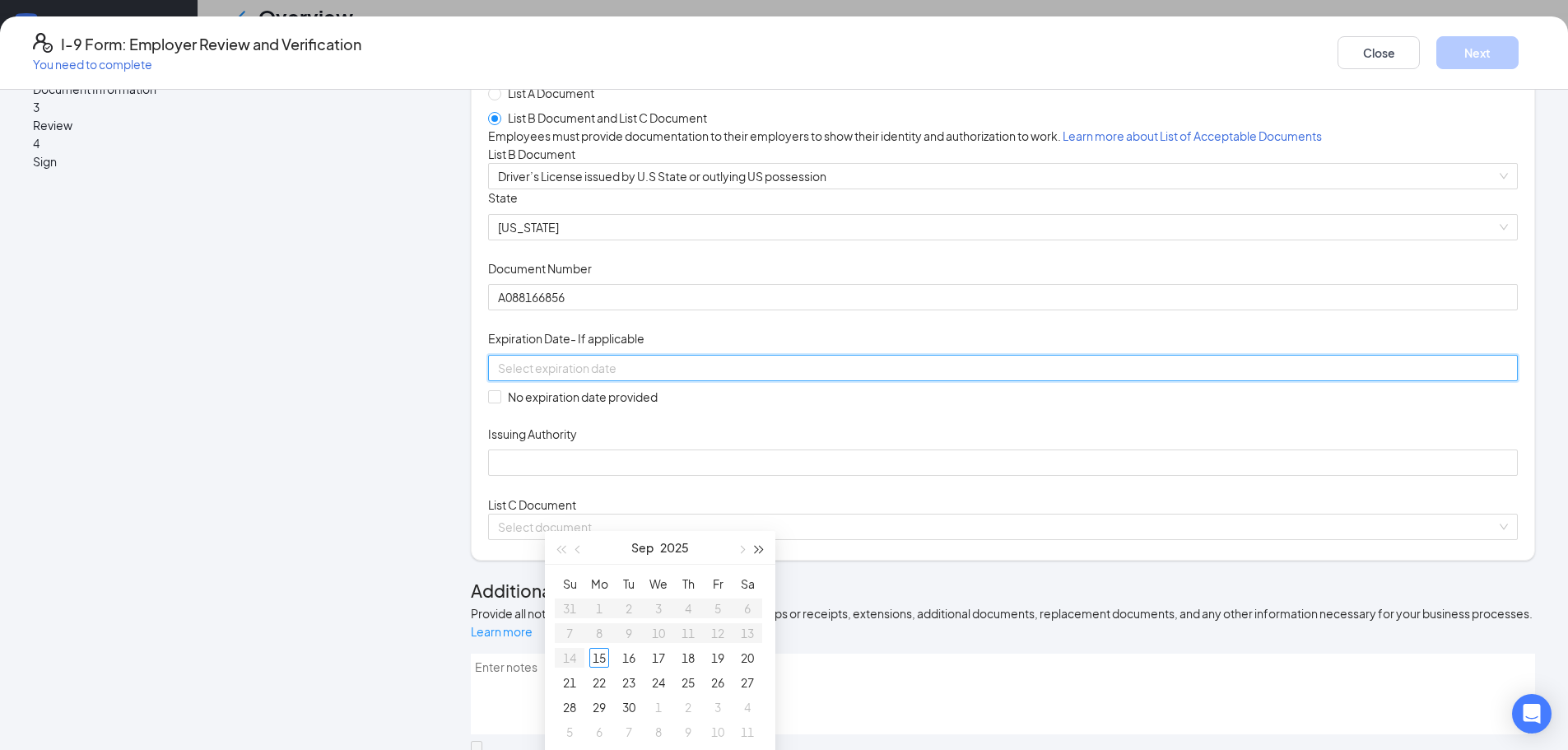
click at [751, 546] on button "button" at bounding box center [759, 547] width 18 height 33
click at [756, 549] on span "button" at bounding box center [760, 549] width 9 height 9
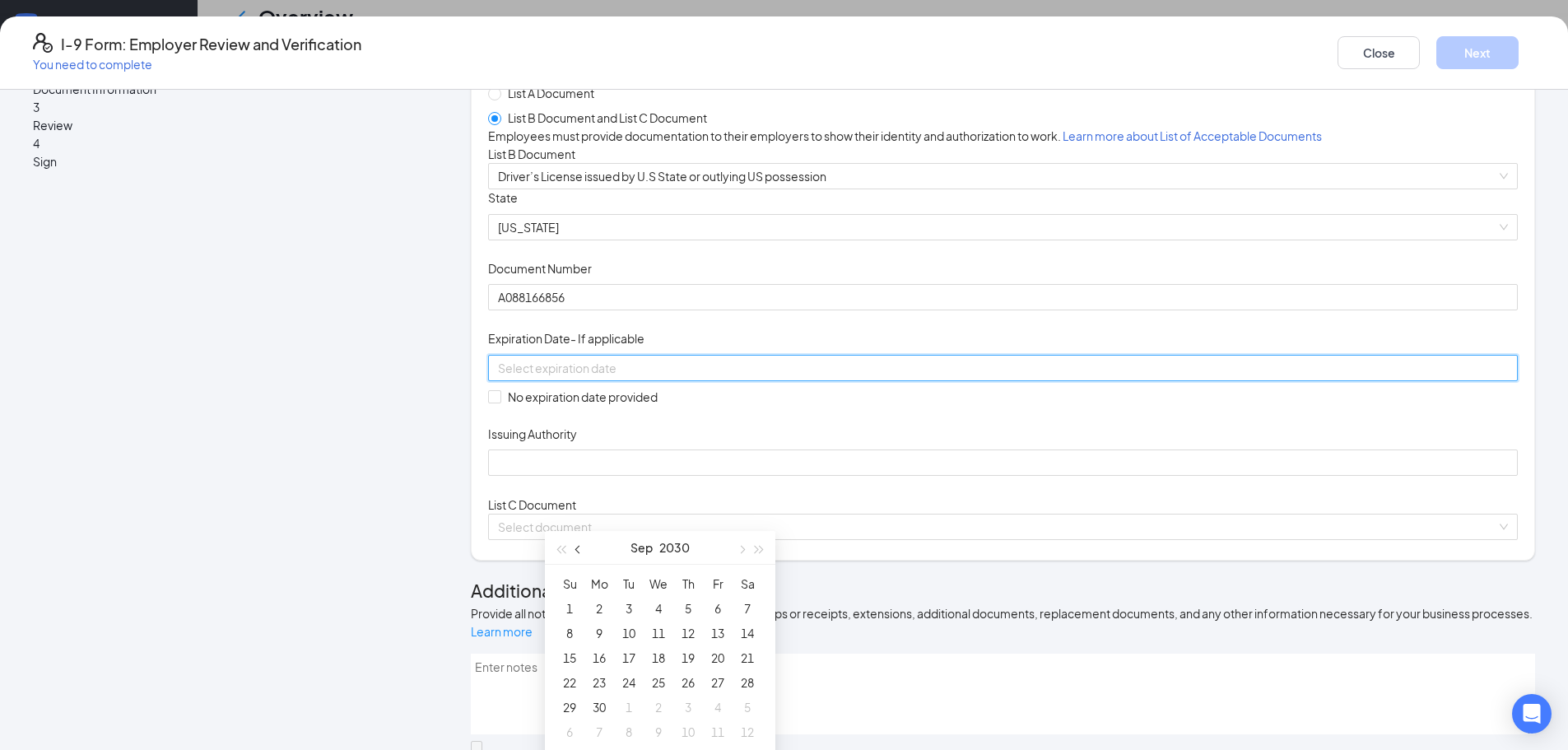
click at [584, 549] on button "button" at bounding box center [578, 547] width 18 height 33
click at [586, 549] on button "button" at bounding box center [578, 547] width 18 height 33
click at [580, 549] on span "button" at bounding box center [579, 549] width 9 height 9
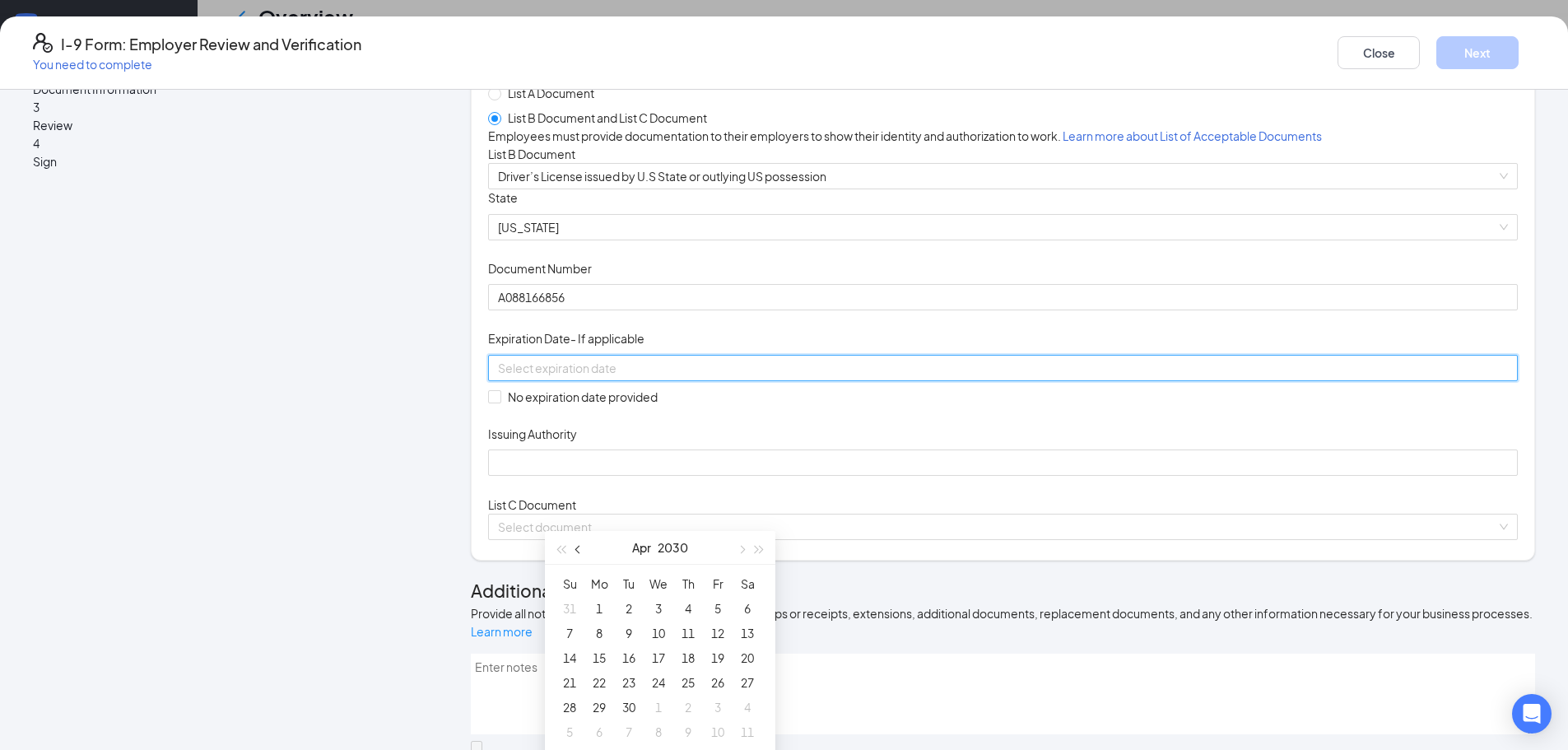
click at [580, 549] on span "button" at bounding box center [579, 549] width 9 height 9
click at [636, 604] on div "1" at bounding box center [628, 607] width 20 height 20
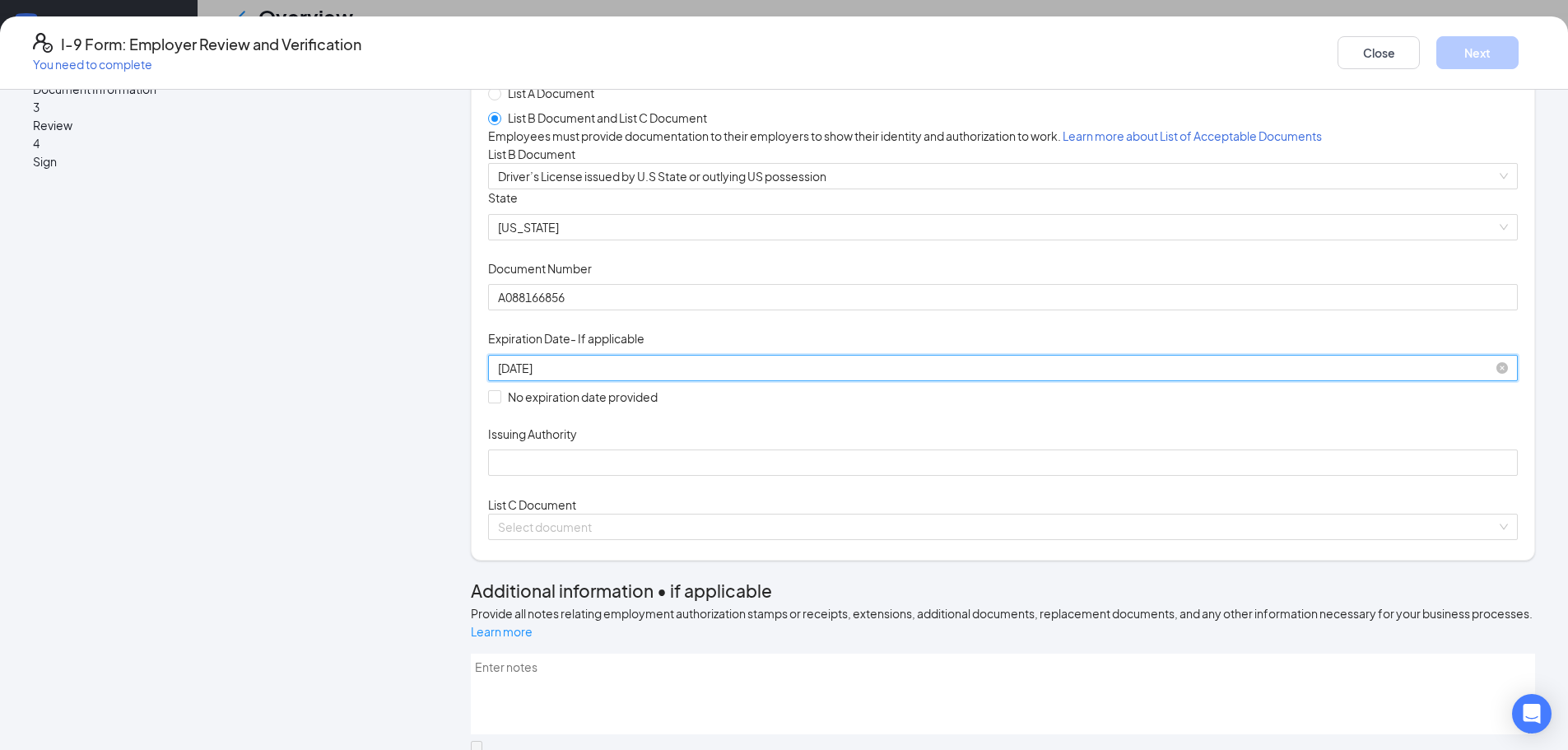
click at [580, 376] on input "01/01/2030" at bounding box center [1001, 367] width 1007 height 18
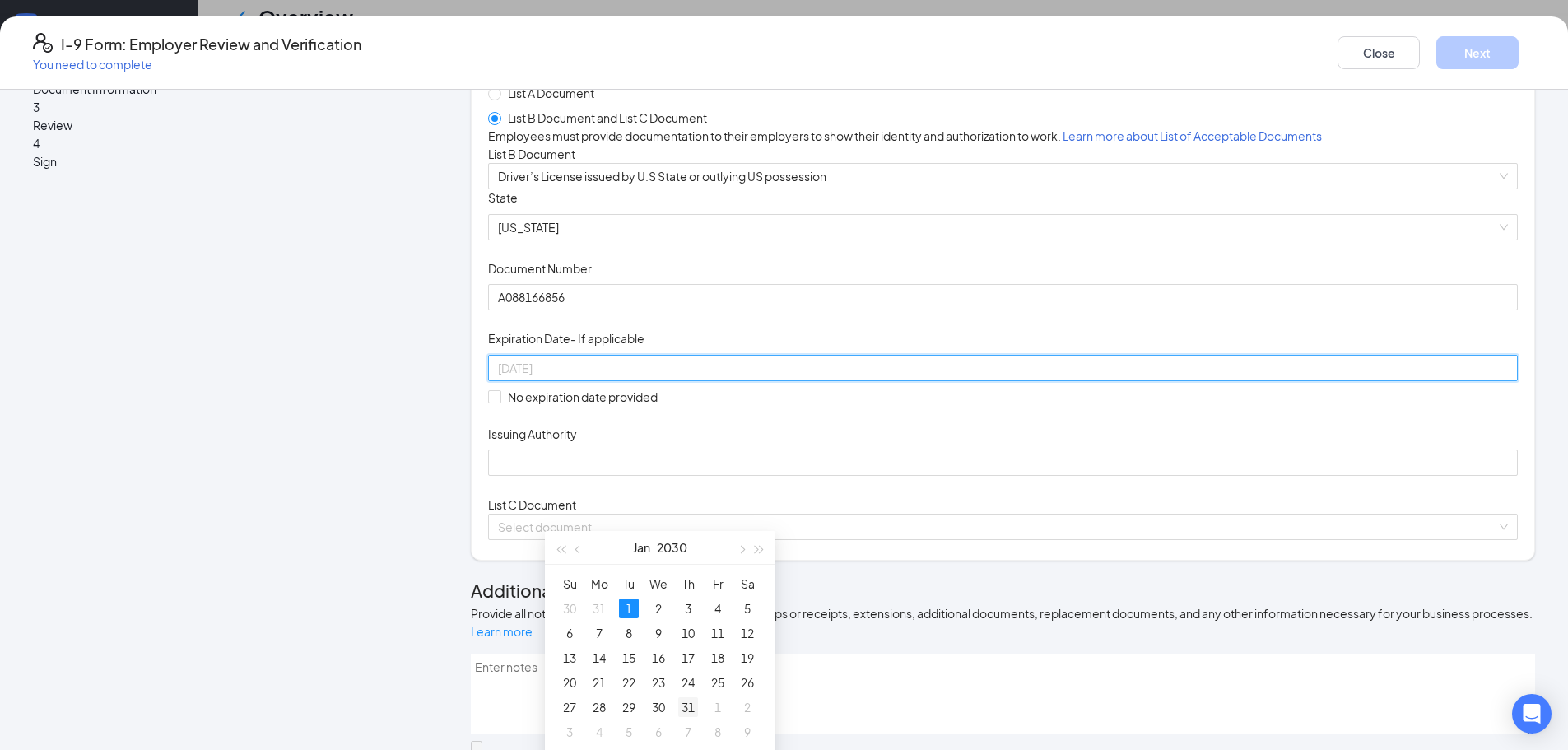
type input "01/31/2030"
click at [691, 706] on div "31" at bounding box center [688, 706] width 20 height 20
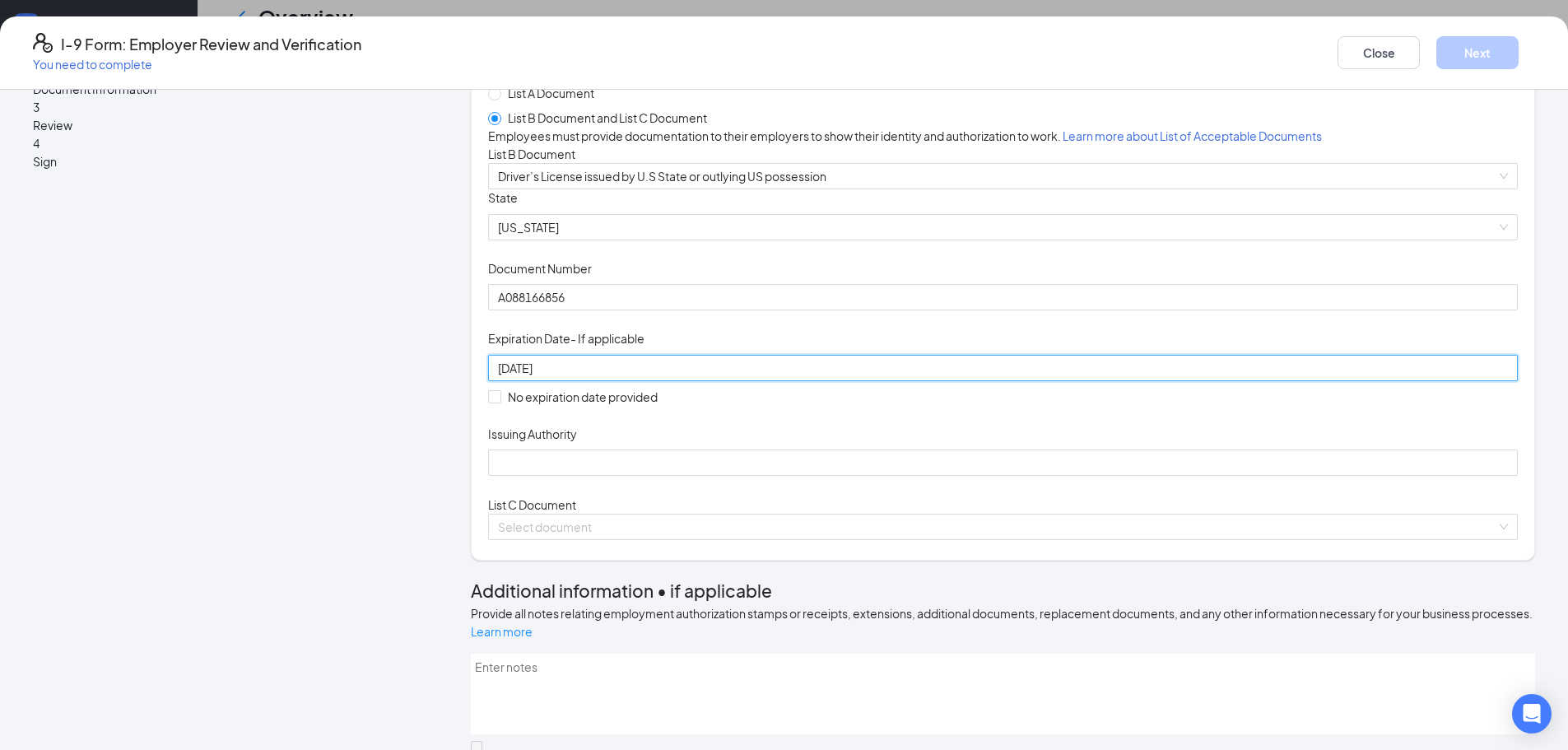
click at [673, 449] on div "Issuing Authority" at bounding box center [1003, 437] width 1030 height 24
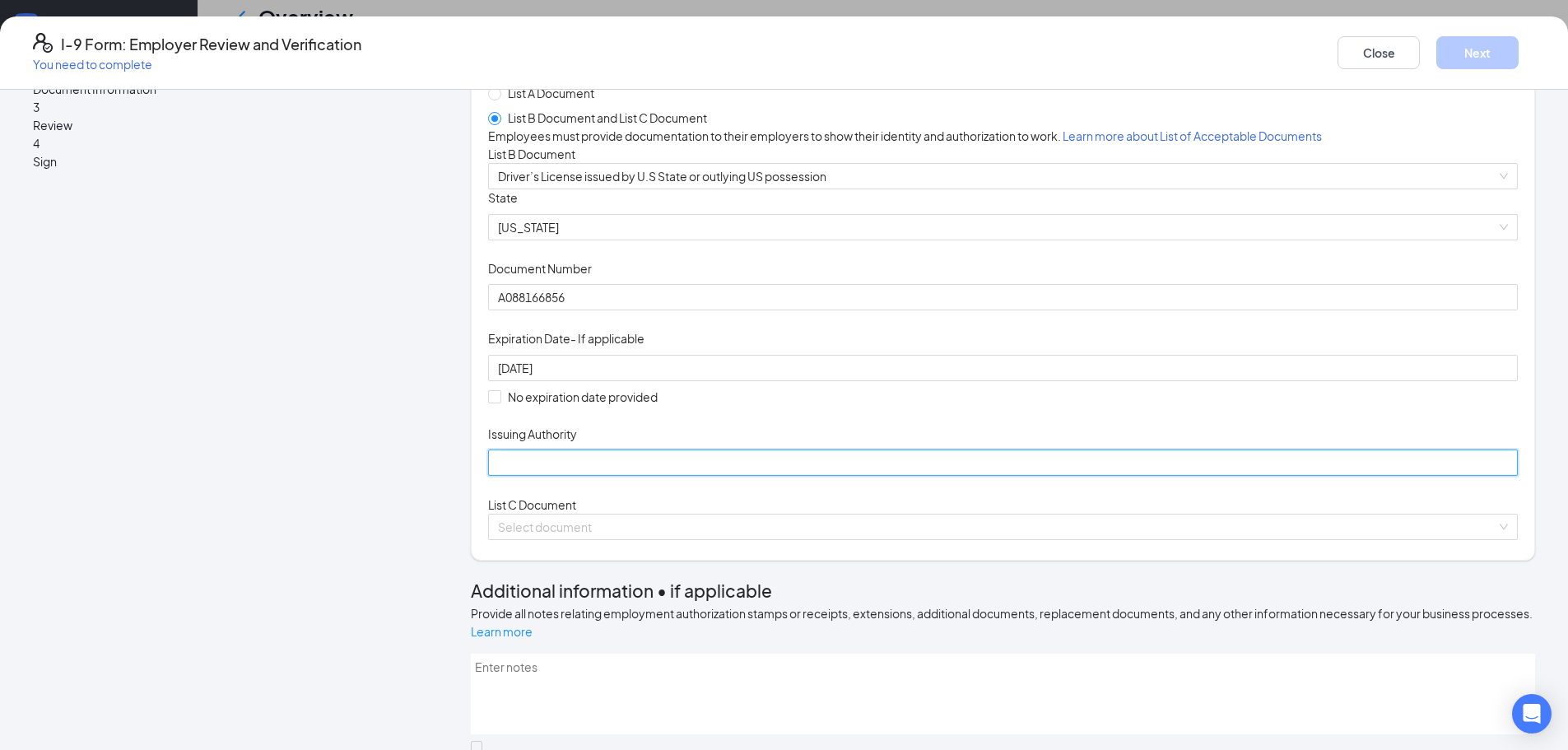
click at [649, 476] on input "Issuing Authority" at bounding box center [1003, 462] width 1030 height 26
type input "Oklahoma"
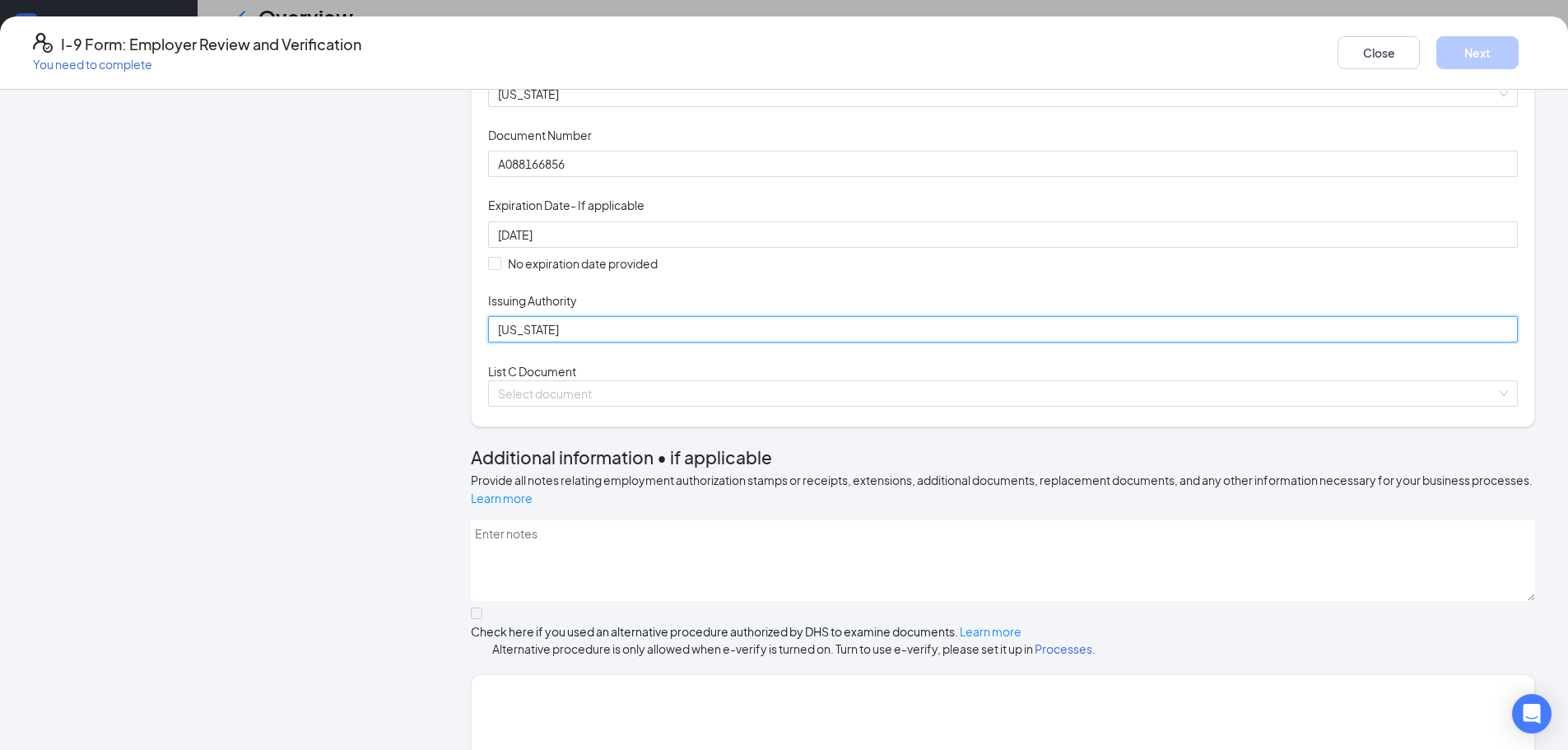
scroll to position [329, 0]
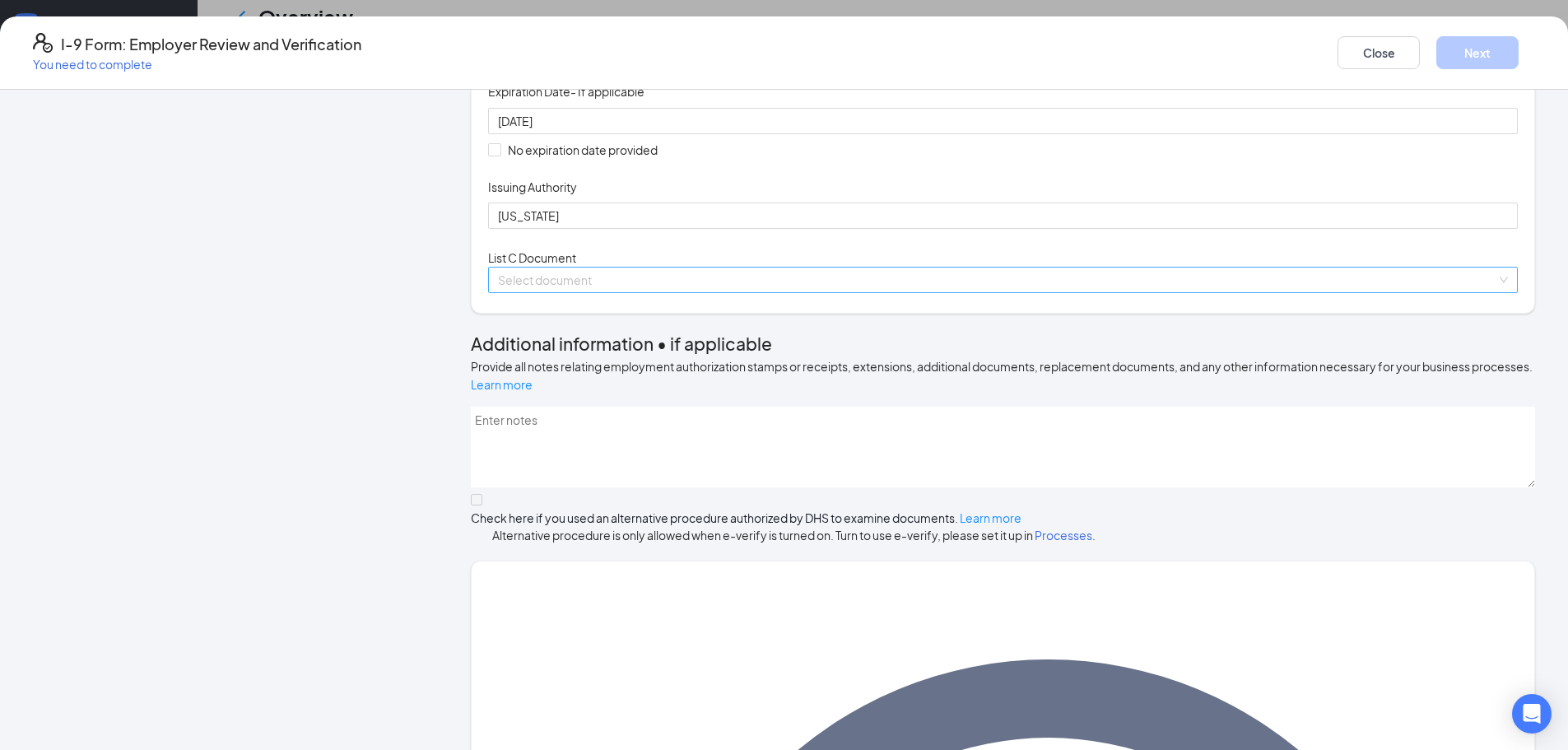
click at [648, 292] on input "search" at bounding box center [996, 280] width 998 height 25
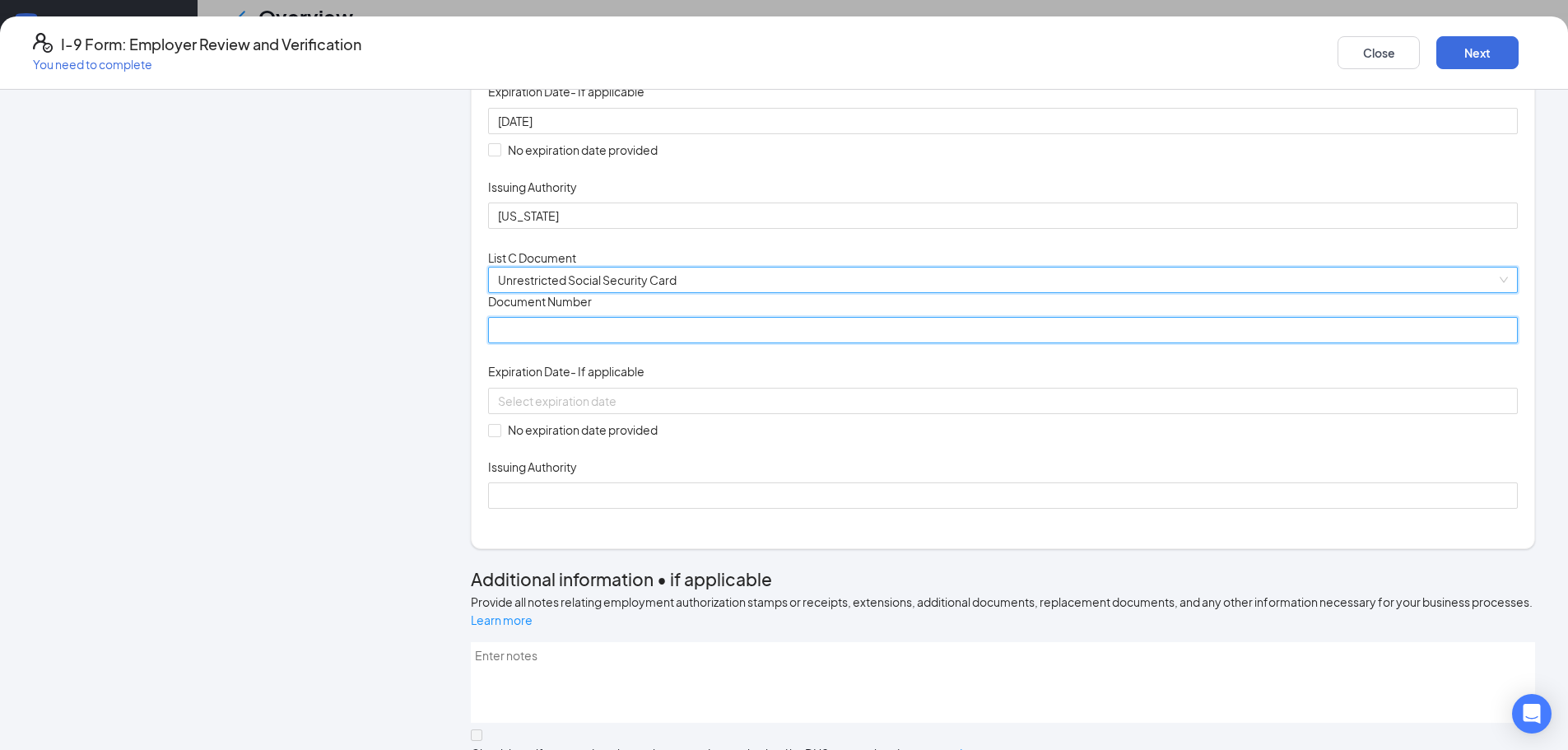
click at [718, 343] on input "Document Number" at bounding box center [1003, 330] width 1030 height 26
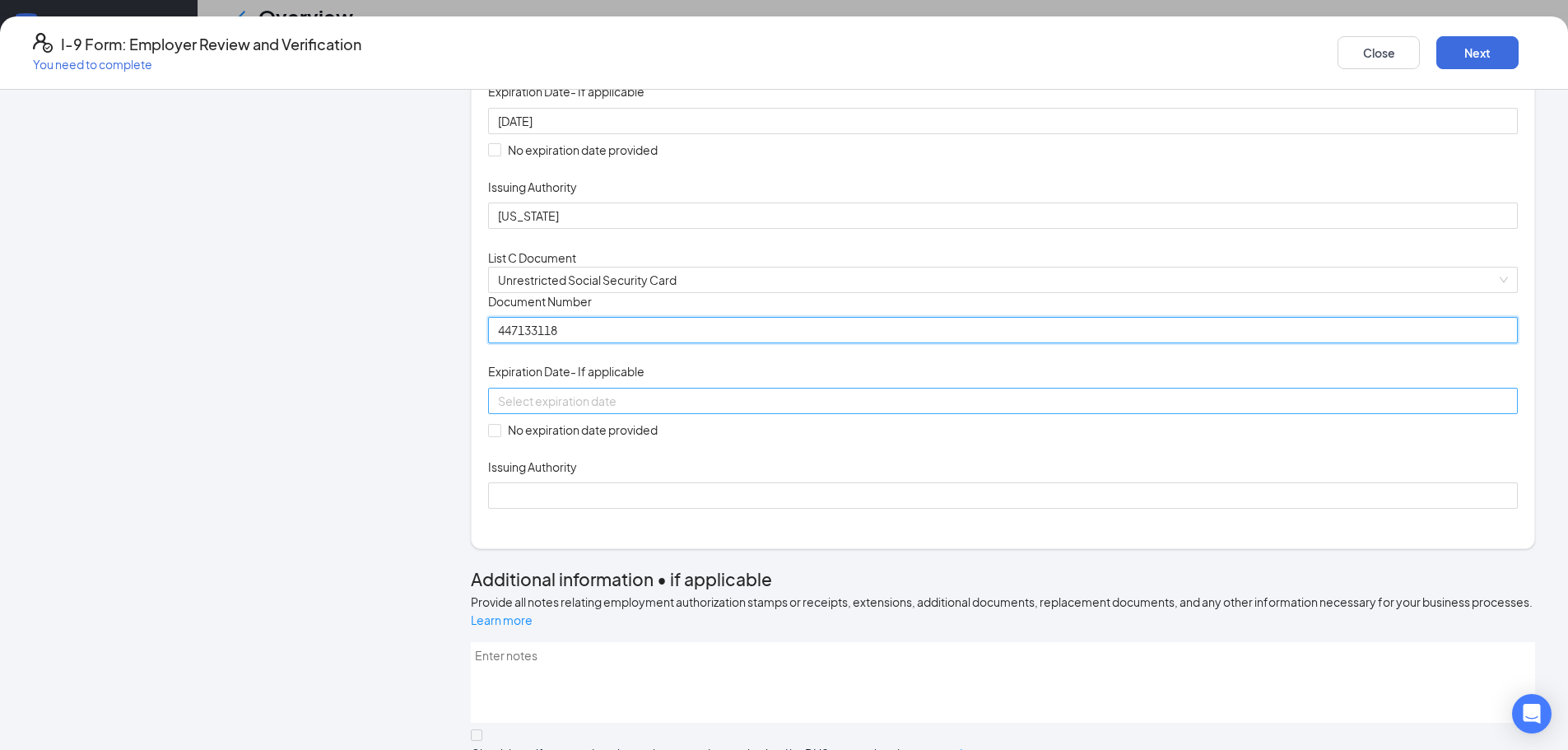
type input "447133118"
click at [707, 410] on div at bounding box center [1002, 400] width 1010 height 18
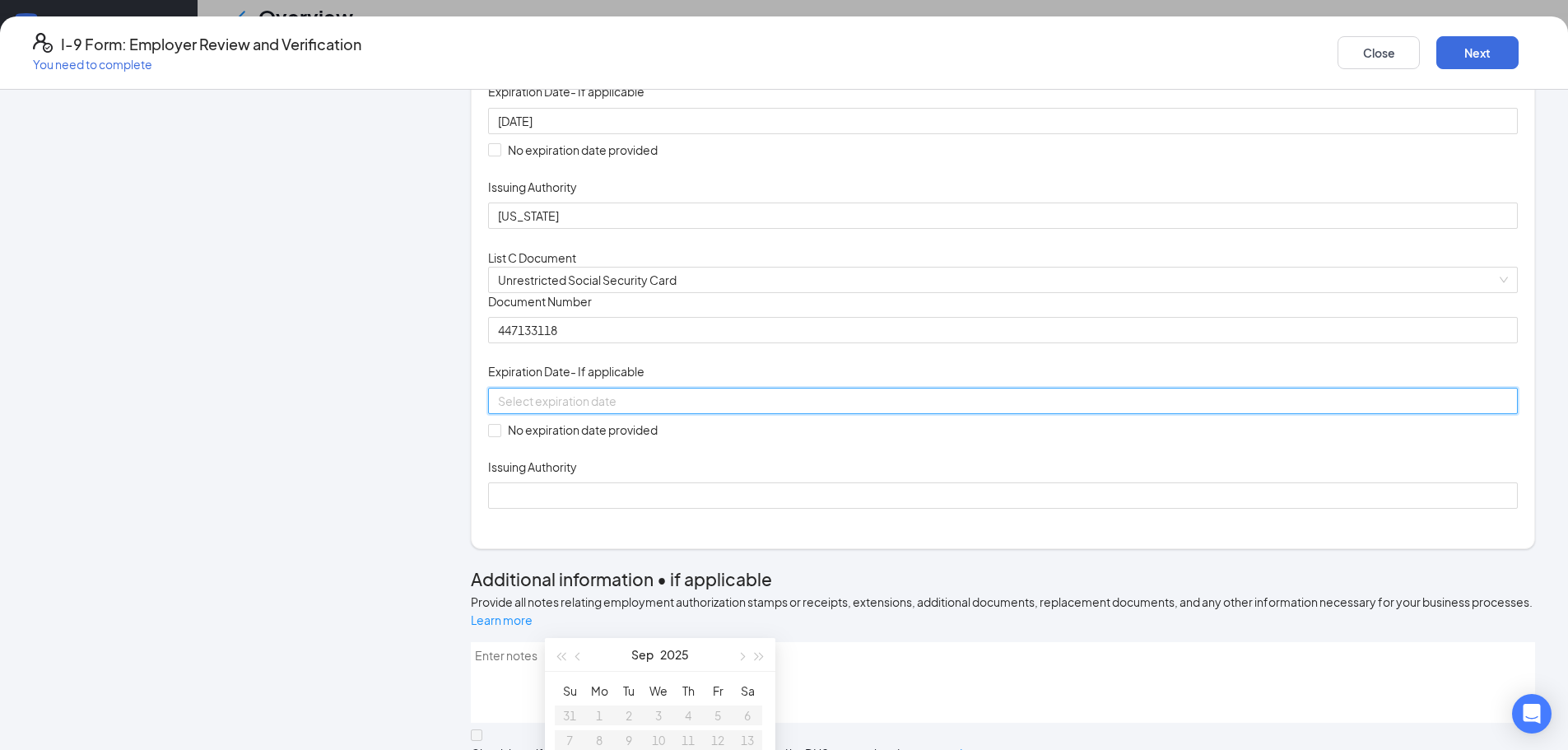
click at [1031, 509] on div "Document Title Unrestricted Social Security Card Document Number 447133118 Expi…" at bounding box center [1003, 401] width 1030 height 216
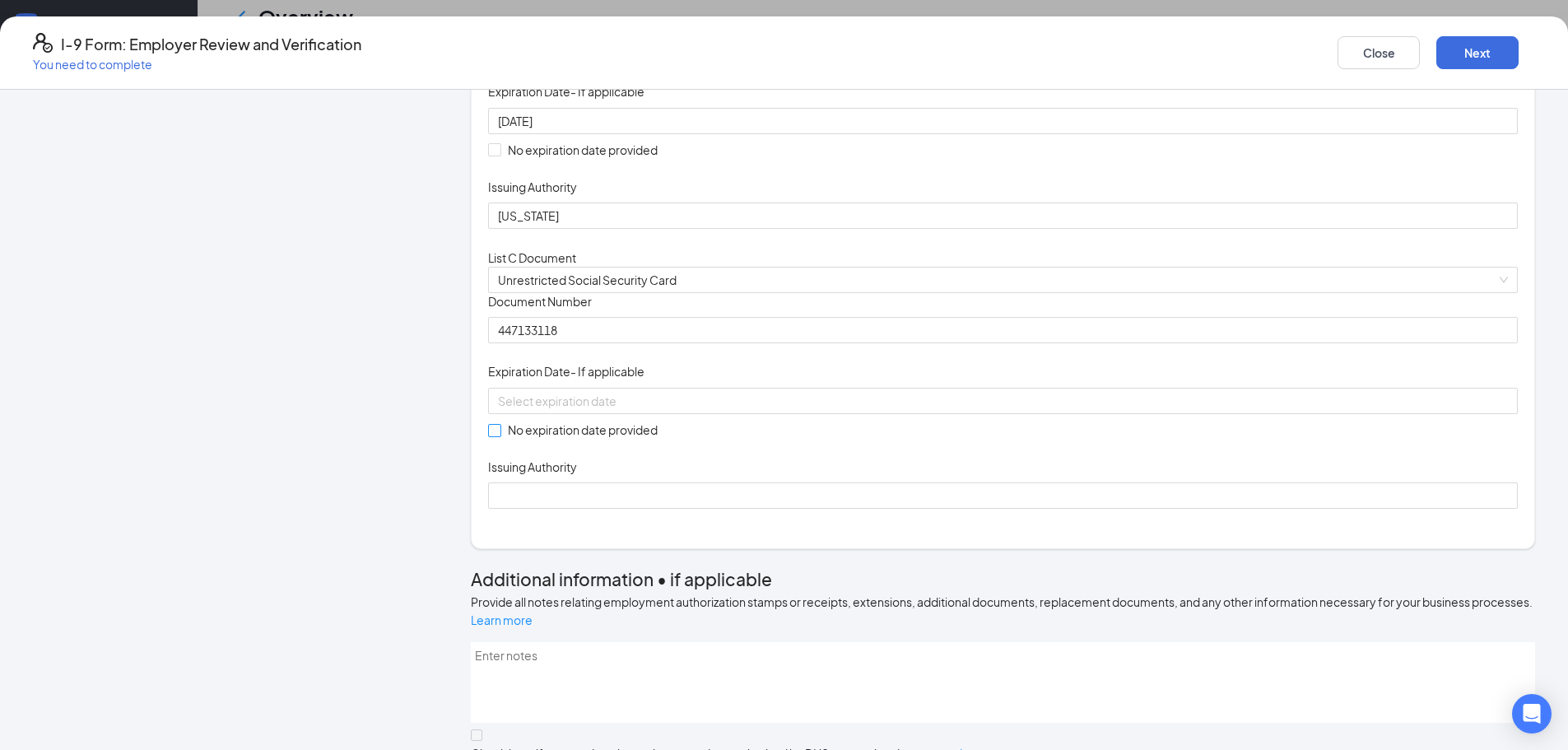
click at [500, 435] on input "No expiration date provided" at bounding box center [494, 429] width 11 height 11
checkbox input "true"
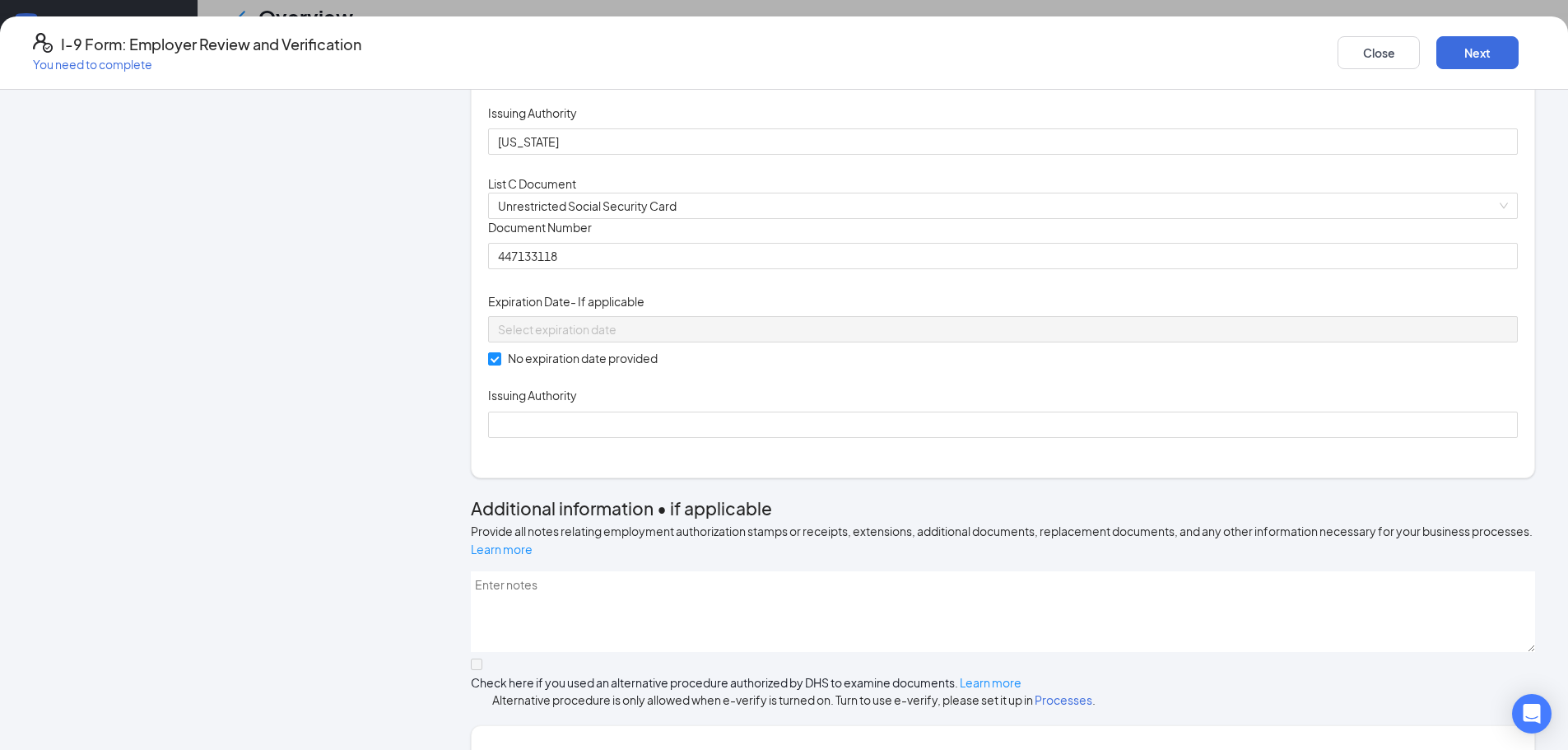
scroll to position [494, 0]
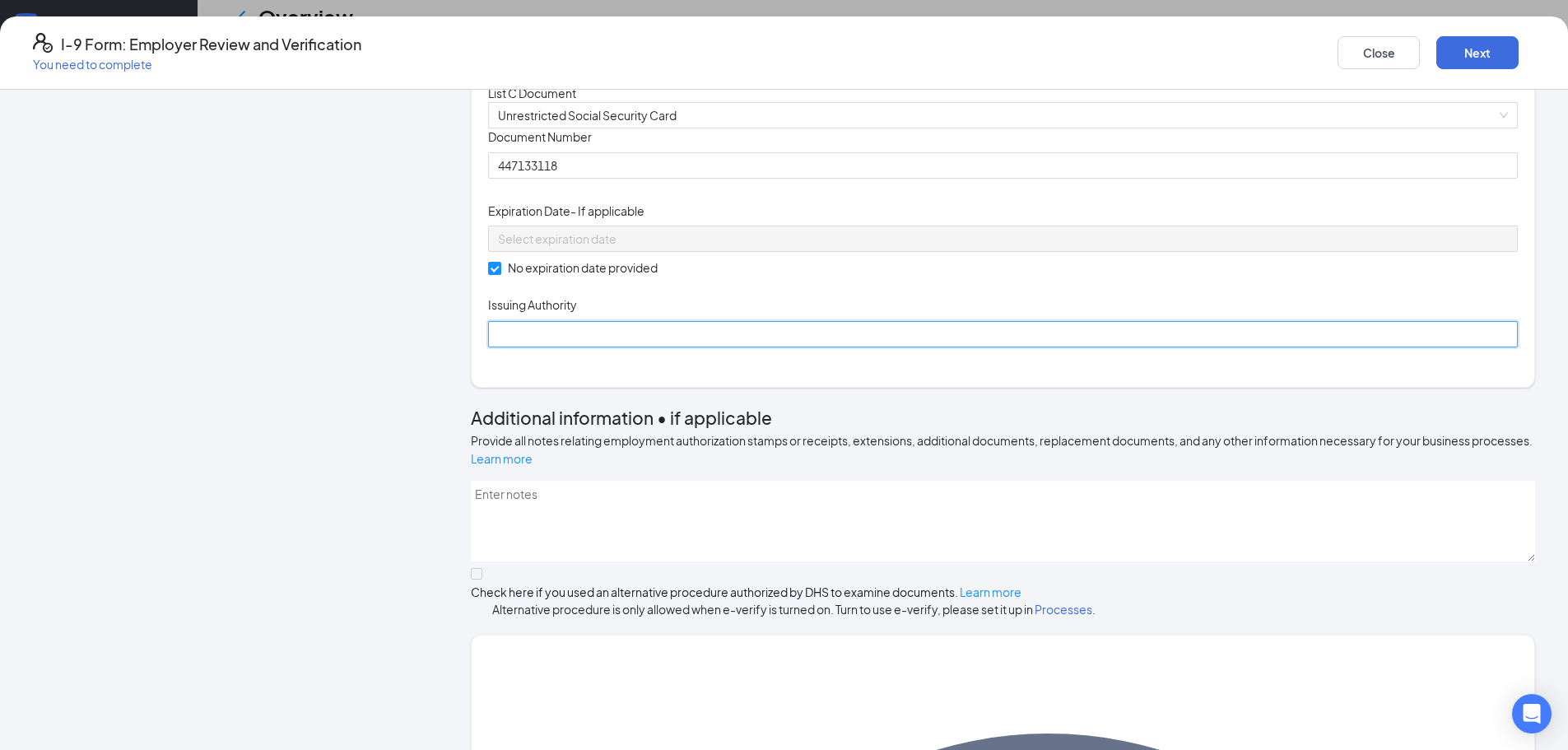
click at [593, 347] on input "Issuing Authority" at bounding box center [1003, 334] width 1030 height 26
type input "Social Security Administration"
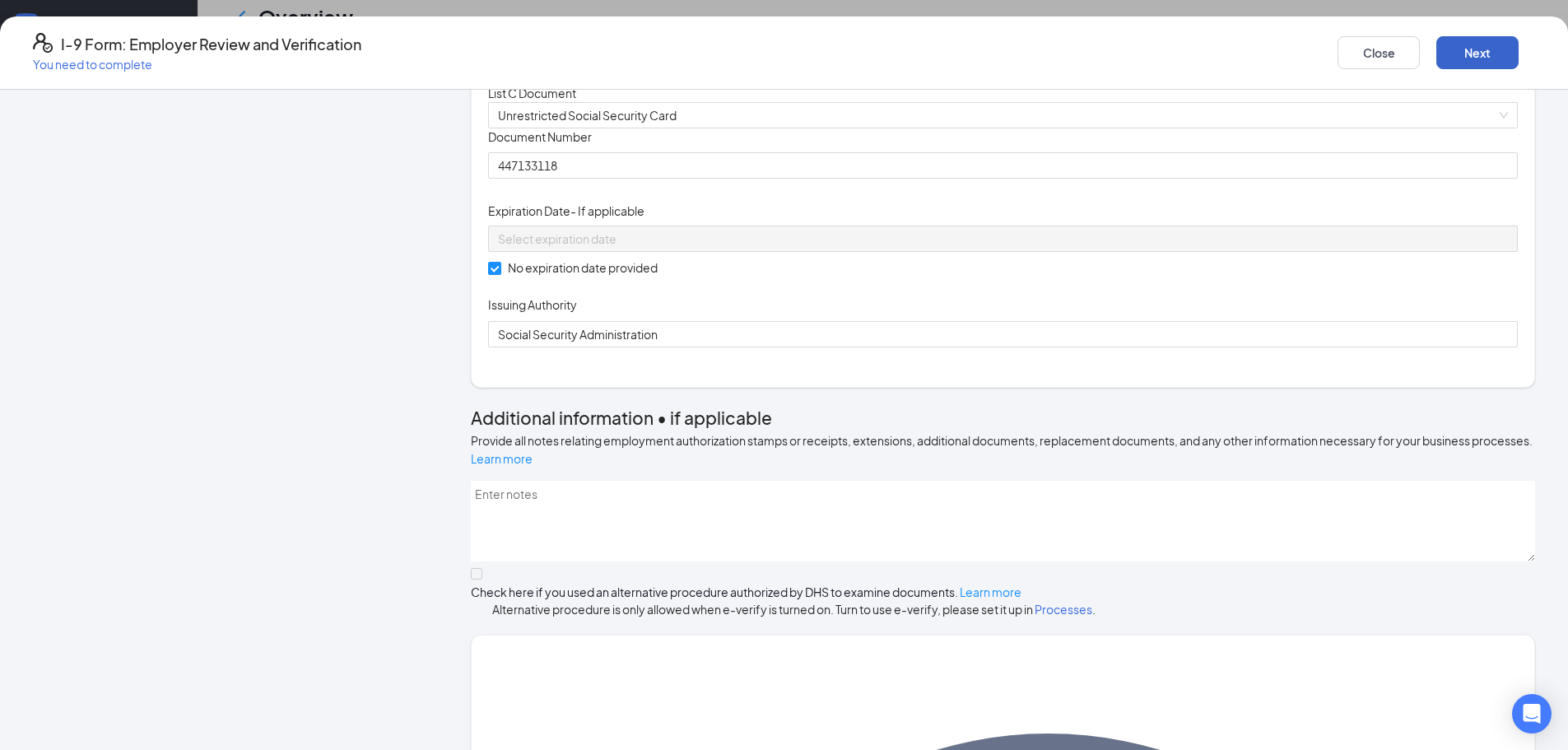
click at [1436, 44] on button "Next" at bounding box center [1477, 52] width 82 height 33
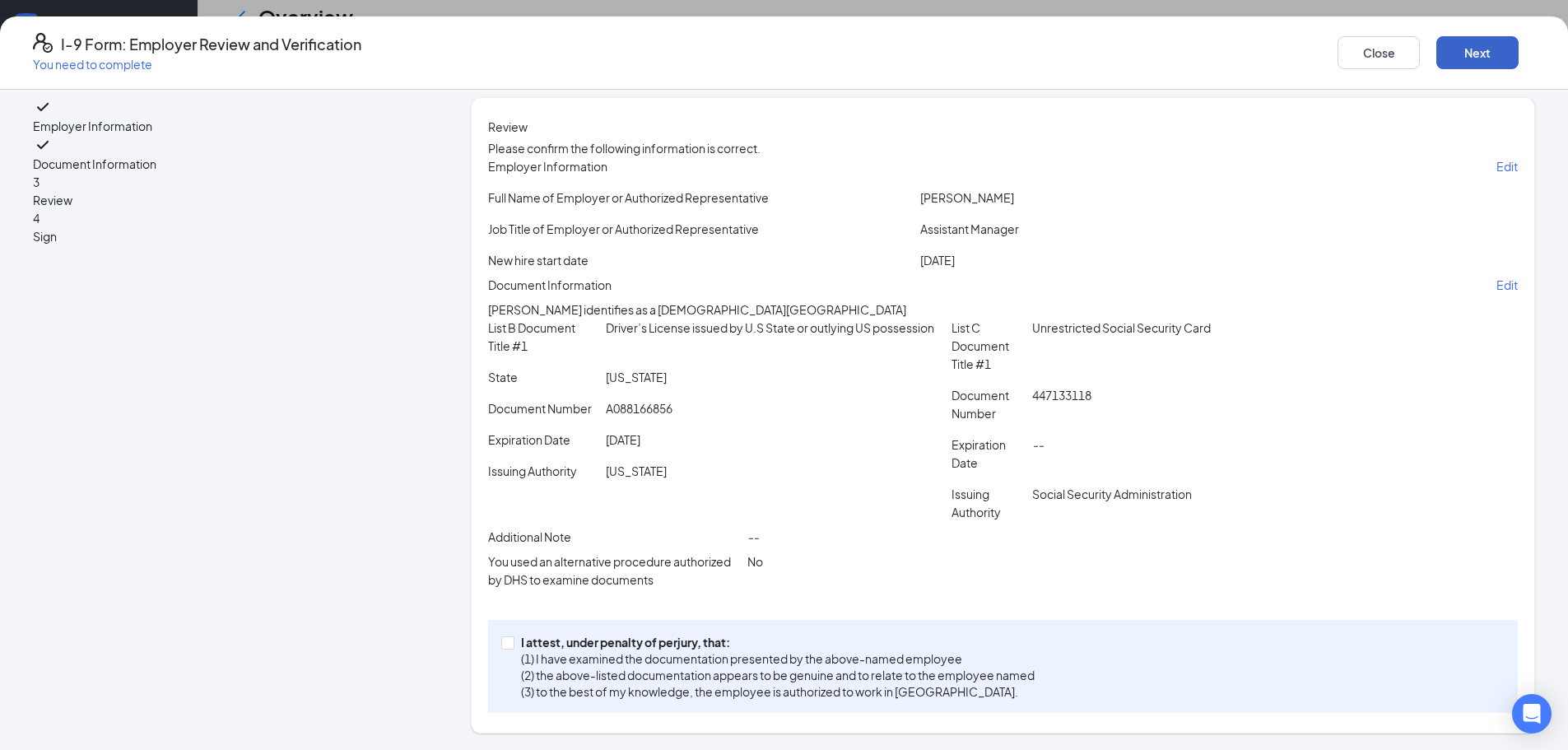
scroll to position [141, 0]
click at [515, 643] on span at bounding box center [508, 642] width 13 height 13
click at [513, 643] on input "I attest, under penalty of perjury, that: (1) I have examined the documentation…" at bounding box center [507, 641] width 11 height 11
checkbox input "true"
click at [1436, 46] on button "Next" at bounding box center [1477, 52] width 82 height 33
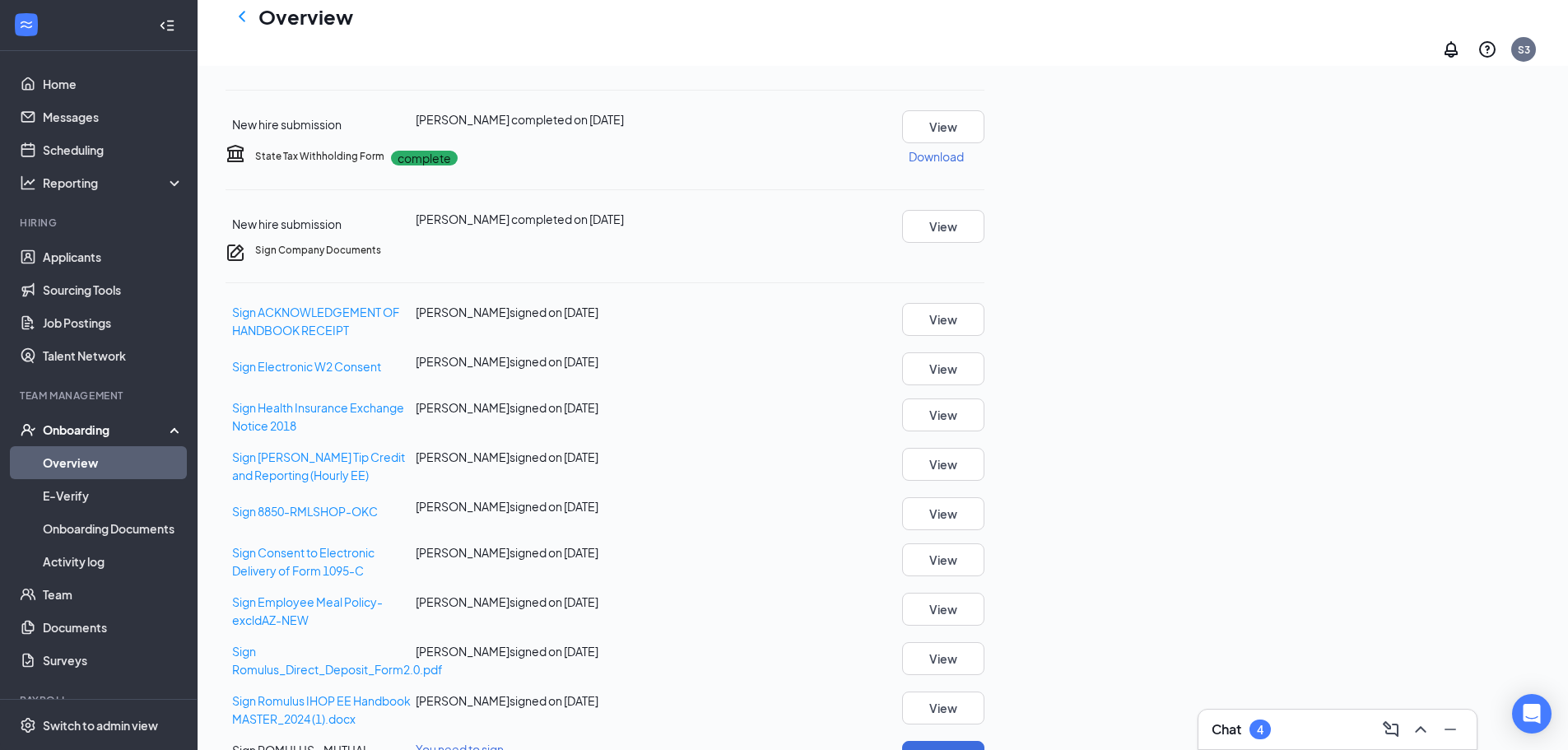
scroll to position [855, 0]
click at [984, 381] on div "Sign ACKNOWLEDGEMENT OF HANDBOOK RECEIPT Molly Ash signed on Sep 13 View Sign E…" at bounding box center [605, 557] width 759 height 510
click at [984, 741] on button "Sign" at bounding box center [943, 757] width 82 height 33
